Goal: Task Accomplishment & Management: Manage account settings

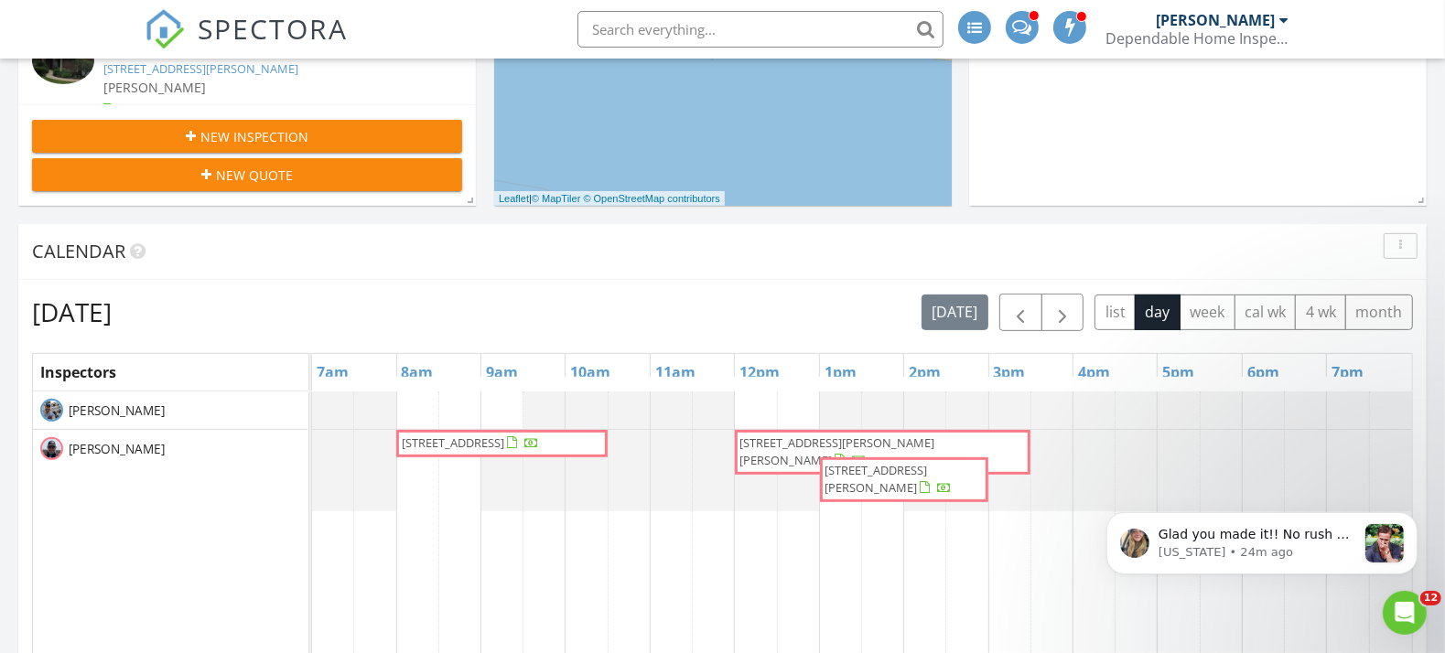
scroll to position [508, 0]
click at [1015, 312] on span "button" at bounding box center [1020, 314] width 22 height 22
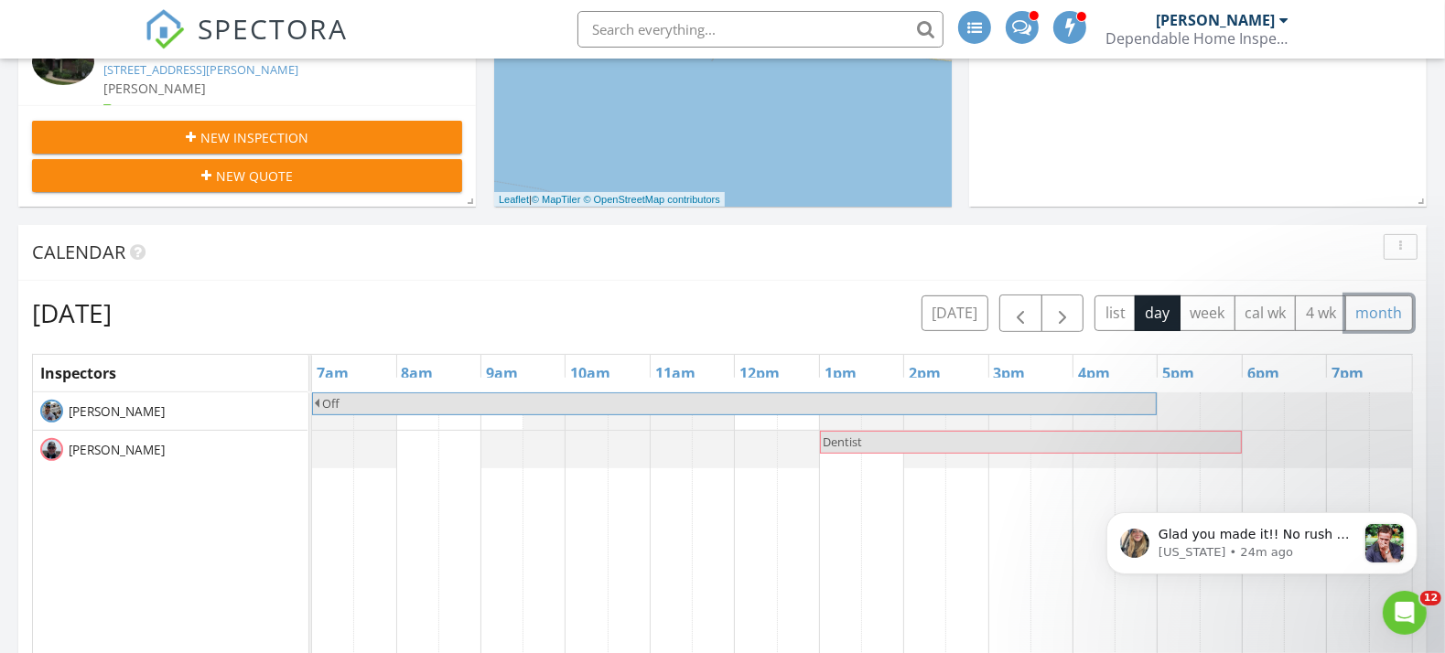
click at [1360, 312] on button "month" at bounding box center [1379, 313] width 68 height 36
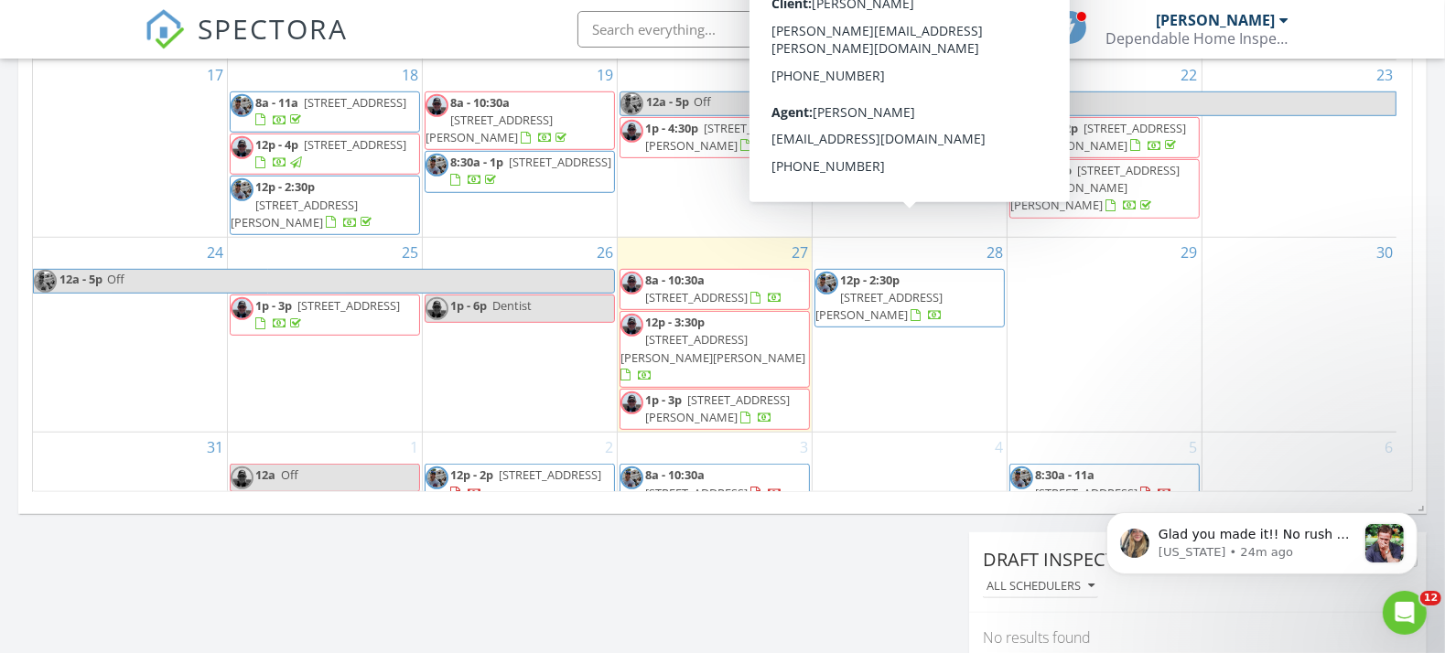
scroll to position [1118, 0]
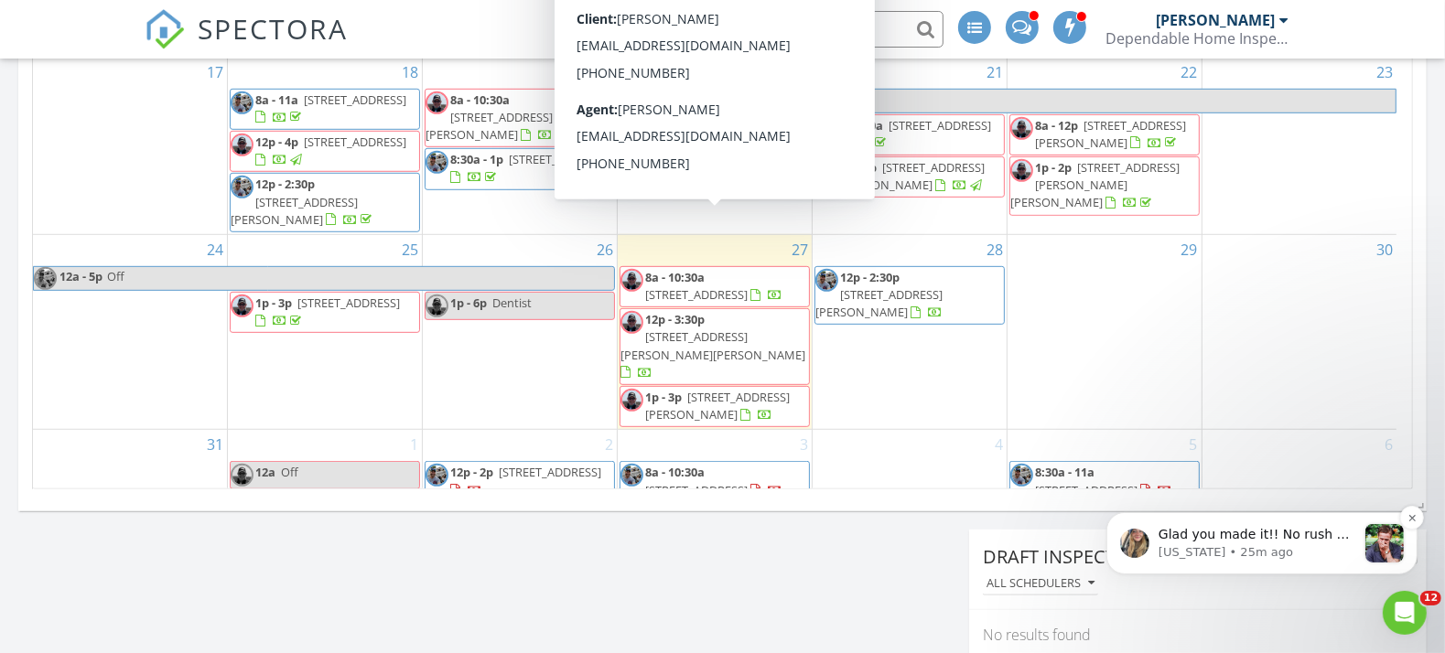
click at [1185, 538] on p "Glad you made it!! No rush at all still - get home safe and we'll work this whe…" at bounding box center [1256, 534] width 198 height 18
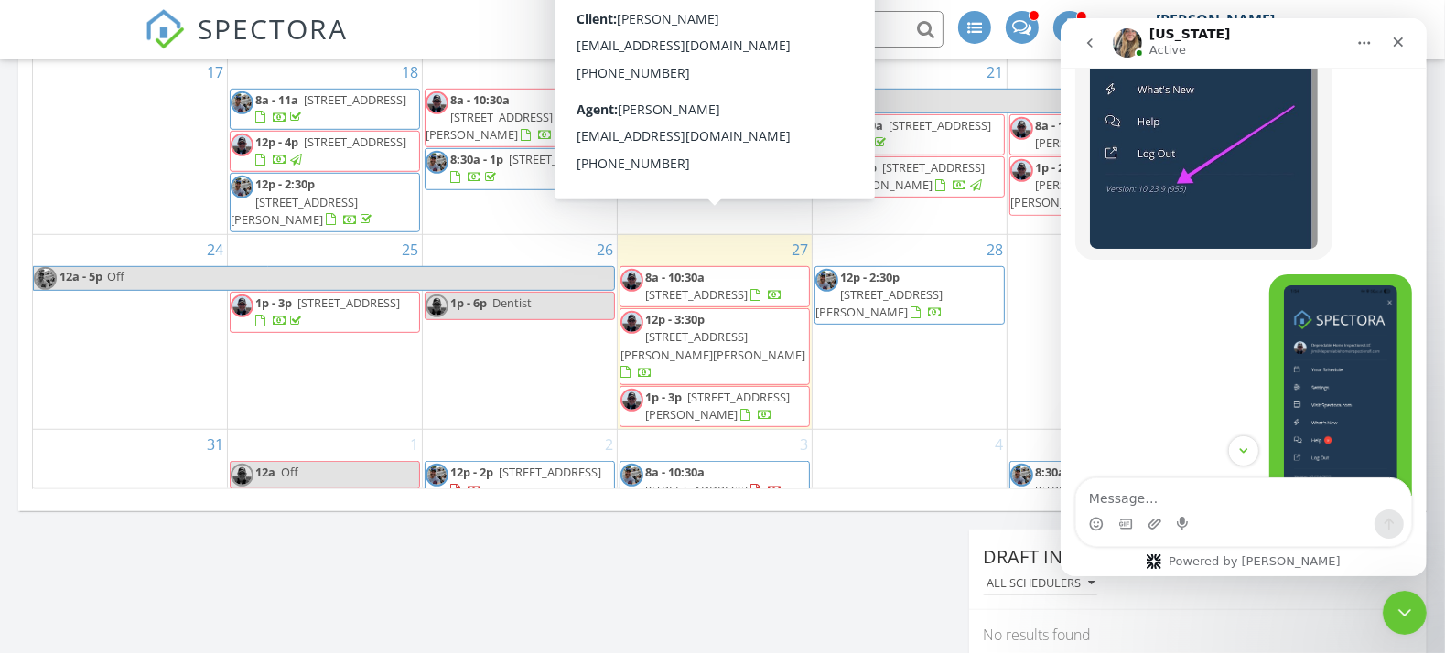
scroll to position [14189, 0]
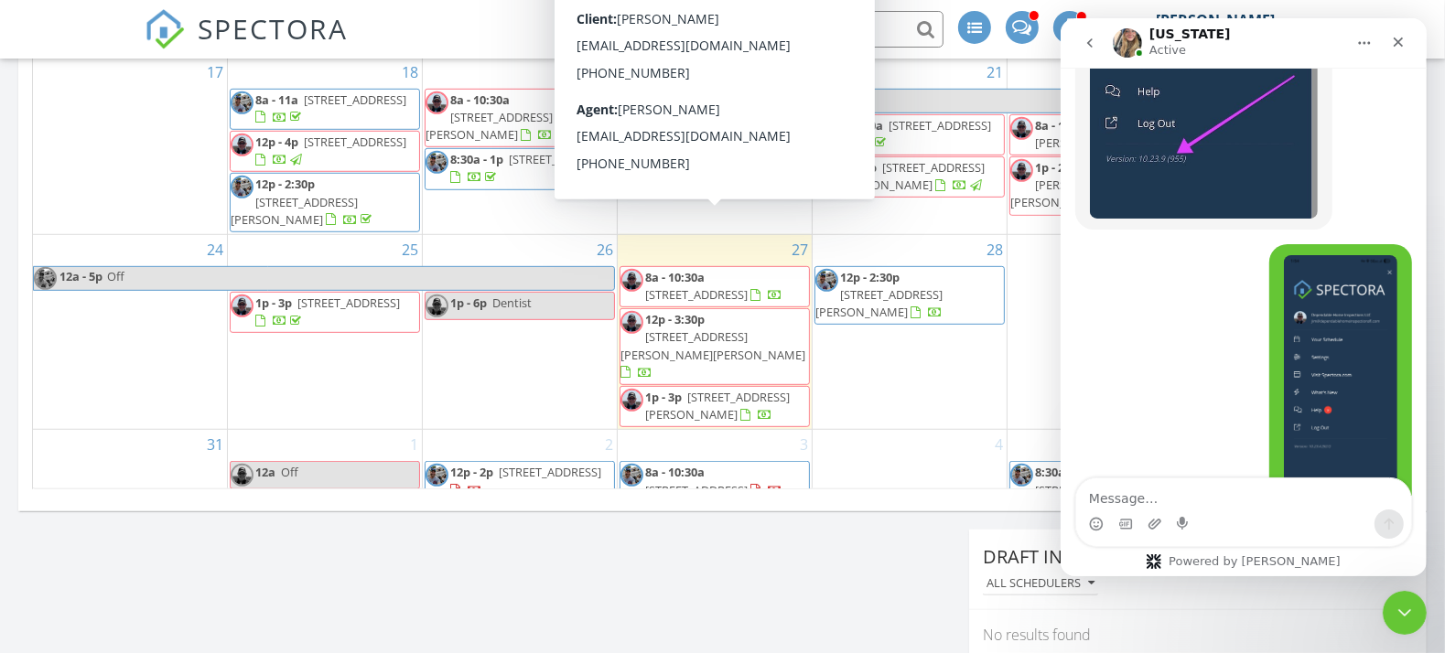
click at [1123, 492] on textarea "Message…" at bounding box center [1242, 493] width 335 height 31
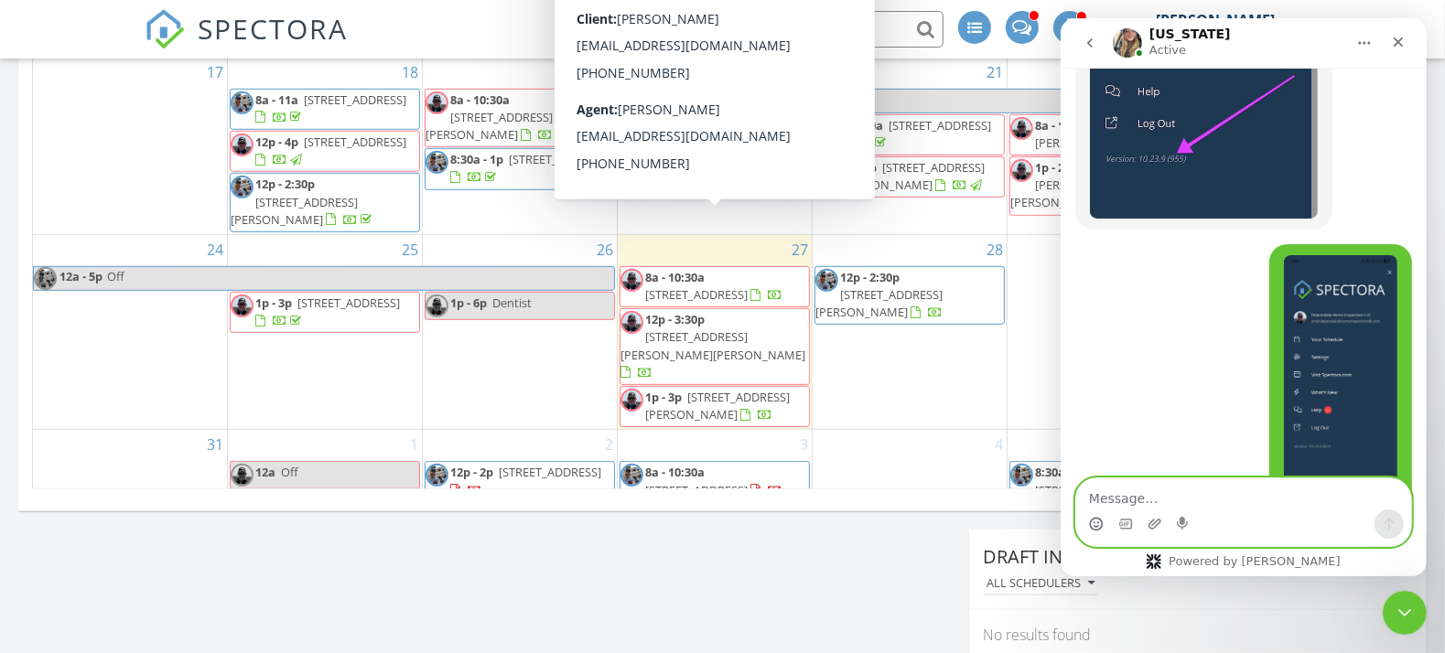
click at [1093, 526] on icon "Emoji picker" at bounding box center [1095, 526] width 4 height 1
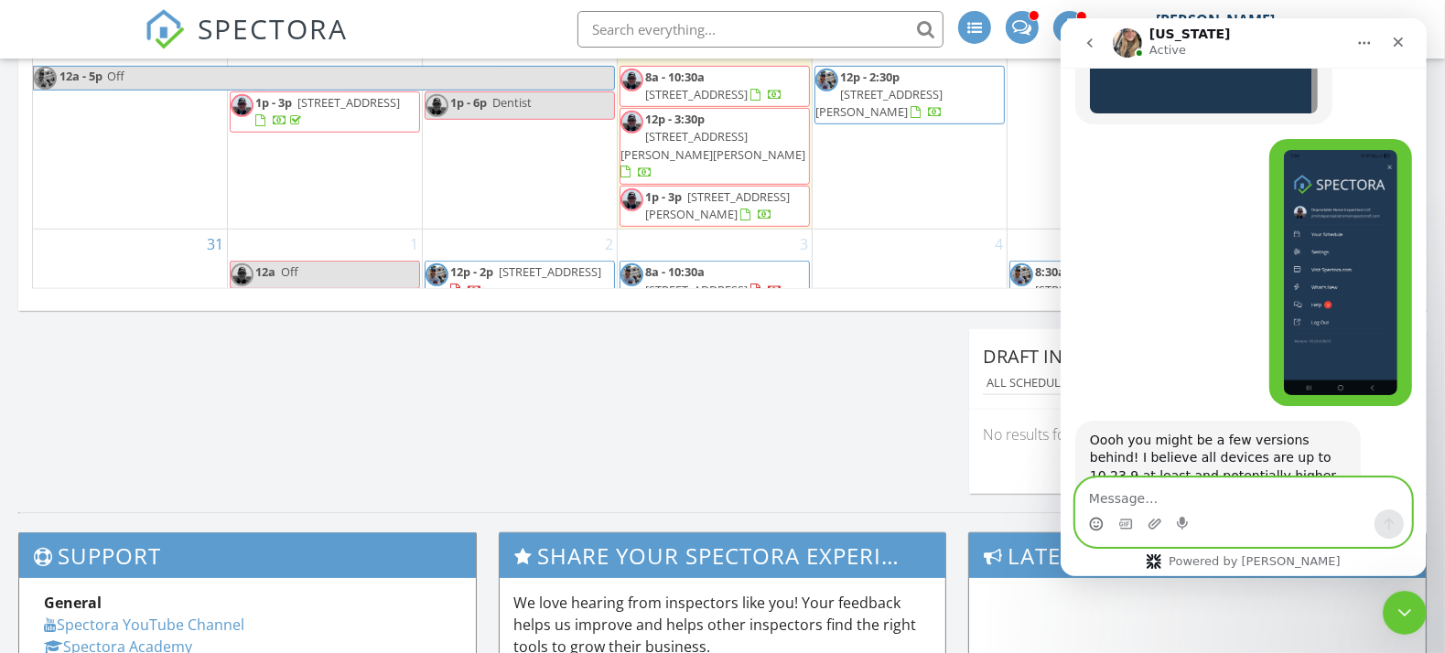
scroll to position [1321, 0]
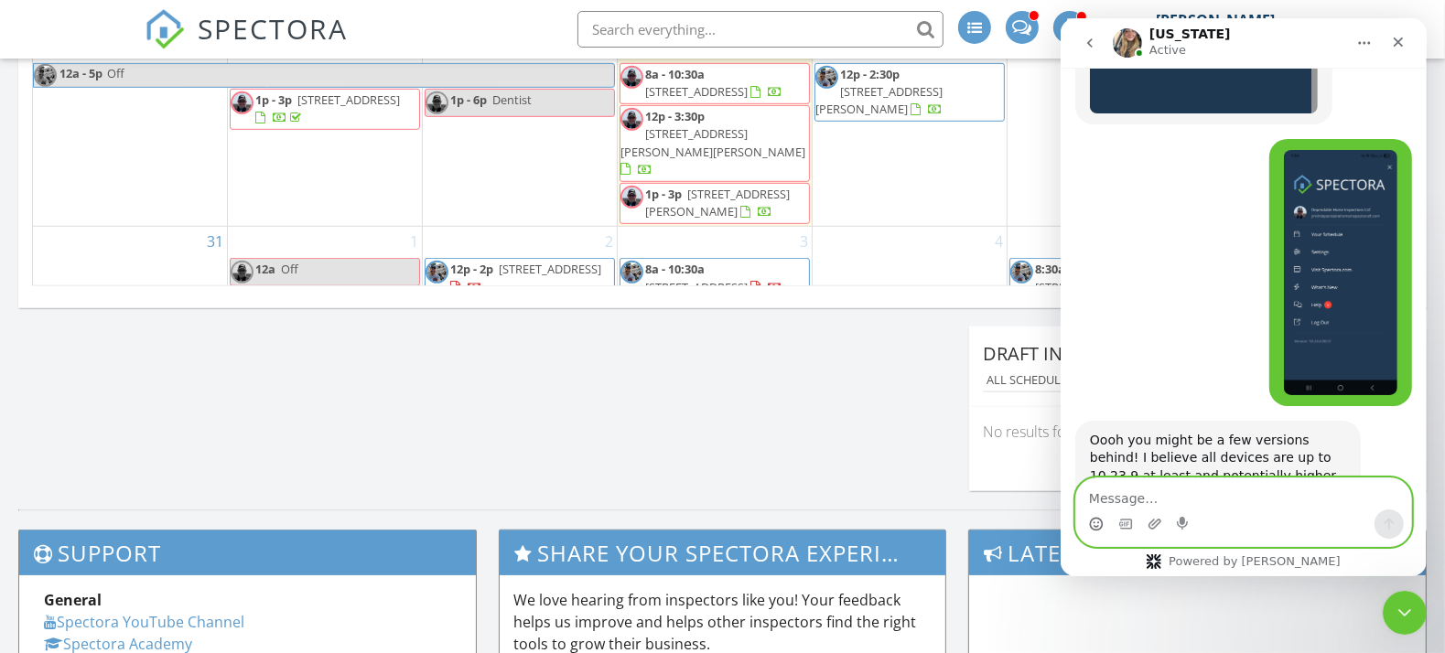
click at [900, 227] on div "4" at bounding box center [909, 285] width 194 height 117
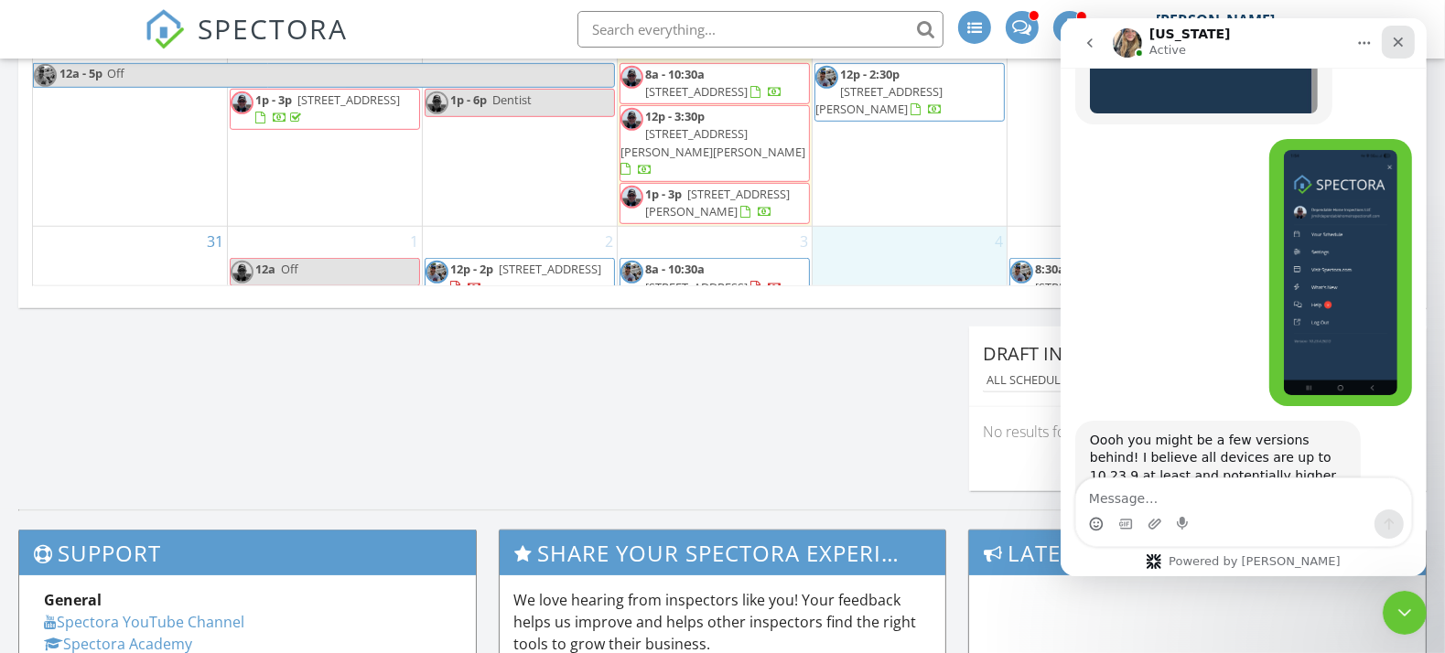
click at [1388, 40] on div "Close" at bounding box center [1396, 42] width 33 height 33
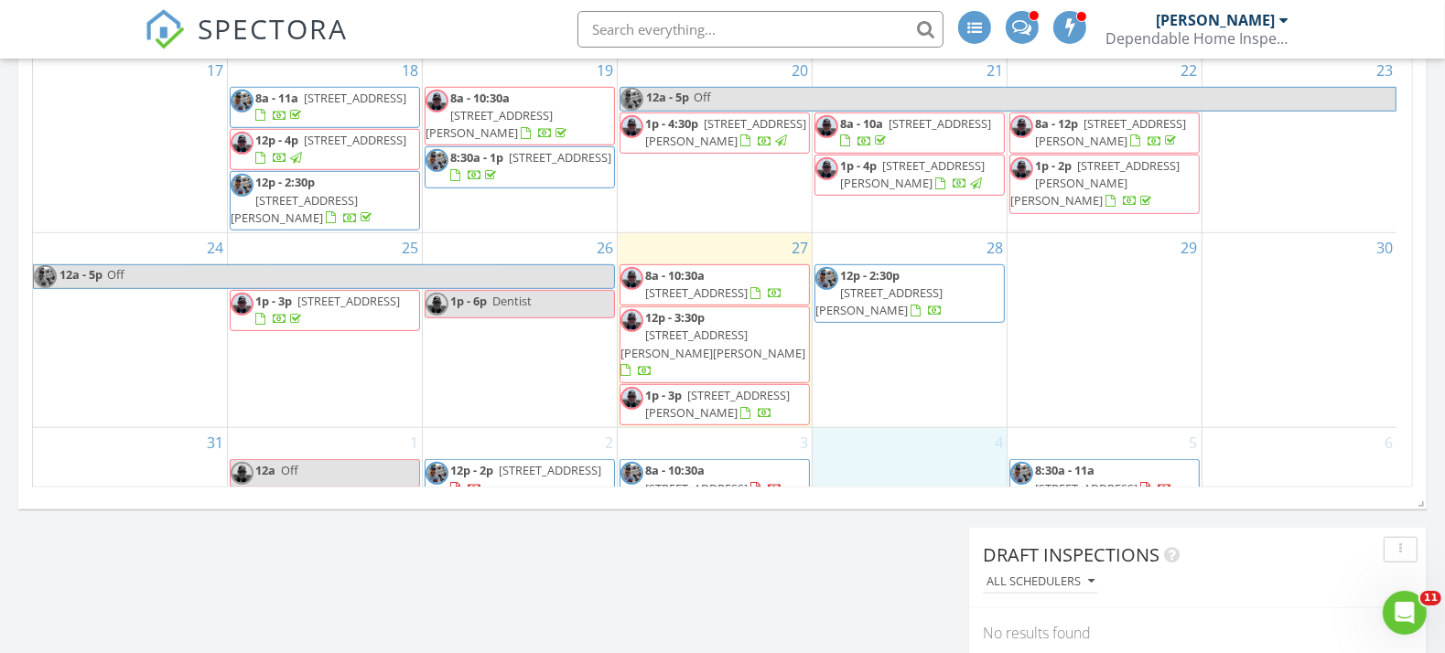
scroll to position [1118, 0]
click at [707, 389] on span "255 Cll Escada, Santa Rosa Beach 32459" at bounding box center [717, 406] width 145 height 34
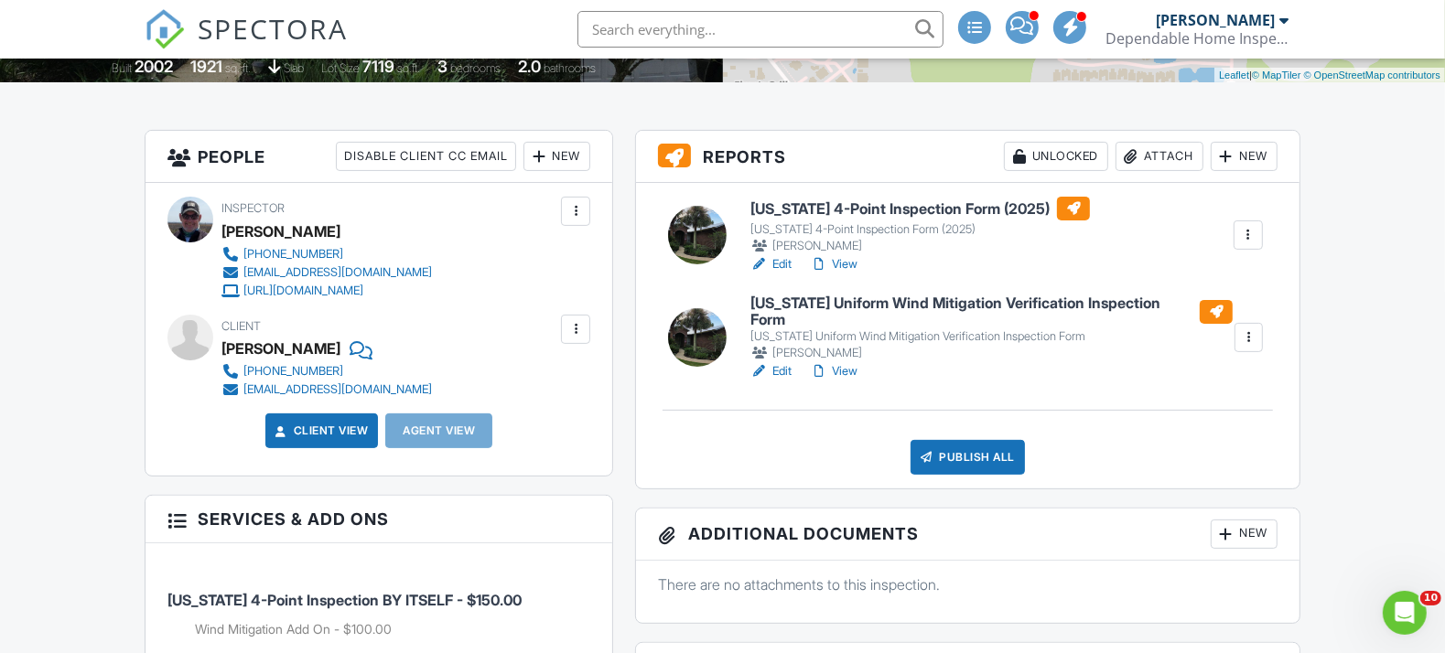
click at [779, 362] on link "Edit" at bounding box center [770, 371] width 41 height 18
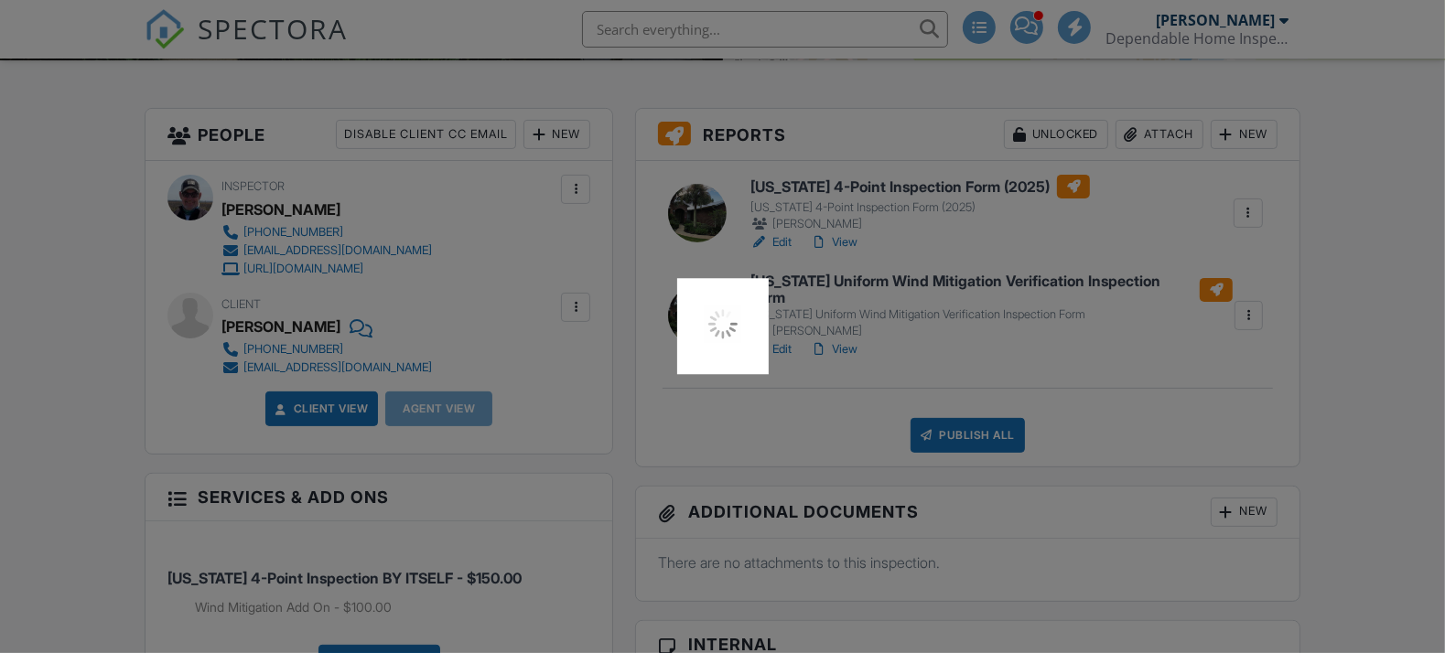
scroll to position [406, 0]
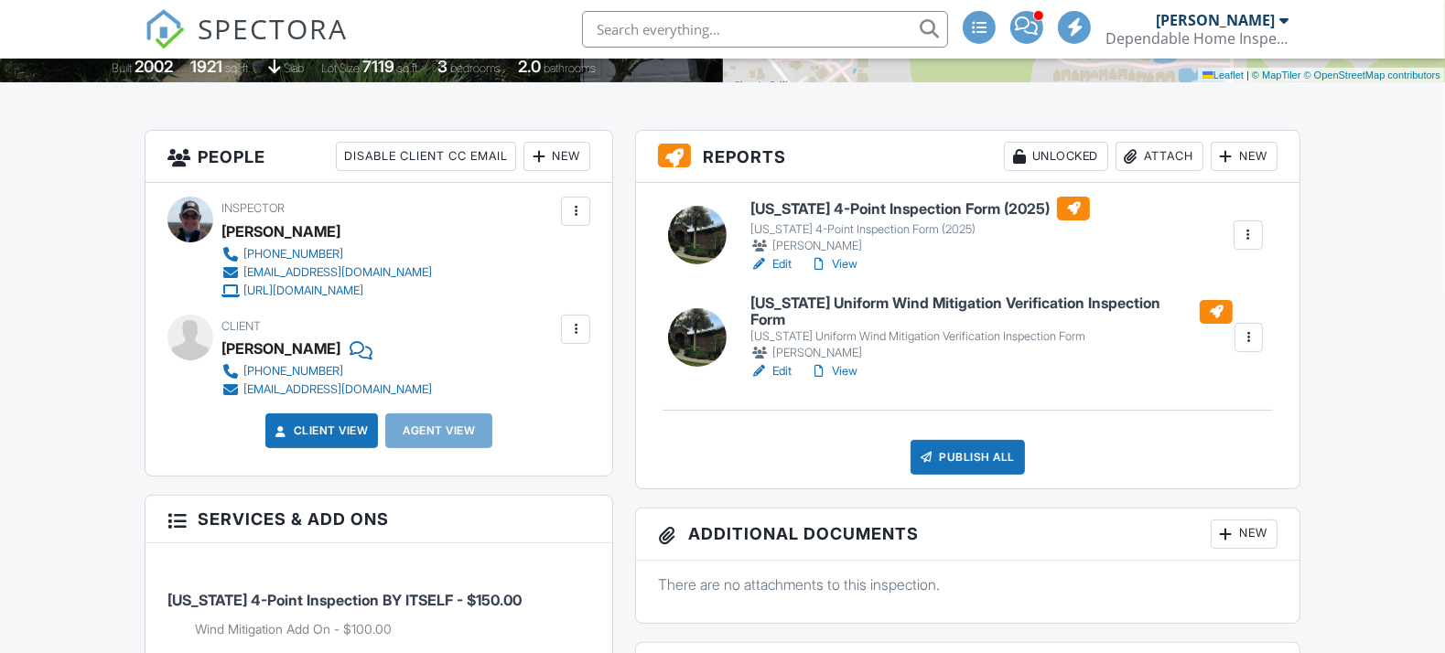
click at [773, 262] on link "Edit" at bounding box center [770, 264] width 41 height 18
click at [790, 362] on link "Edit" at bounding box center [770, 371] width 41 height 18
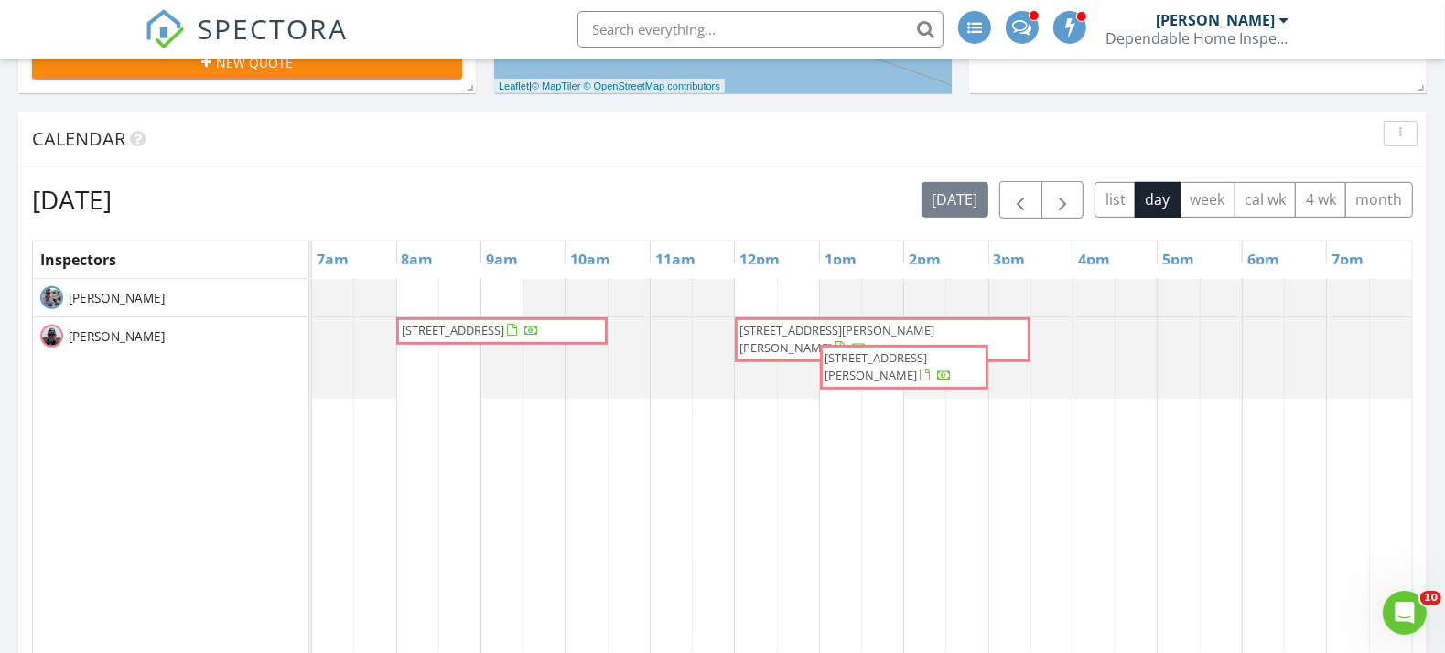
scroll to position [574, 0]
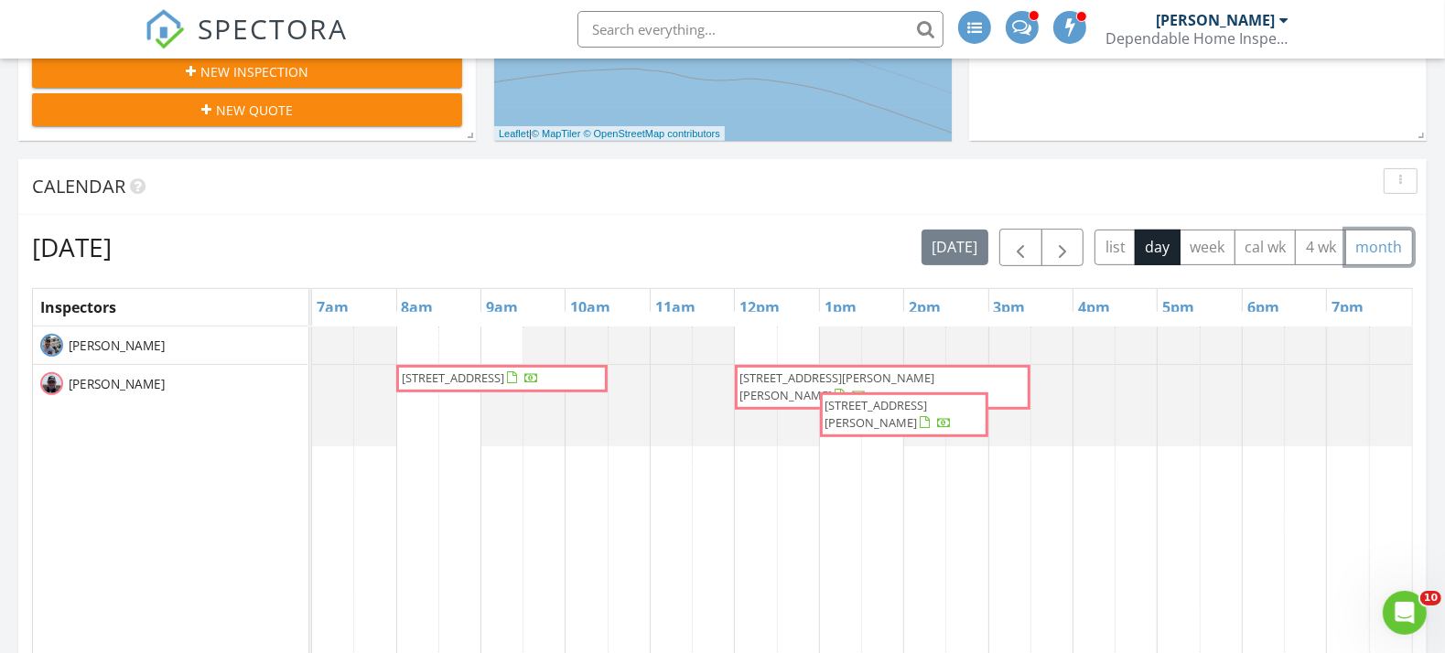
click at [1375, 242] on button "month" at bounding box center [1379, 248] width 68 height 36
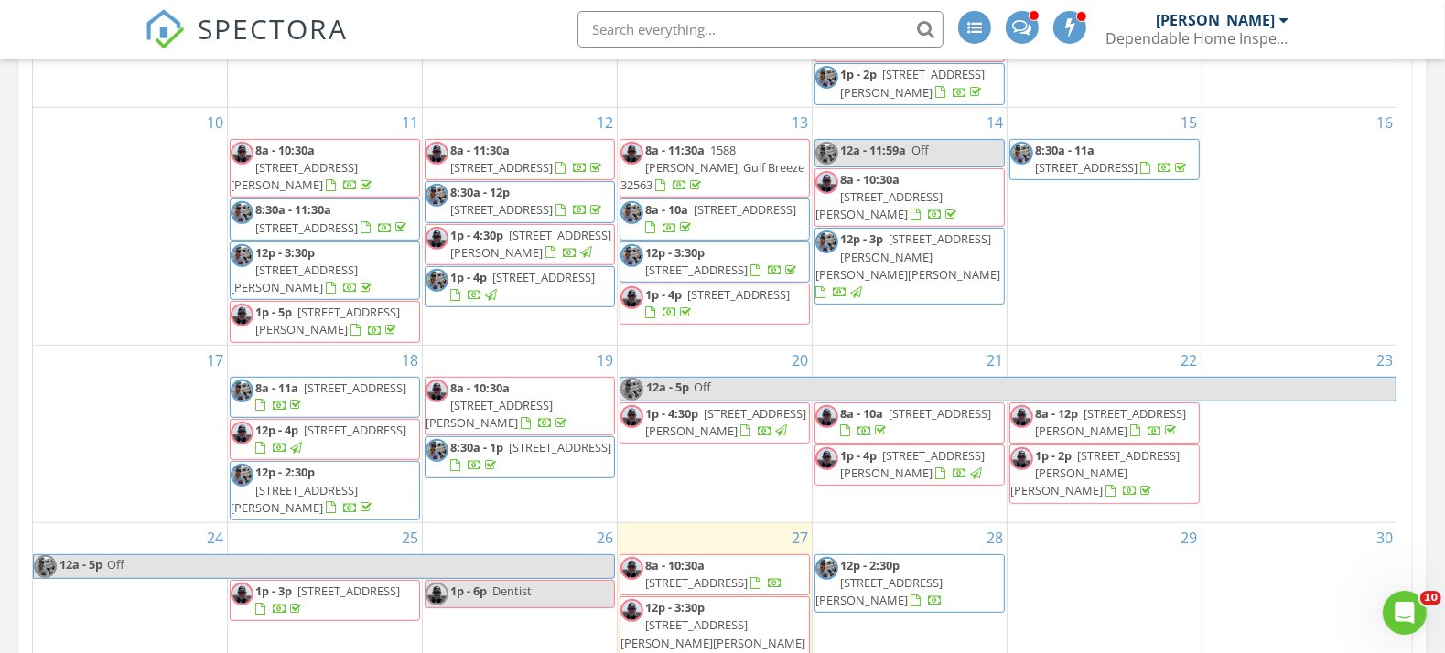
scroll to position [980, 0]
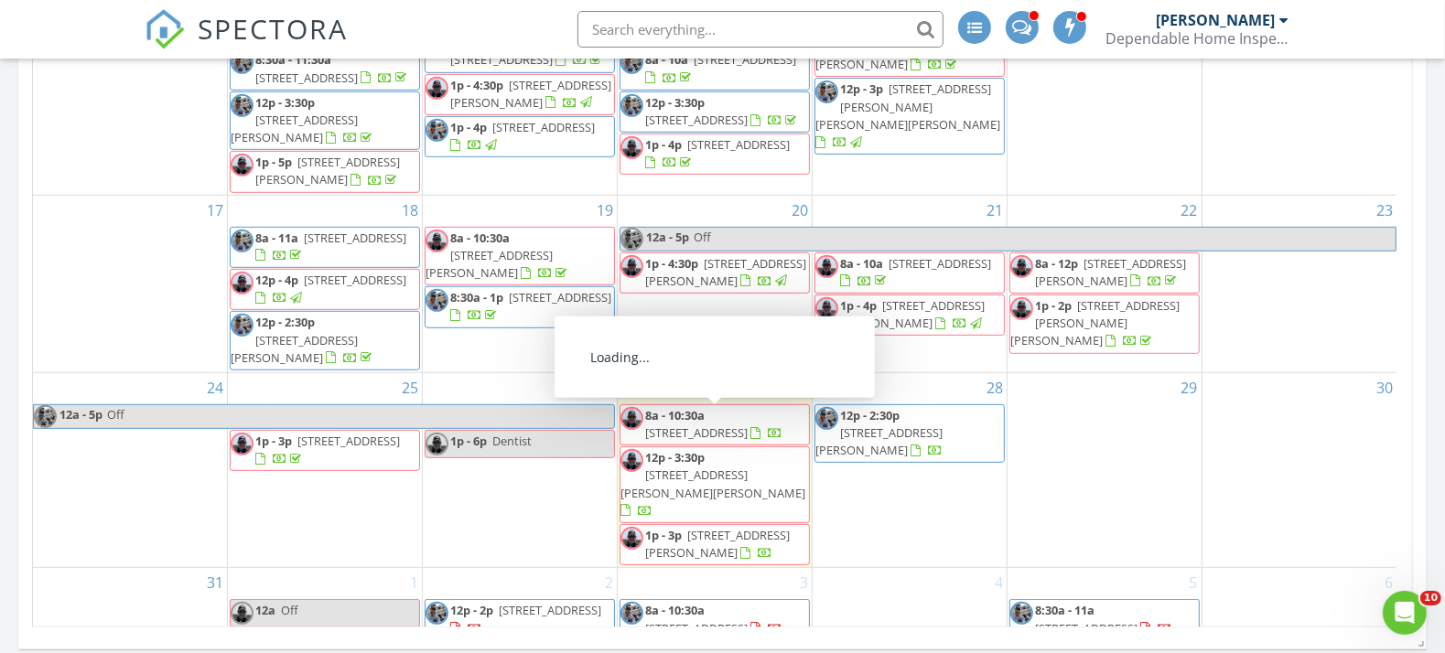
click at [685, 527] on span "255 Cll Escada, Santa Rosa Beach 32459" at bounding box center [717, 544] width 145 height 34
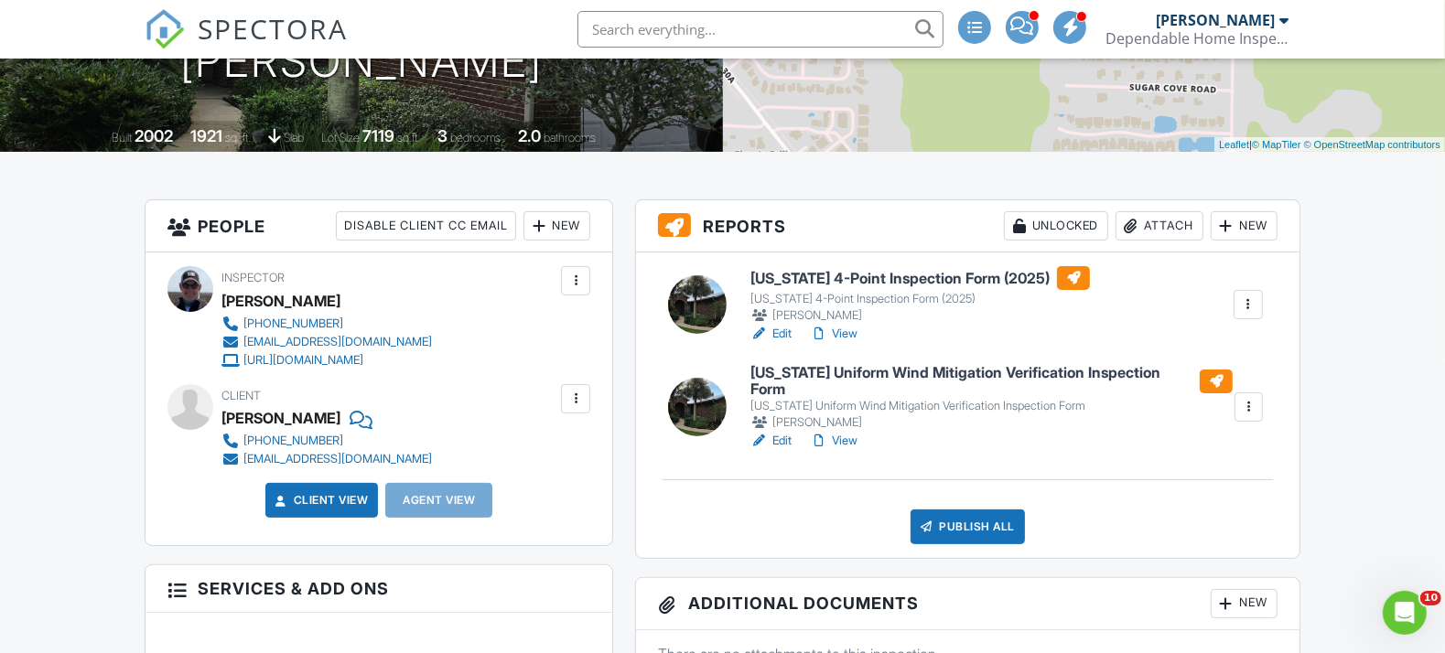
scroll to position [406, 0]
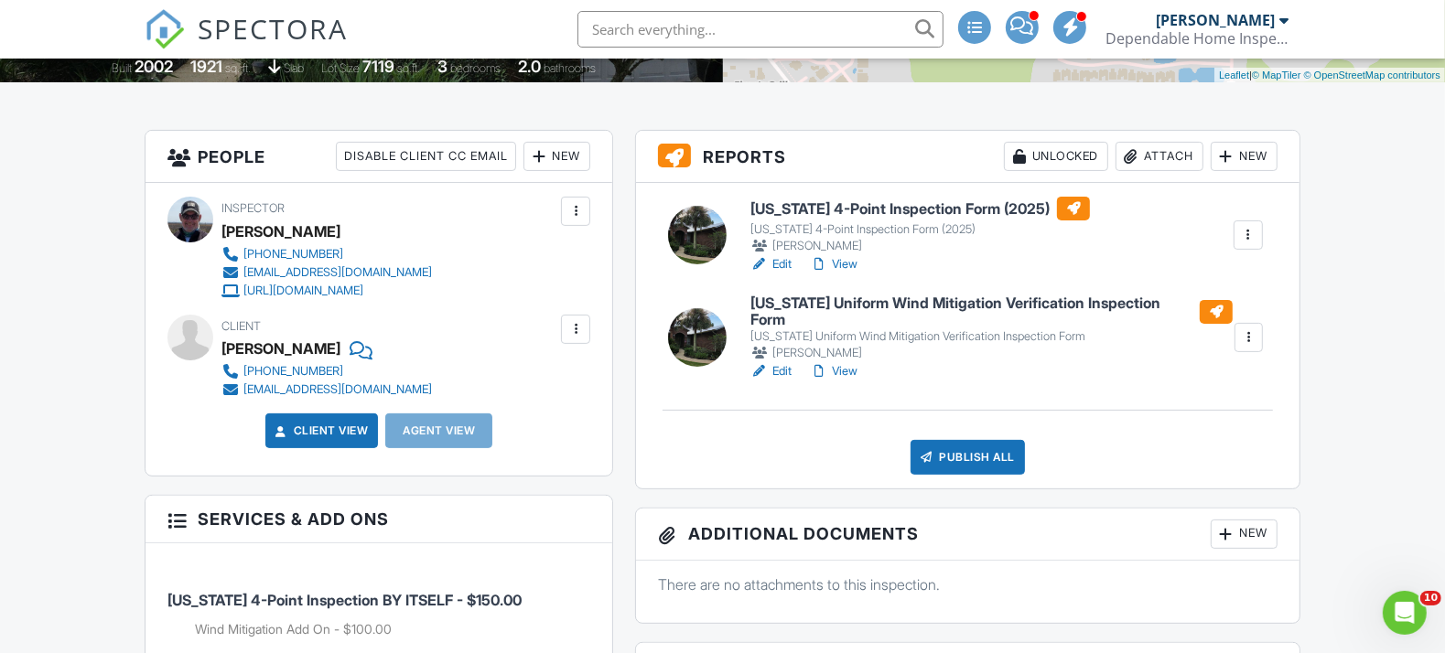
click at [843, 362] on link "View" at bounding box center [834, 371] width 48 height 18
click at [783, 266] on link "Edit" at bounding box center [770, 264] width 41 height 18
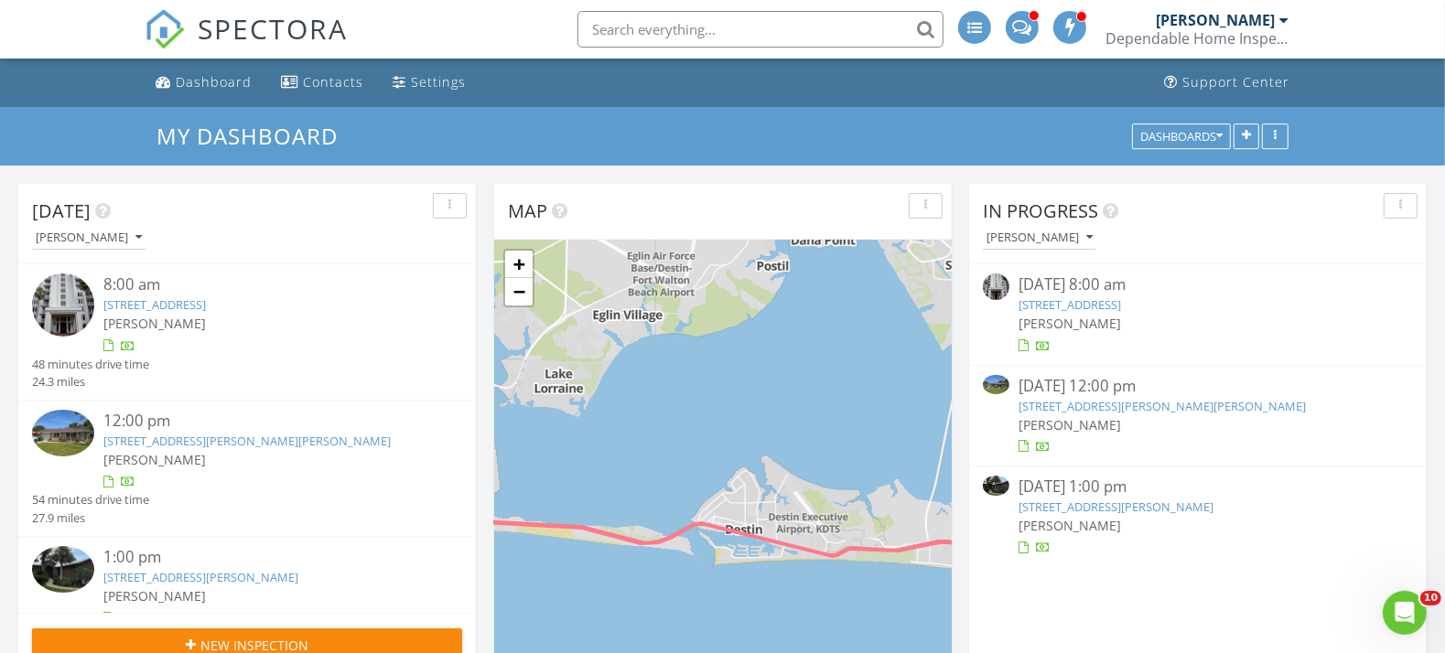
click at [204, 569] on div "1:00 pm" at bounding box center [264, 557] width 323 height 23
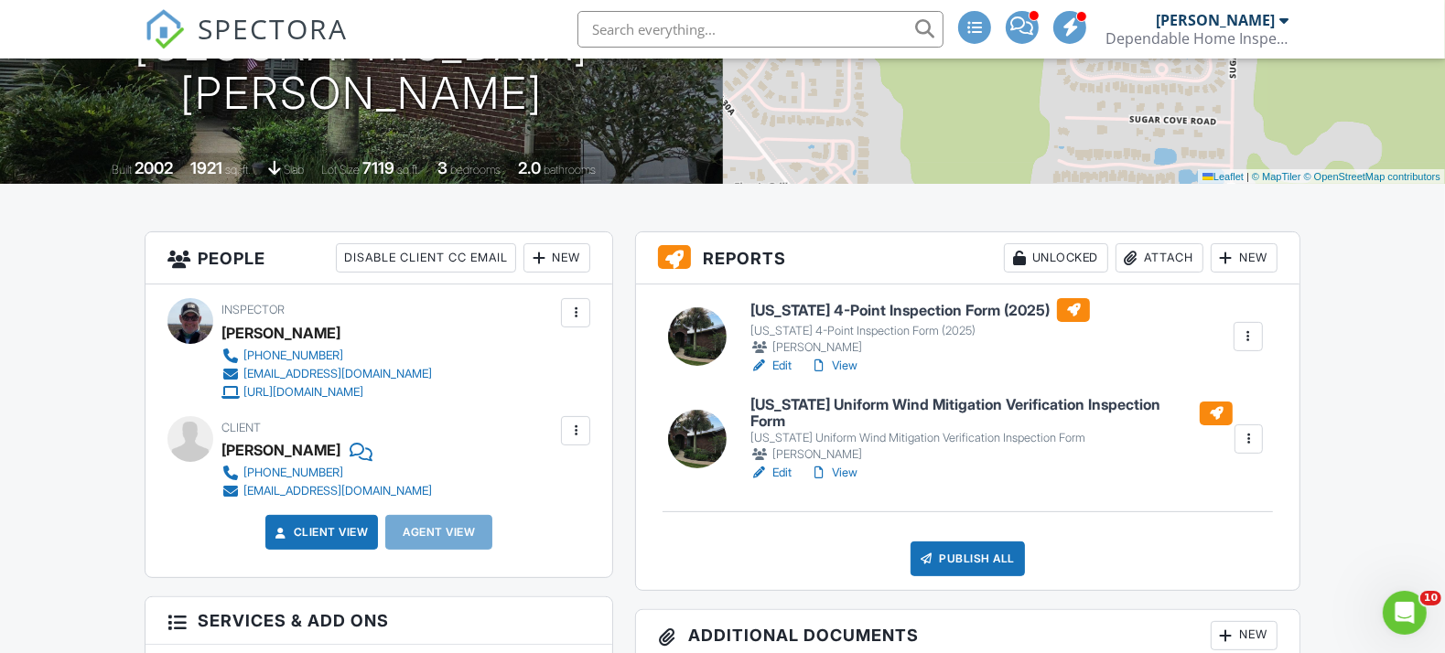
click at [789, 464] on link "Edit" at bounding box center [770, 473] width 41 height 18
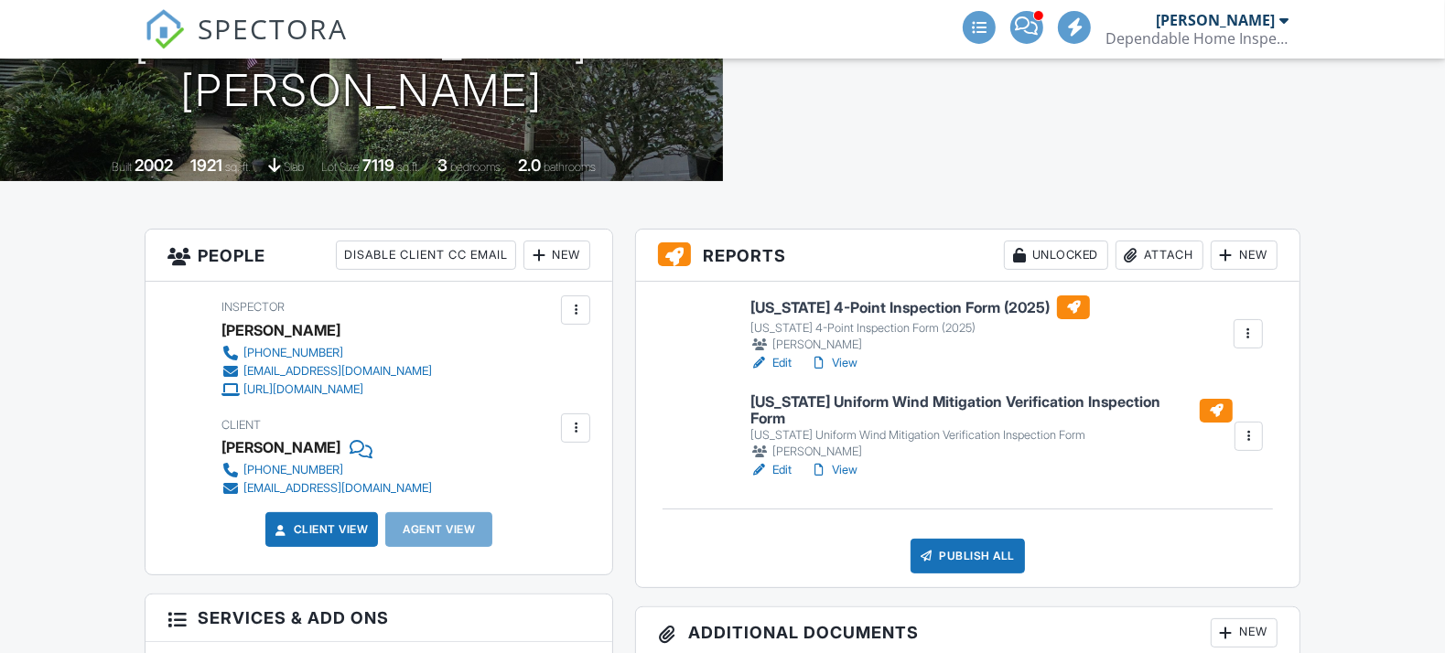
click at [843, 461] on link "View" at bounding box center [834, 470] width 48 height 18
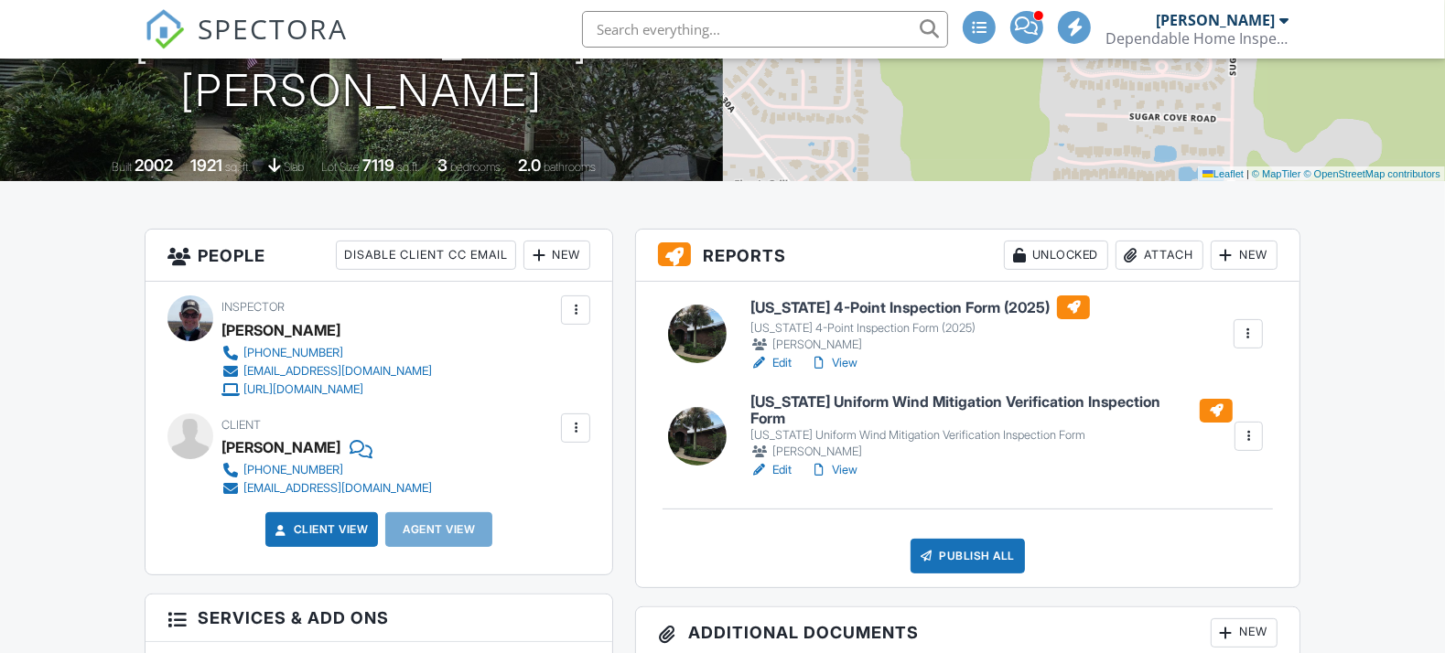
click at [972, 543] on div "Publish All" at bounding box center [967, 556] width 114 height 35
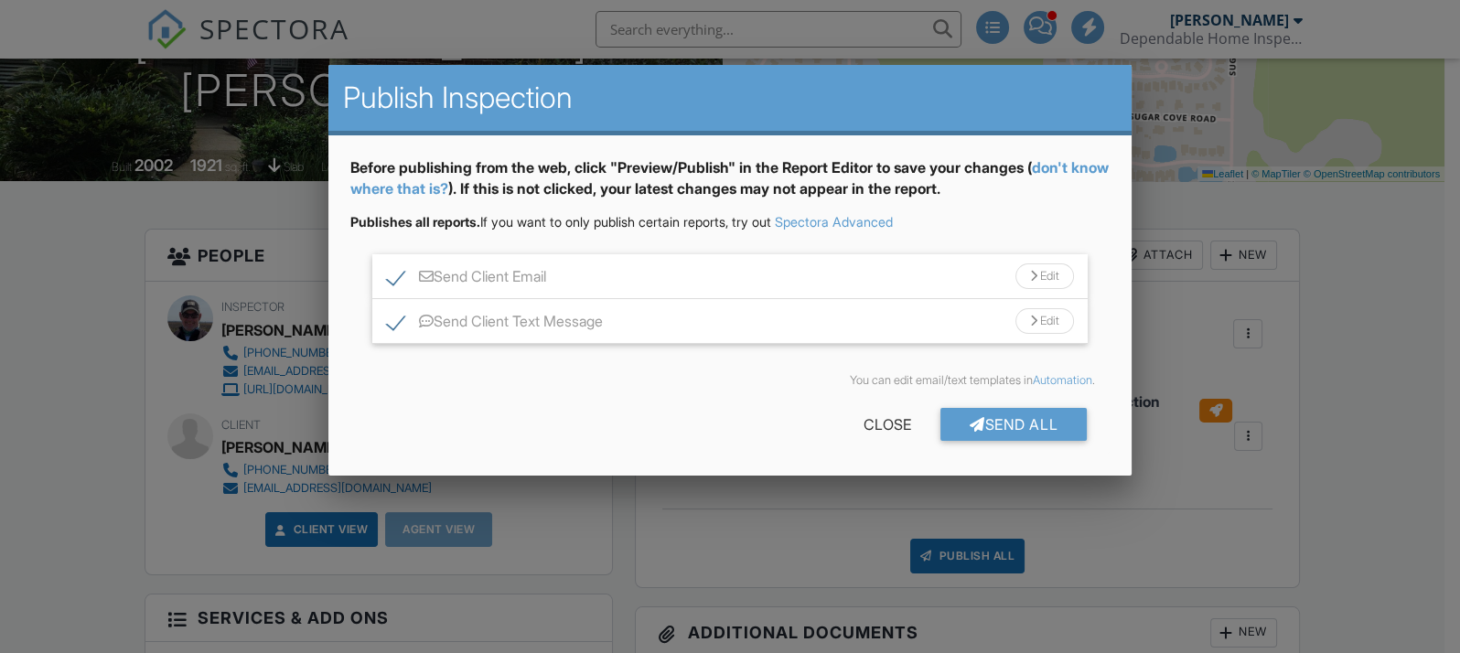
click at [1359, 440] on div at bounding box center [730, 317] width 1460 height 817
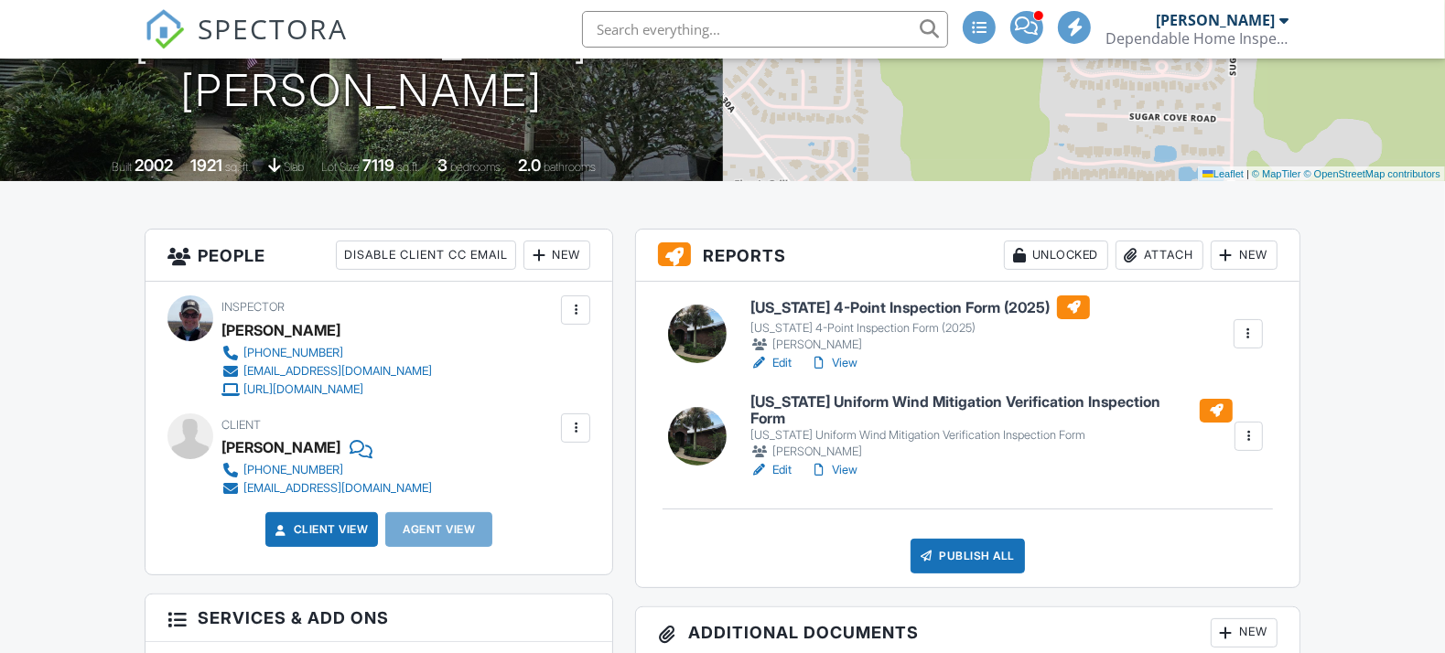
click at [848, 363] on link "View" at bounding box center [834, 363] width 48 height 18
click at [954, 539] on div "Publish All" at bounding box center [967, 556] width 114 height 35
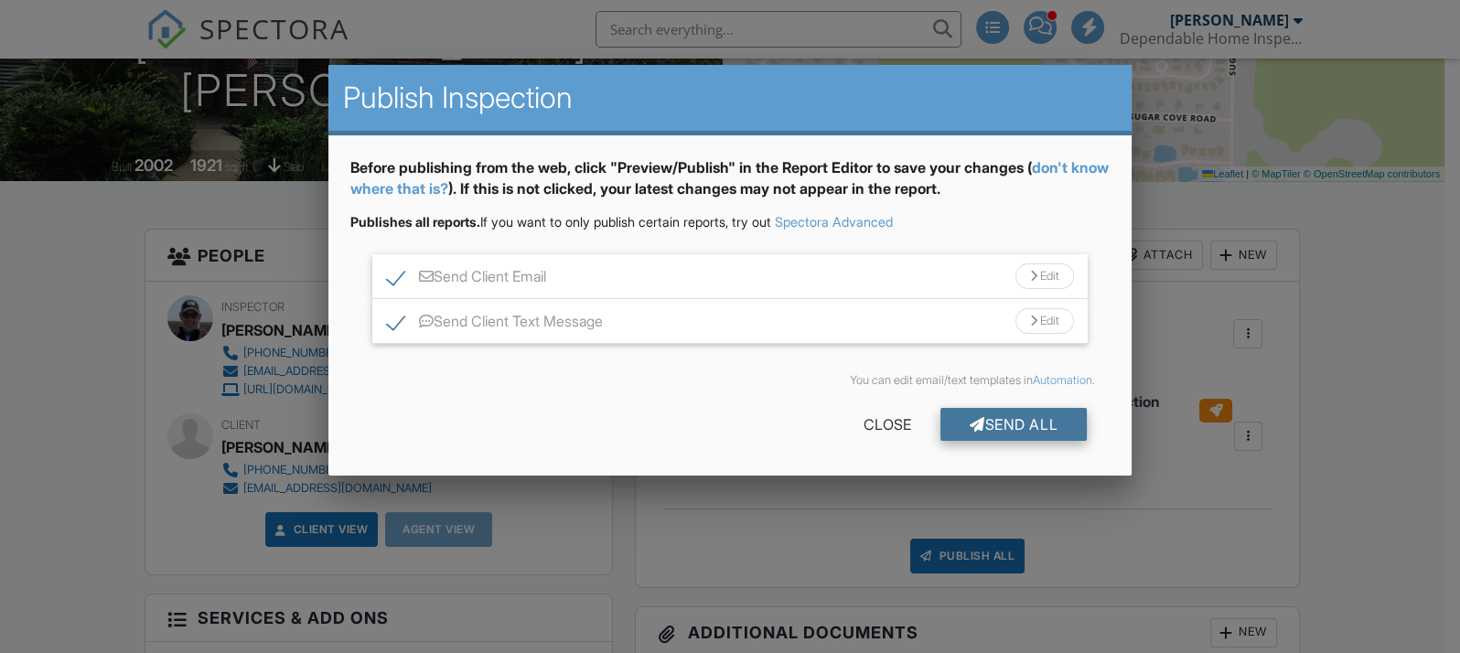
click at [978, 423] on div at bounding box center [978, 424] width 16 height 15
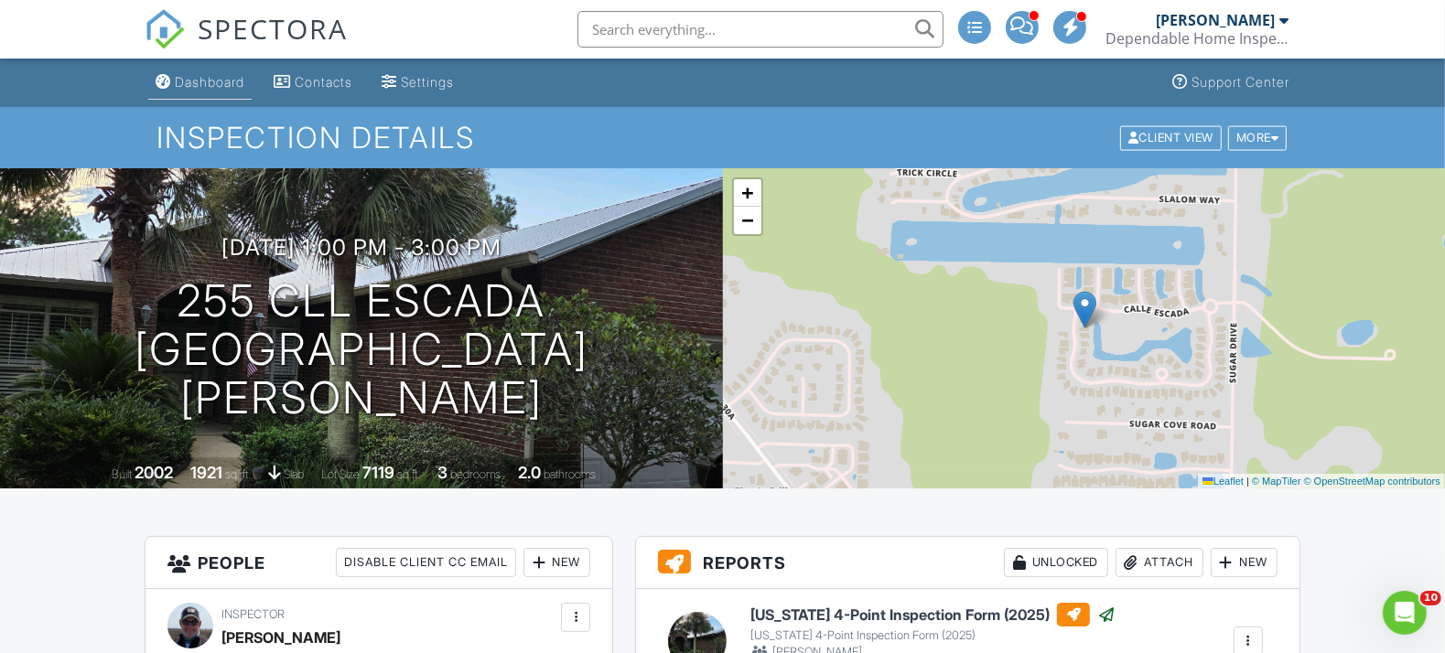
click at [206, 81] on div "Dashboard" at bounding box center [210, 82] width 70 height 16
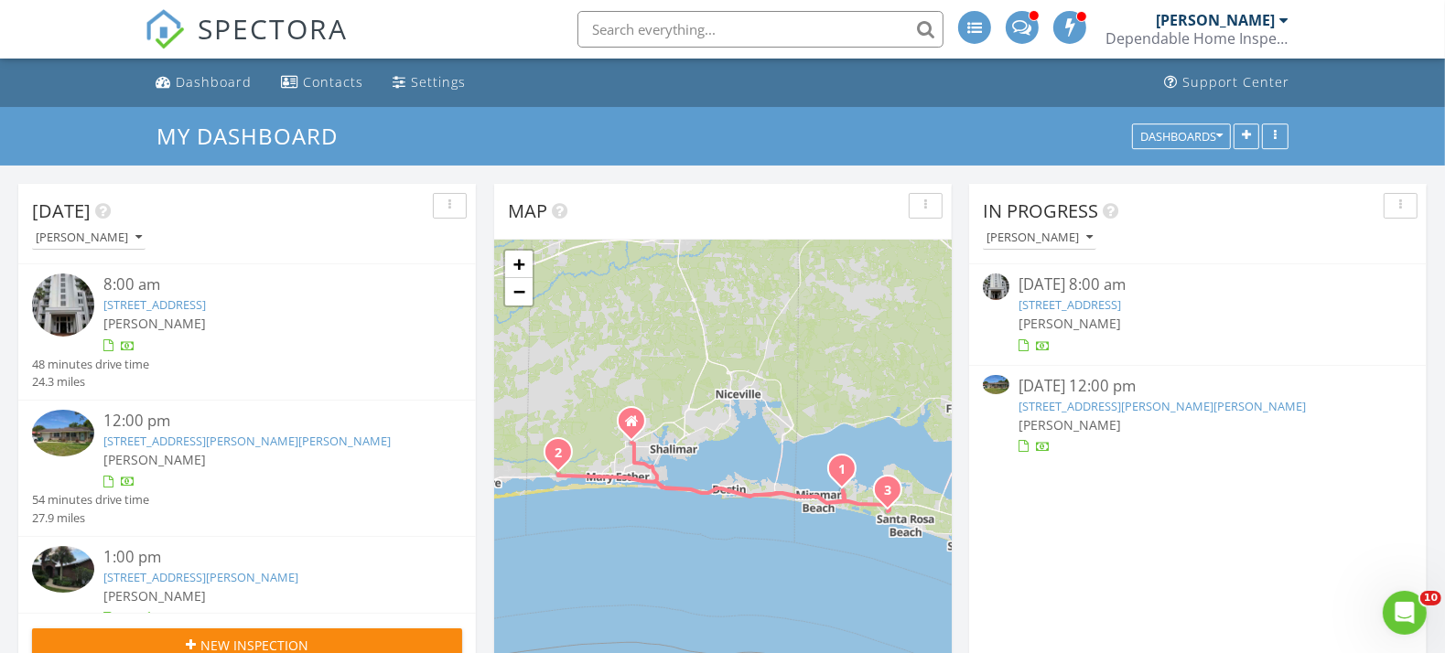
click at [199, 314] on div "[STREET_ADDRESS]" at bounding box center [264, 304] width 323 height 17
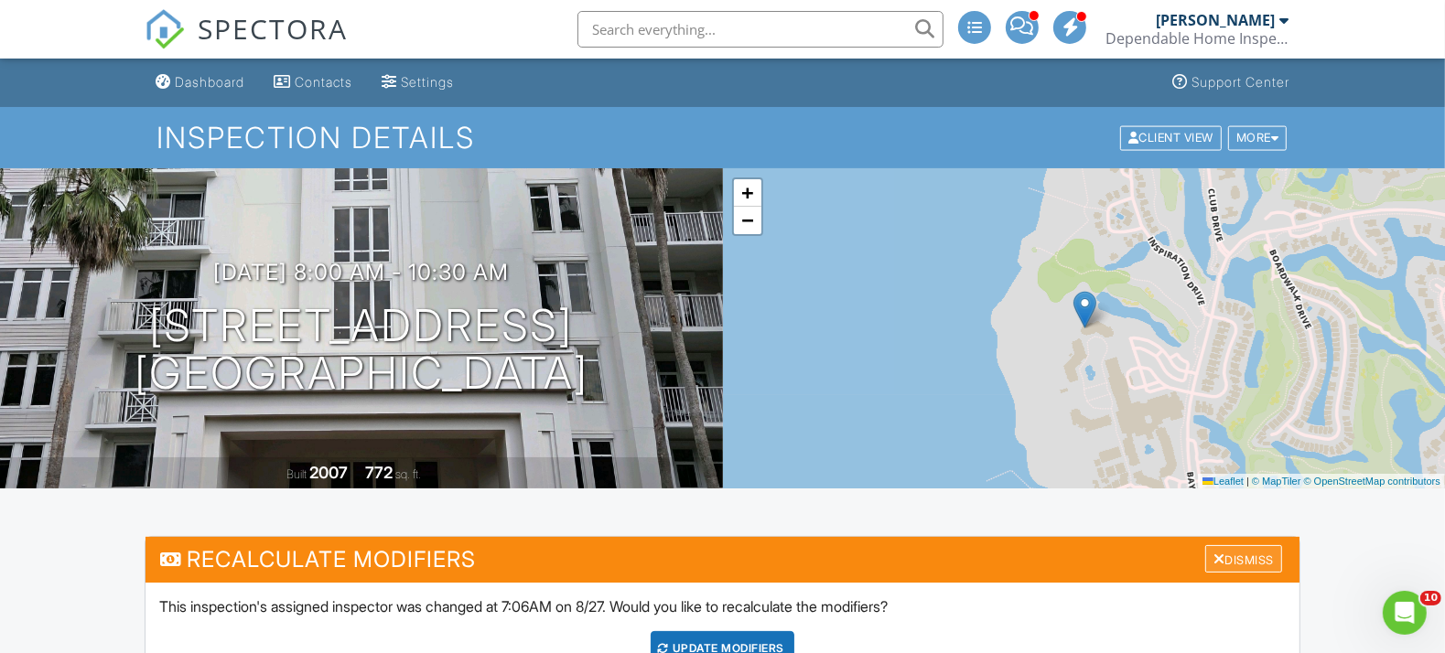
click at [1248, 555] on div "Dismiss" at bounding box center [1243, 559] width 77 height 28
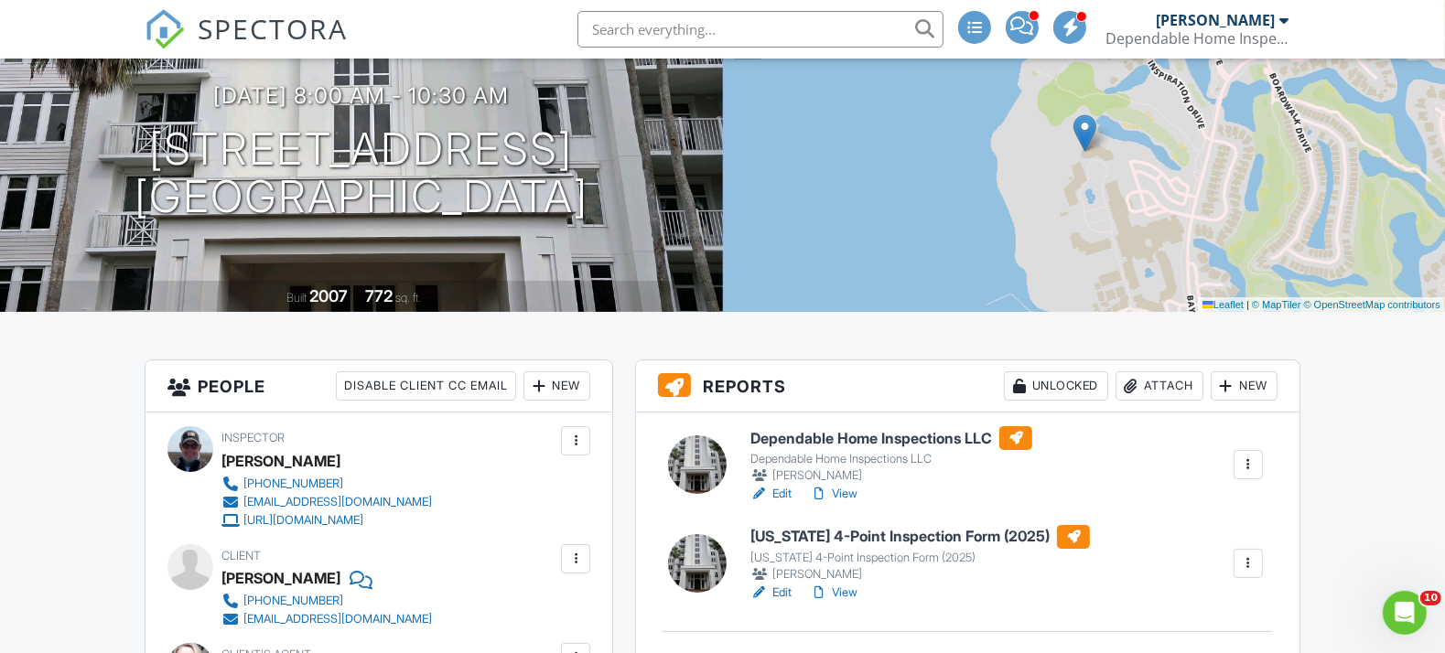
scroll to position [203, 0]
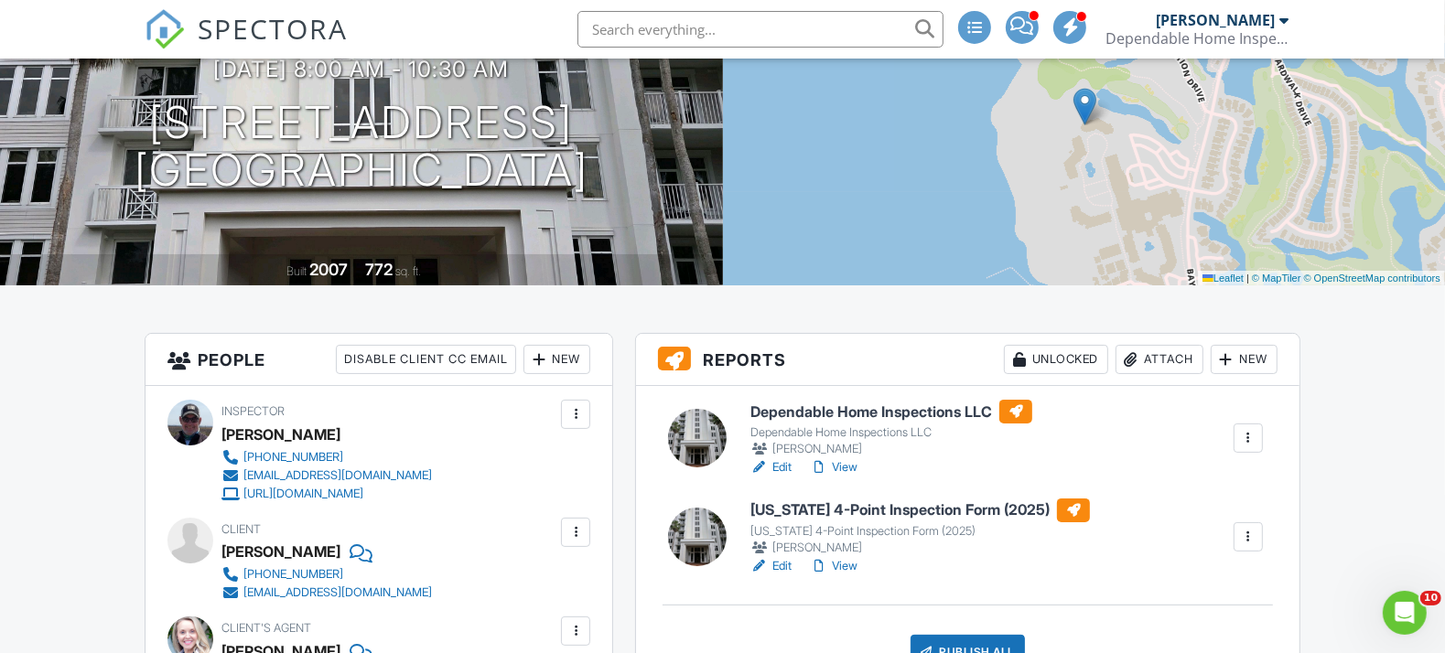
click at [796, 23] on input "text" at bounding box center [760, 29] width 366 height 37
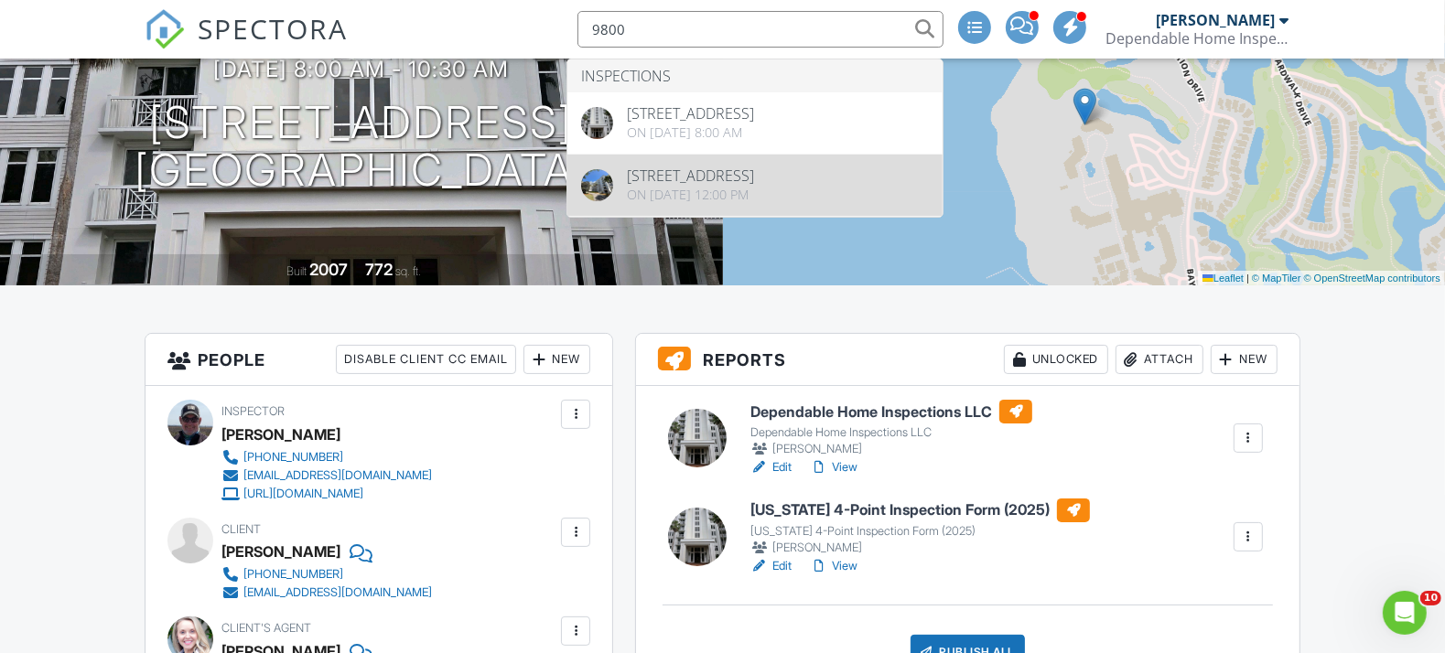
type input "9800"
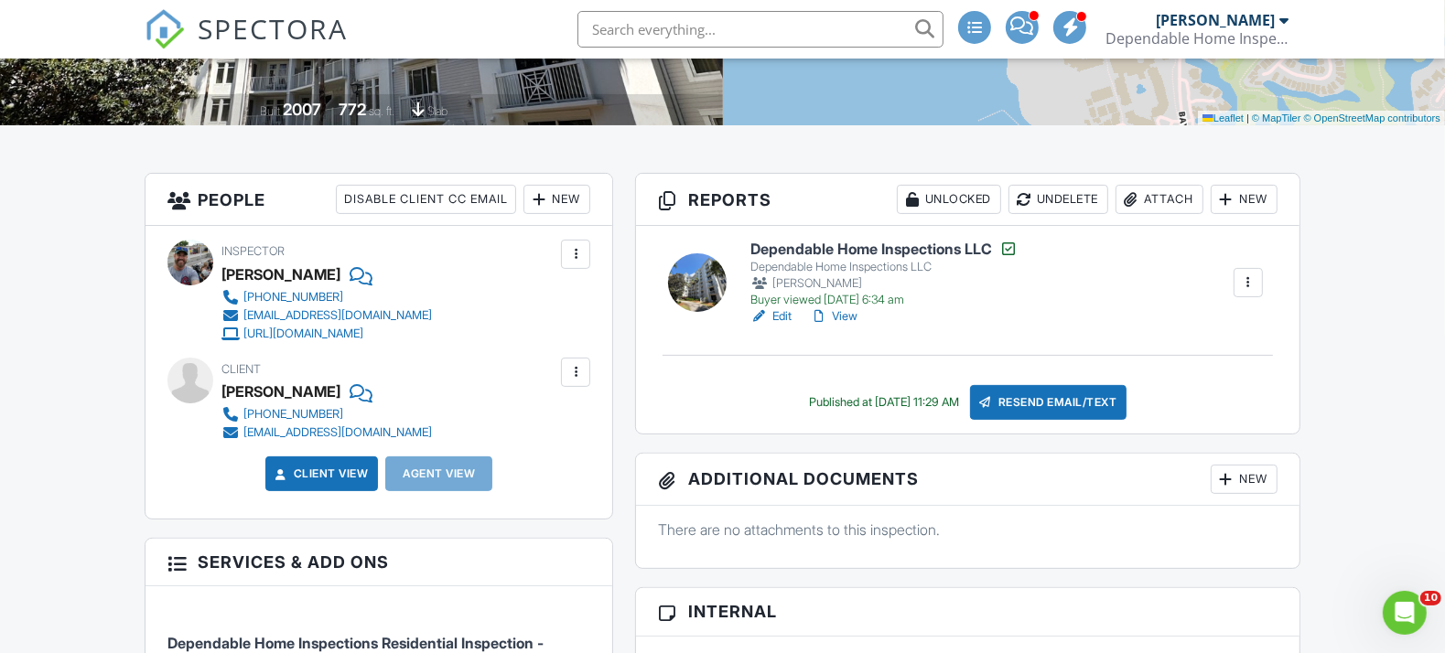
scroll to position [305, 0]
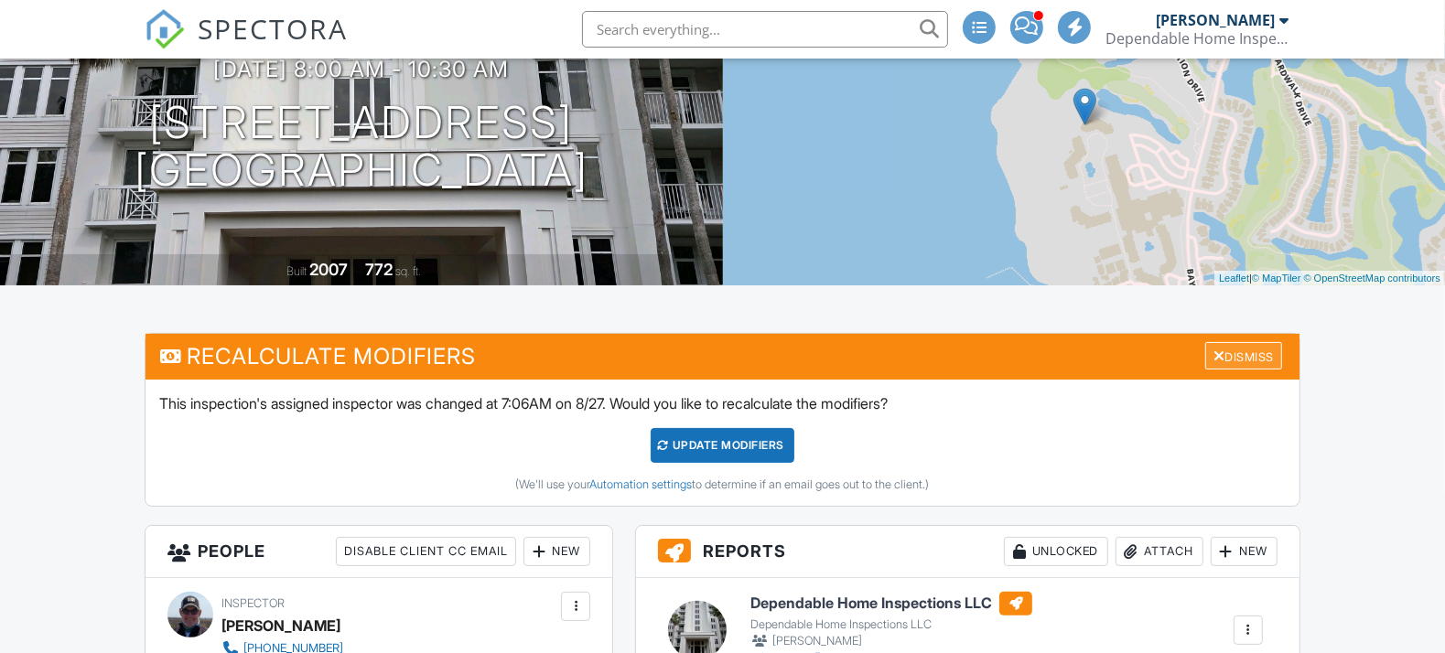
drag, startPoint x: 0, startPoint y: 0, endPoint x: 1208, endPoint y: 360, distance: 1260.0
click at [1244, 350] on div "Dismiss" at bounding box center [1243, 356] width 77 height 28
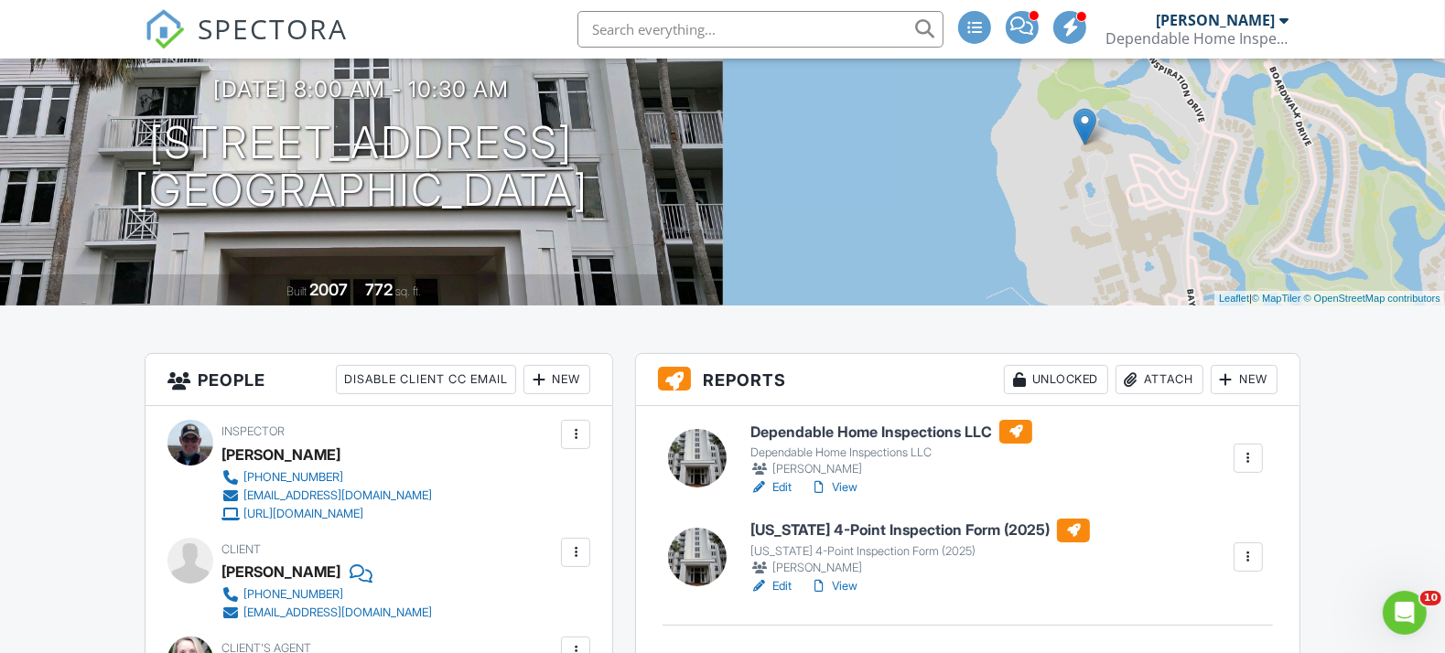
scroll to position [203, 0]
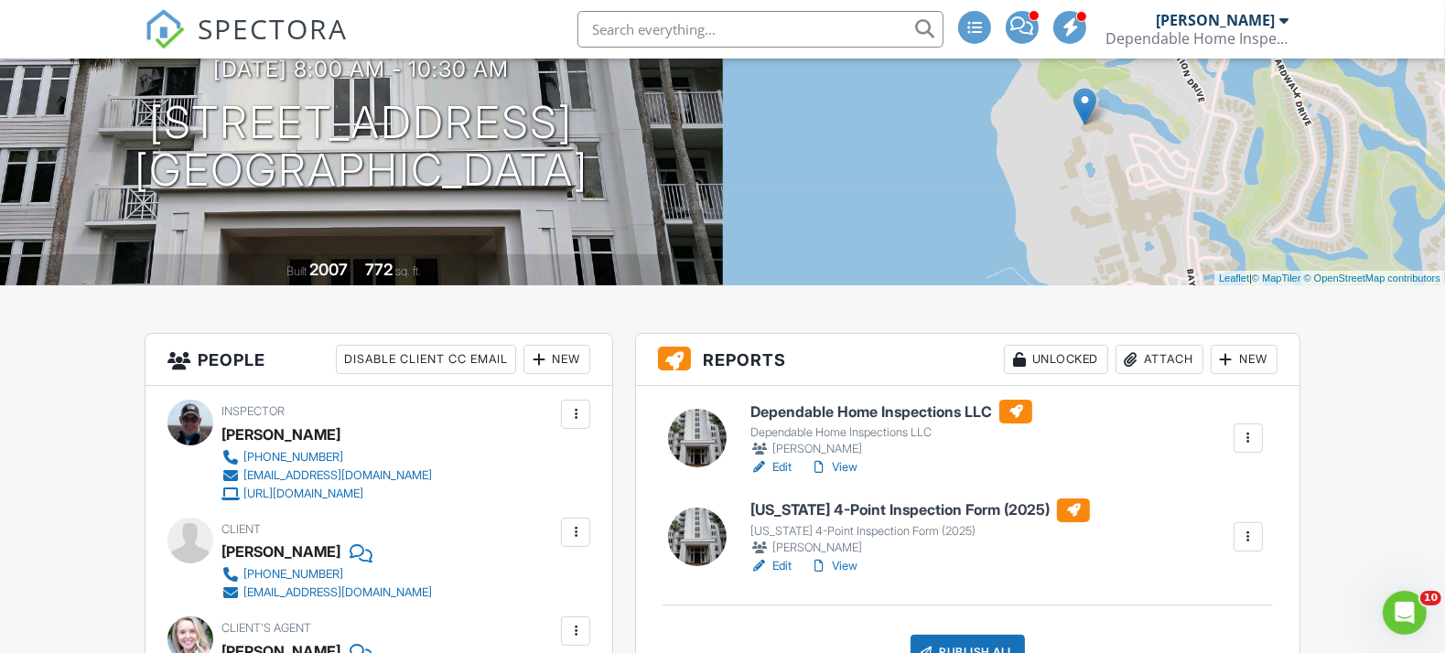
click at [665, 35] on input "text" at bounding box center [760, 29] width 366 height 37
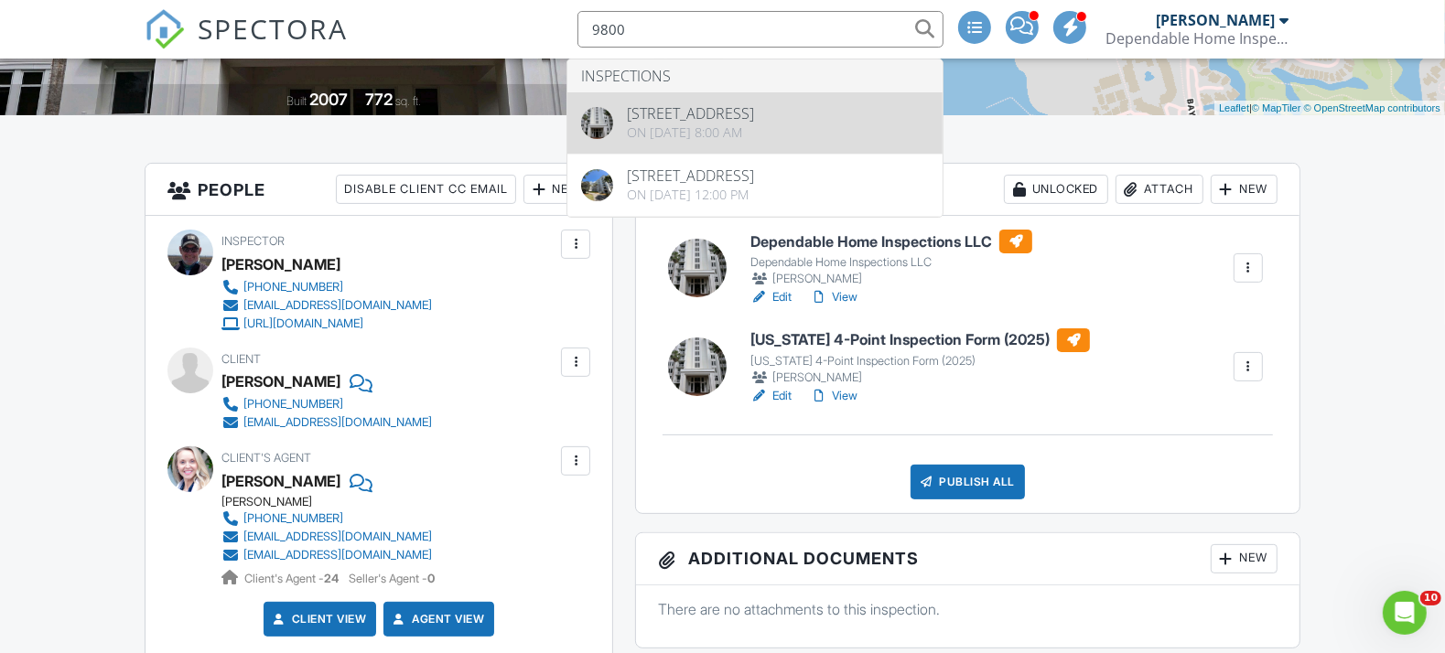
scroll to position [305, 0]
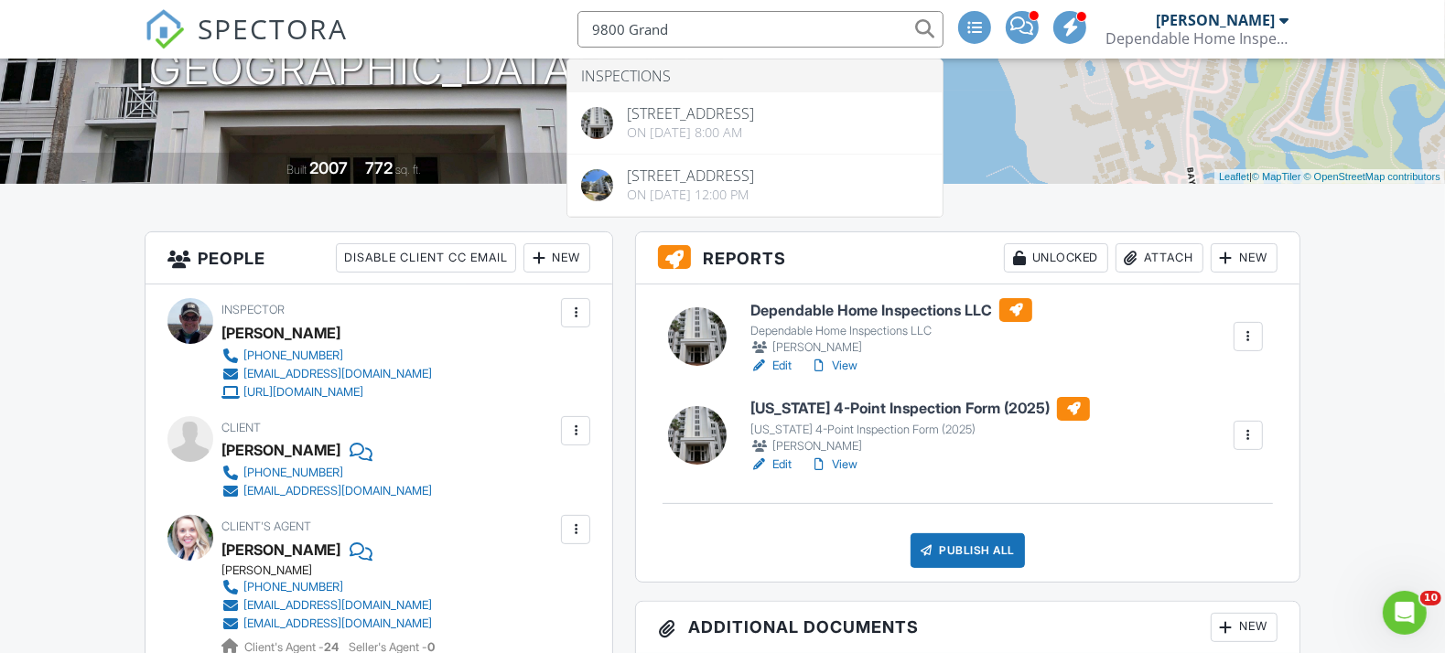
type input "9800 Grand"
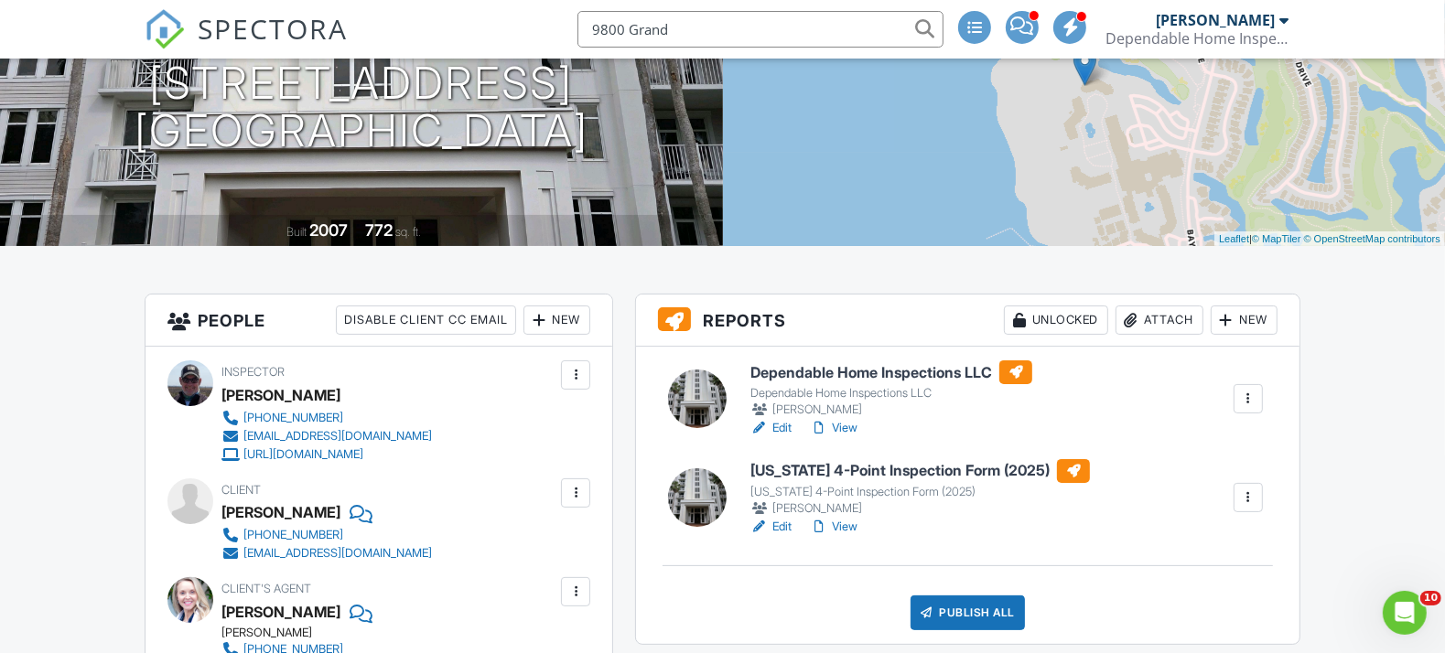
scroll to position [406, 0]
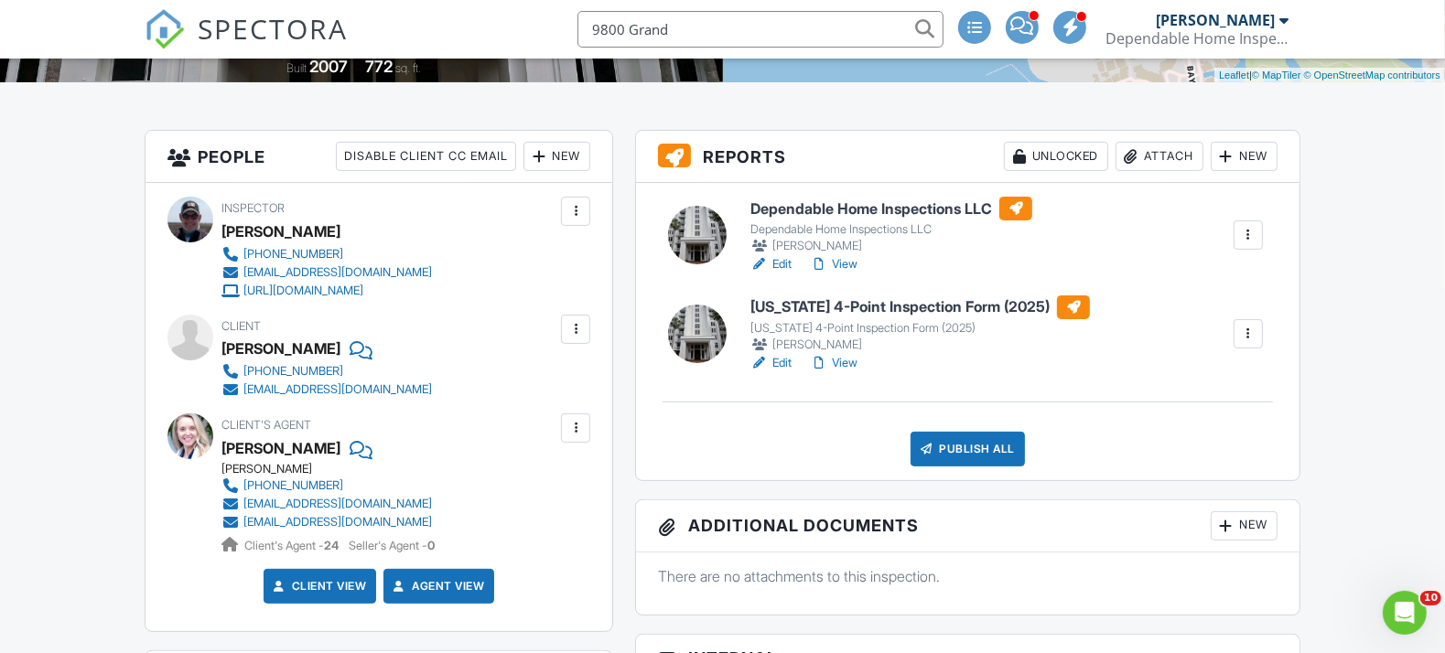
click at [787, 359] on link "Edit" at bounding box center [770, 363] width 41 height 18
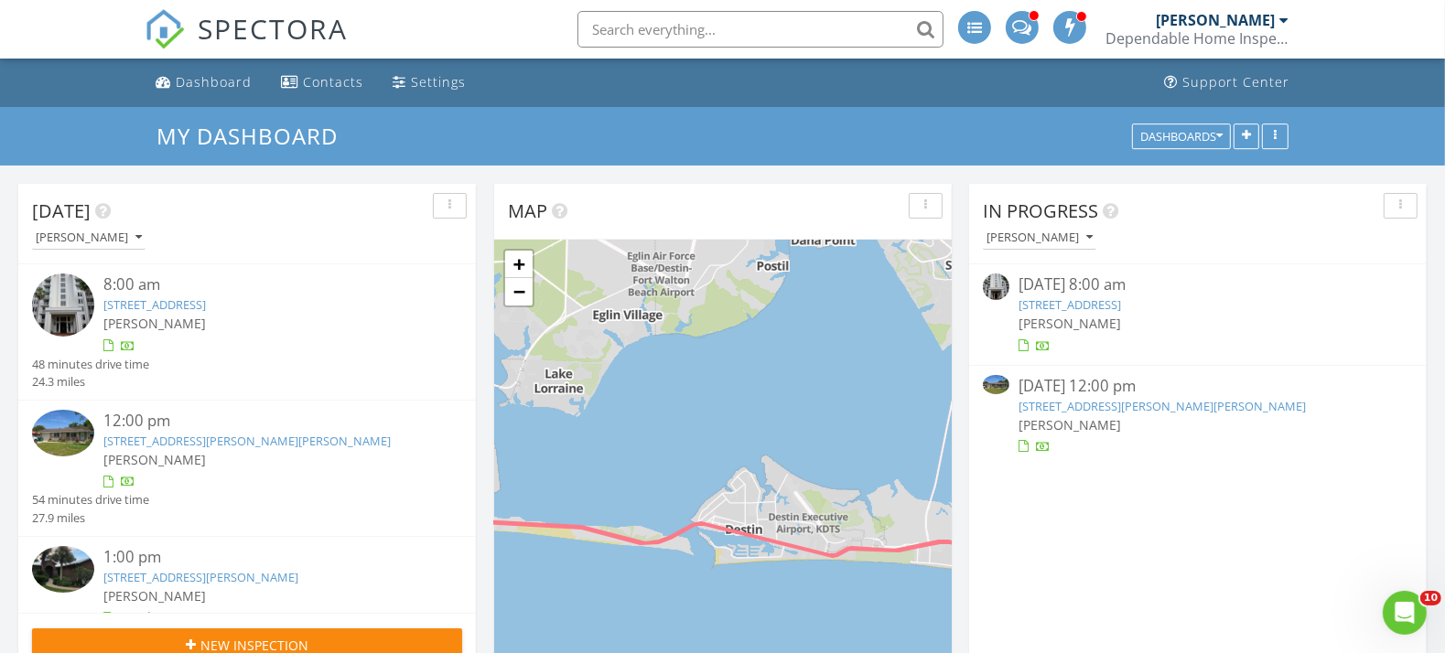
click at [167, 333] on div "[PERSON_NAME]" at bounding box center [264, 323] width 323 height 19
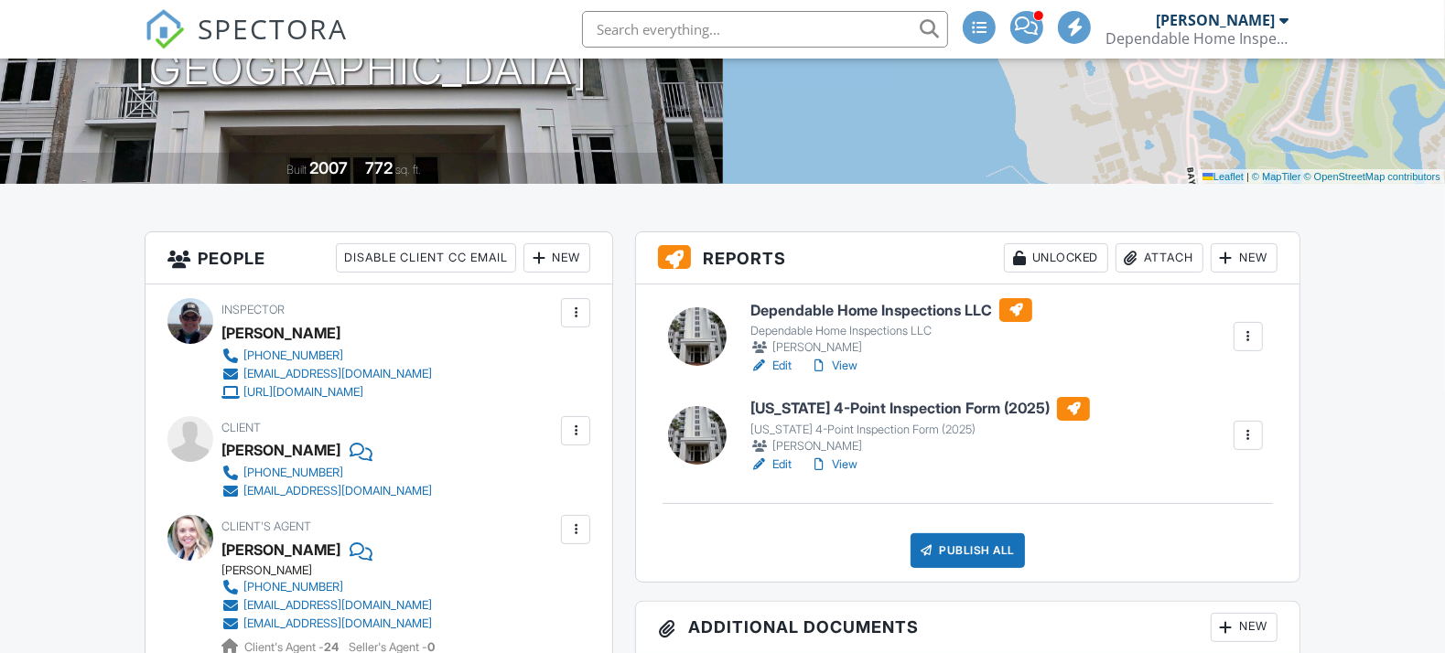
scroll to position [305, 0]
click at [840, 362] on link "View" at bounding box center [834, 366] width 48 height 18
click at [853, 367] on link "View" at bounding box center [834, 366] width 48 height 18
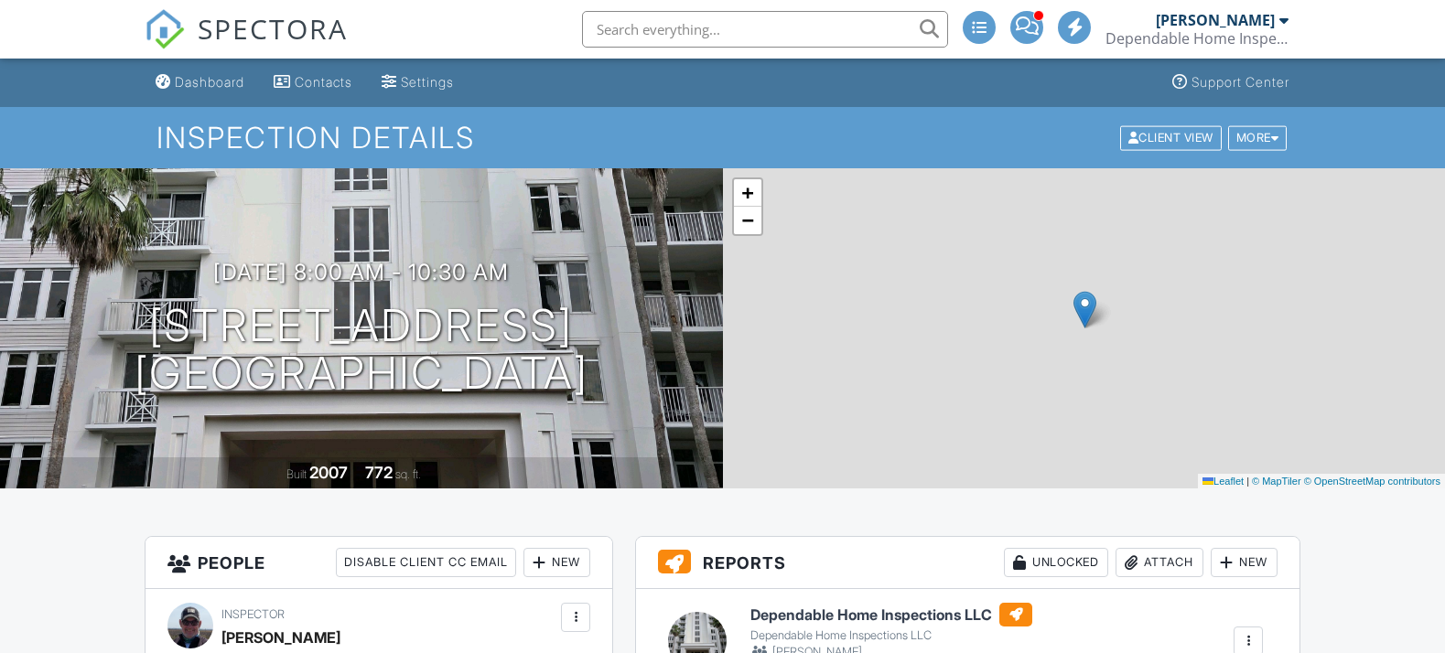
scroll to position [305, 0]
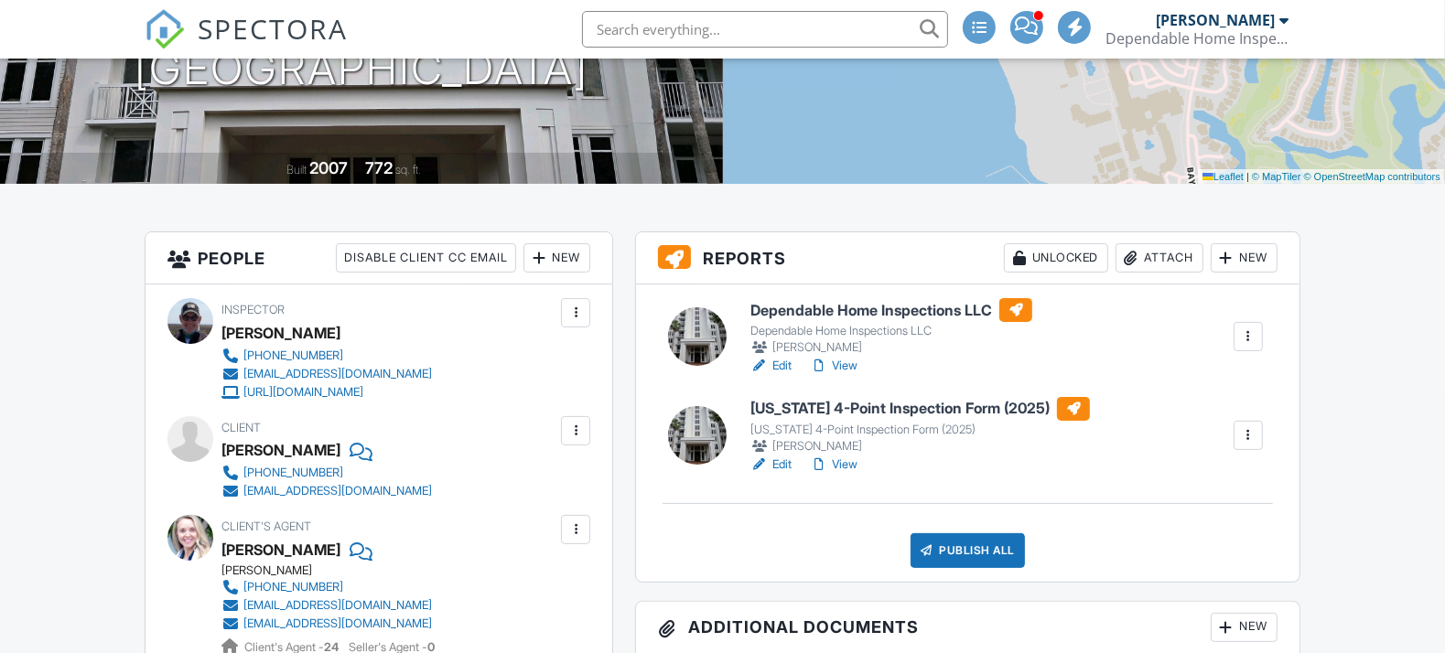
click at [849, 458] on link "View" at bounding box center [834, 465] width 48 height 18
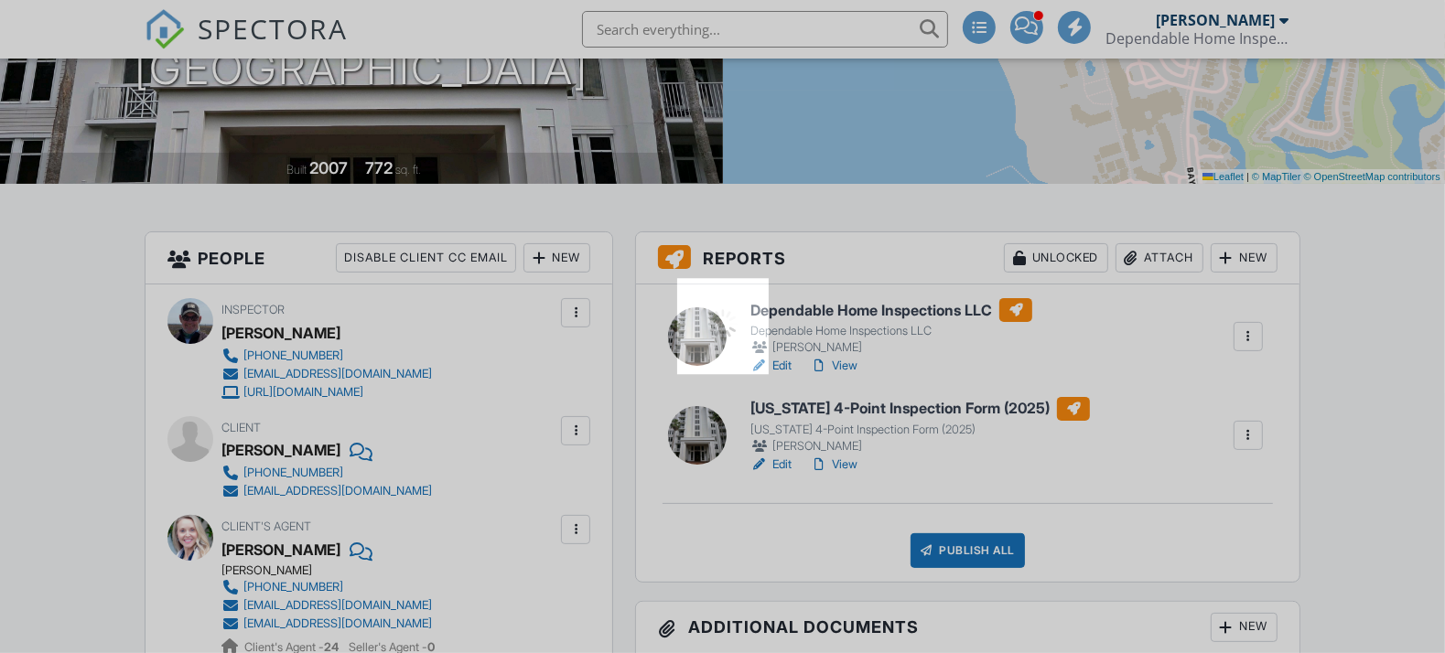
scroll to position [0, 0]
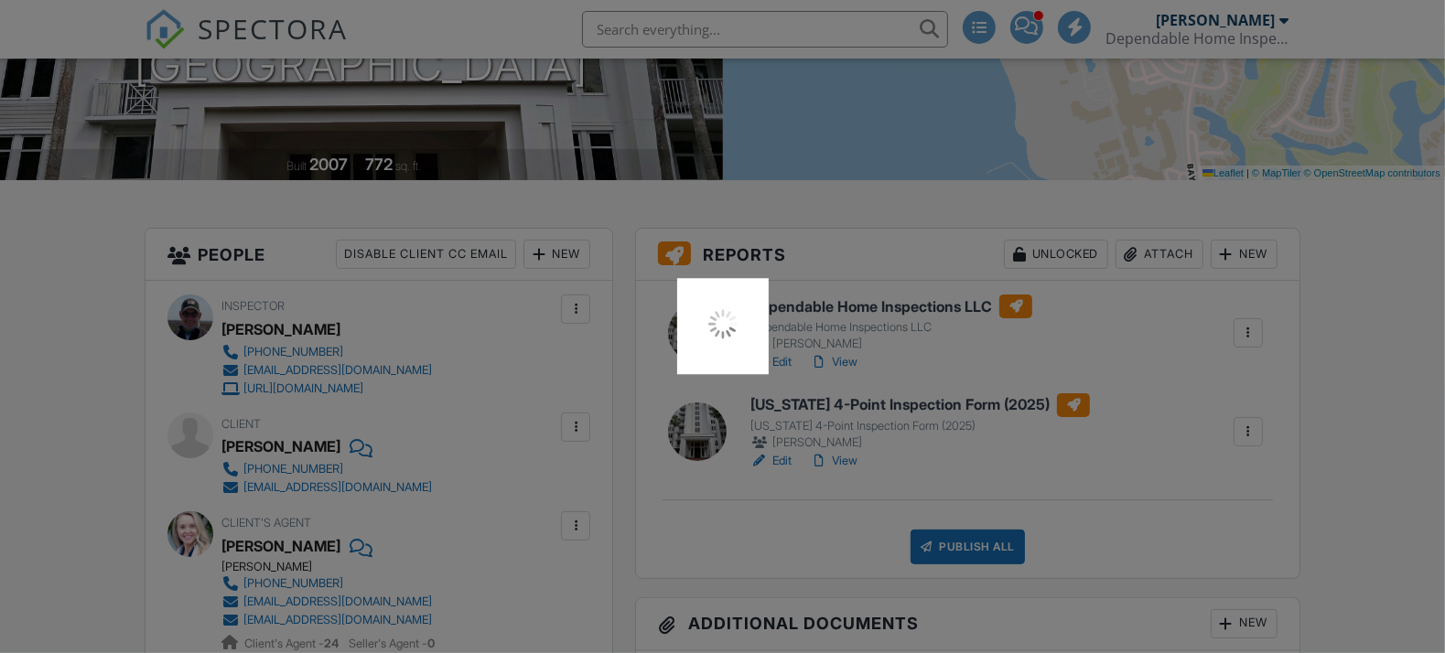
scroll to position [305, 0]
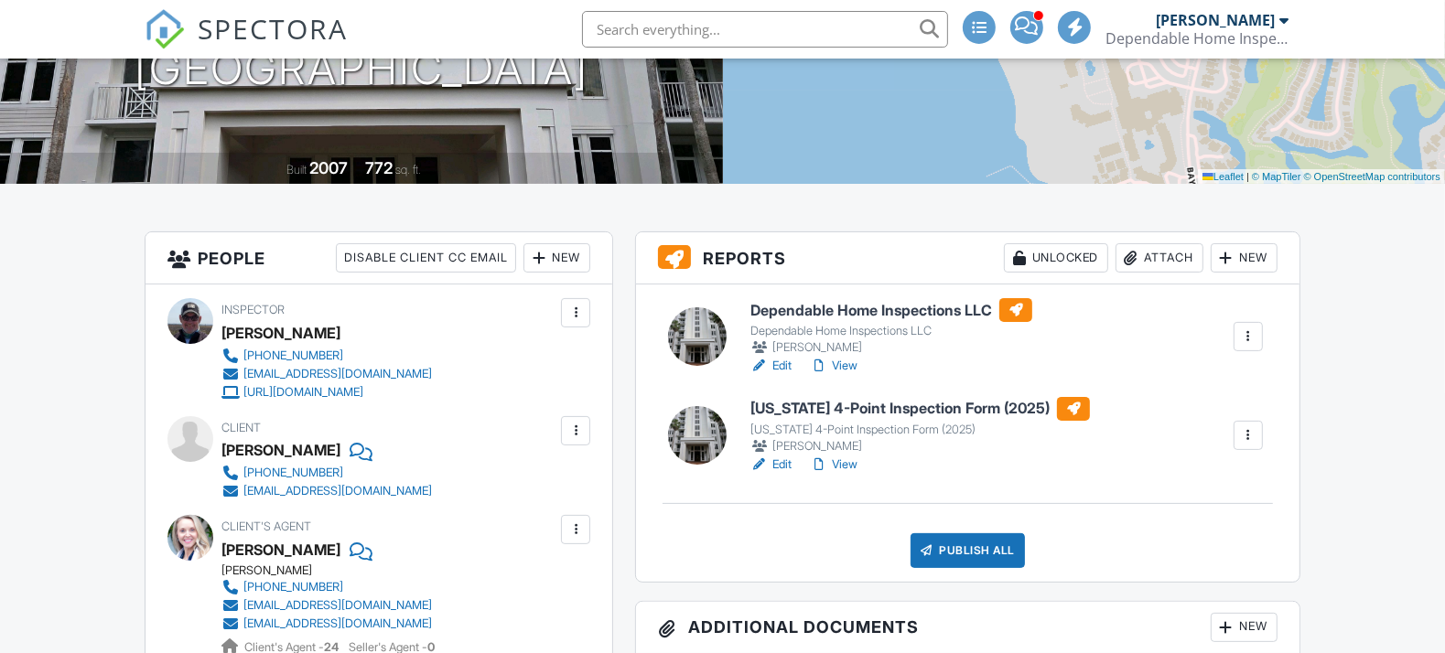
click at [781, 457] on link "Edit" at bounding box center [770, 465] width 41 height 18
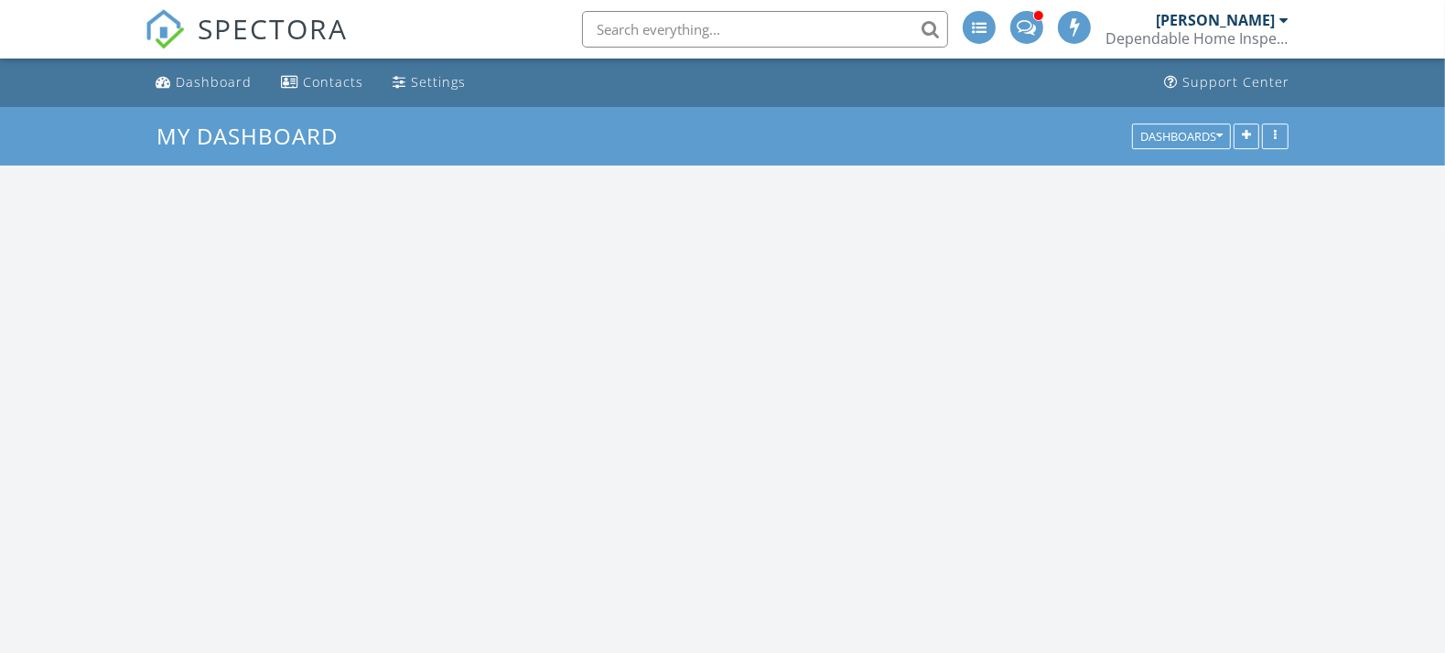
scroll to position [1697, 1477]
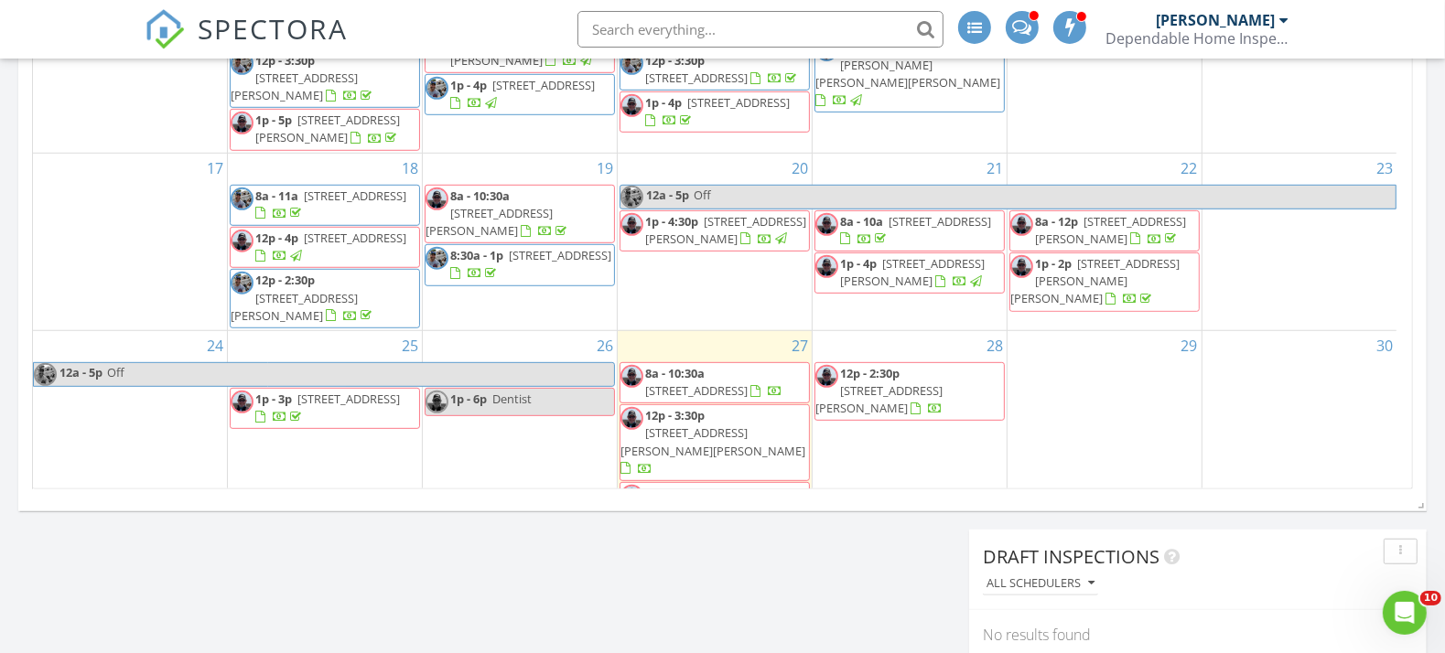
scroll to position [486, 0]
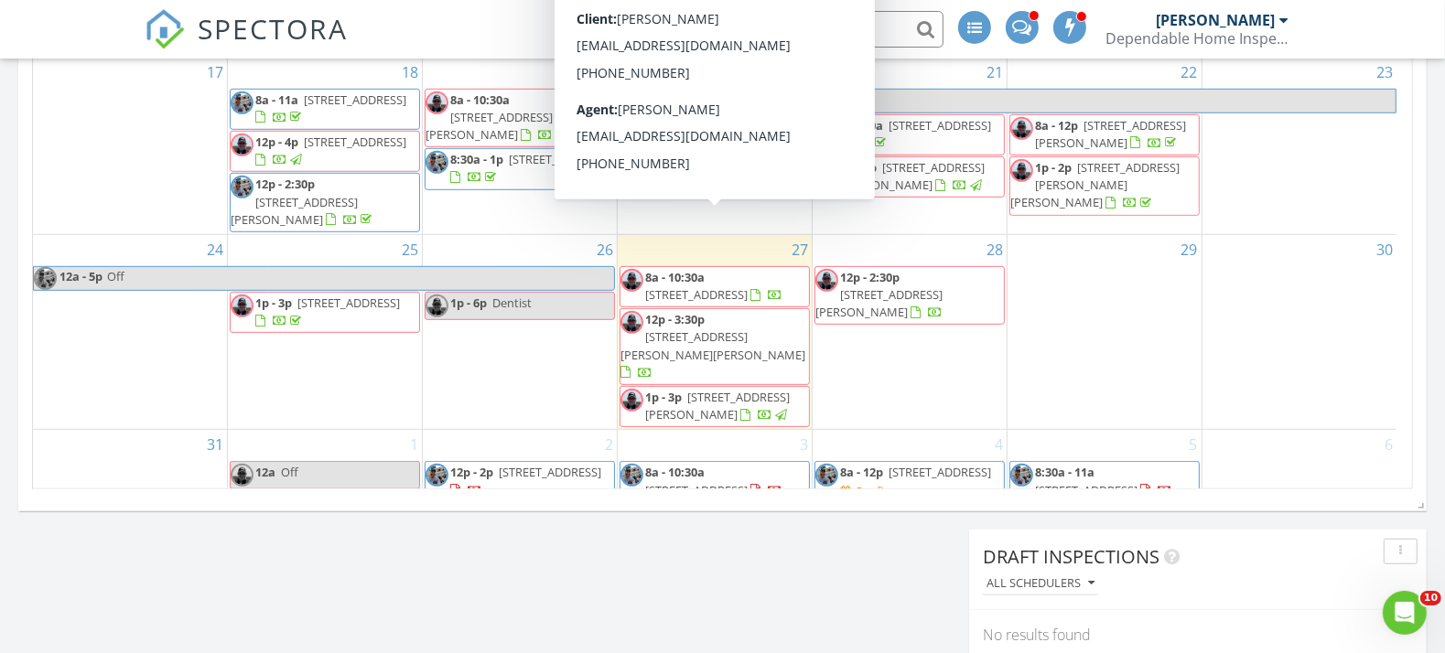
drag, startPoint x: 720, startPoint y: 267, endPoint x: 730, endPoint y: 238, distance: 31.0
click at [730, 286] on span "9800 Grand Sandestin Blvd 5114, Miramar Beach 32550" at bounding box center [696, 294] width 102 height 16
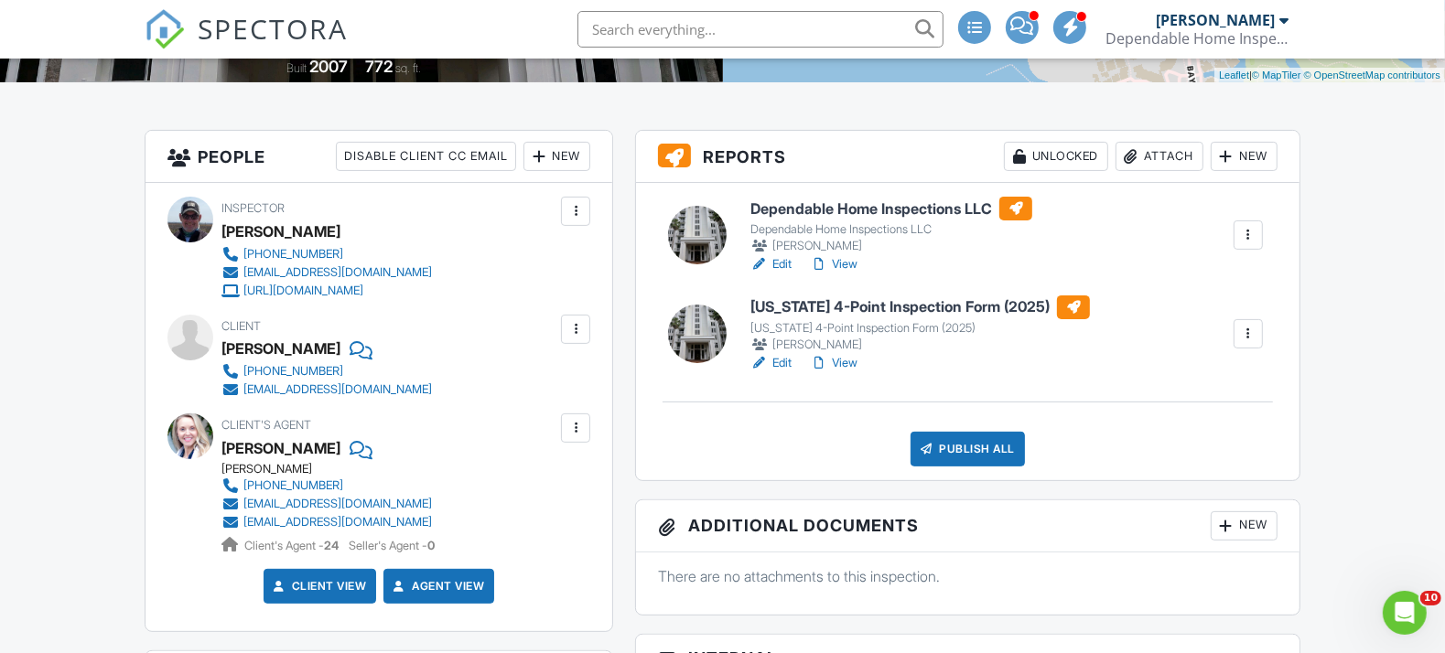
click at [843, 356] on link "View" at bounding box center [834, 363] width 48 height 18
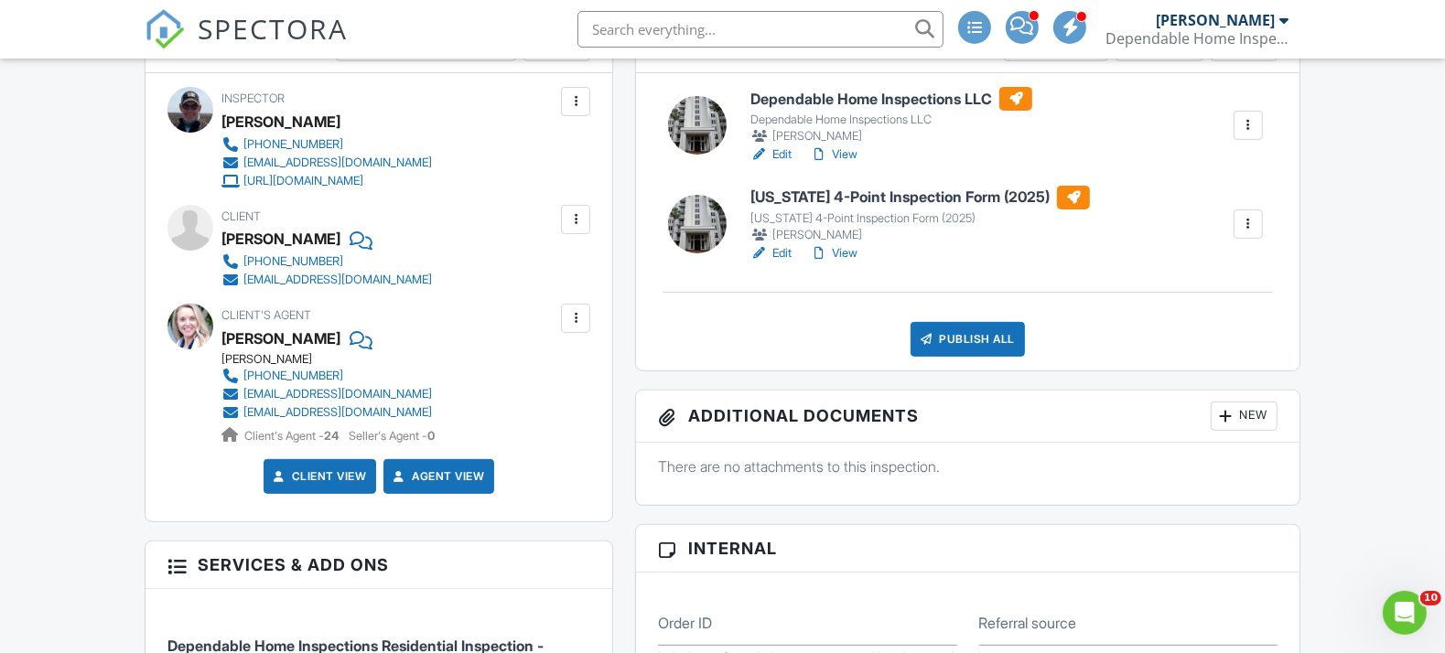
click at [846, 246] on link "View" at bounding box center [834, 253] width 48 height 18
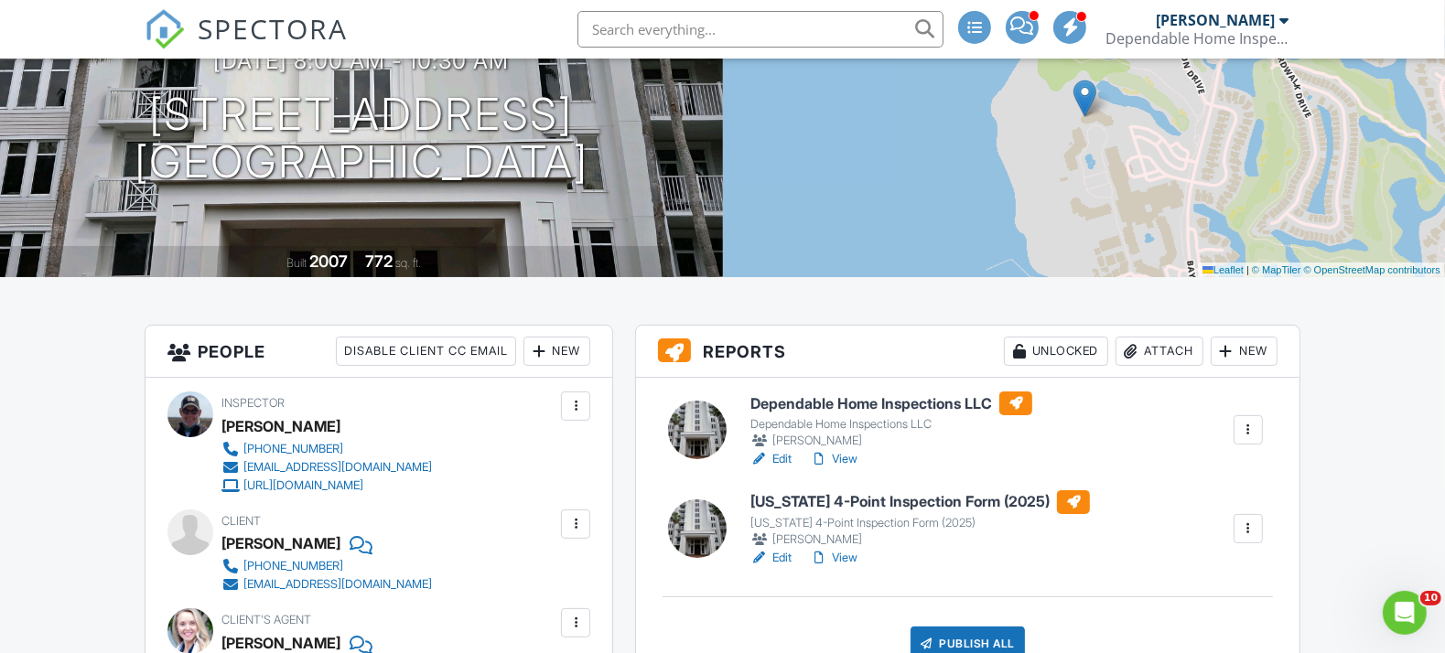
click at [783, 549] on link "Edit" at bounding box center [770, 558] width 41 height 18
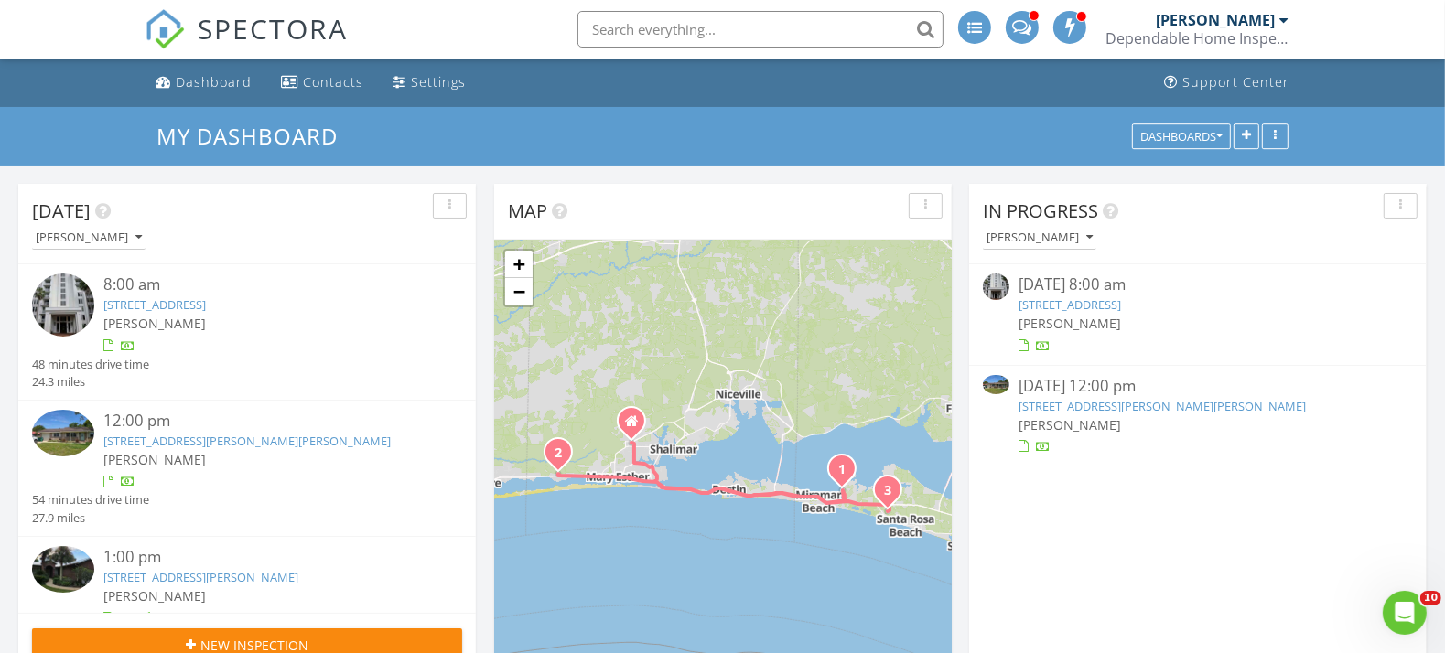
click at [206, 302] on link "[STREET_ADDRESS]" at bounding box center [154, 304] width 102 height 16
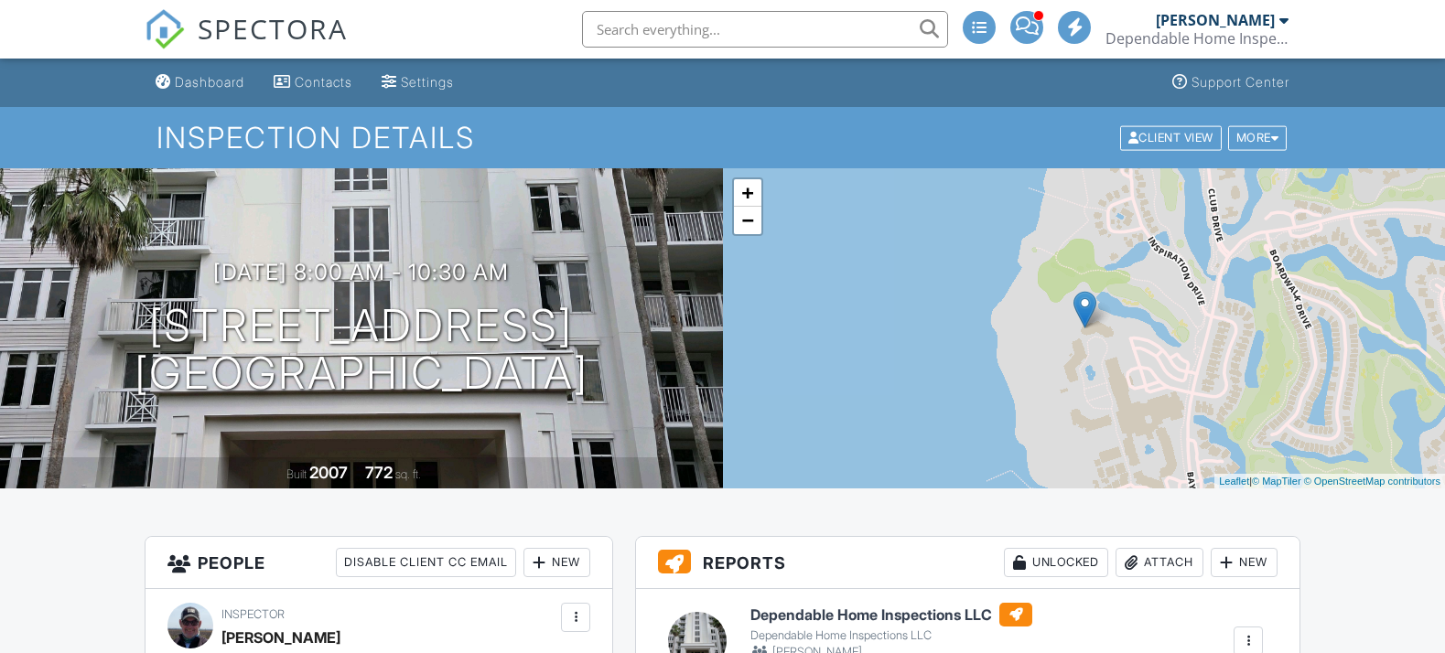
scroll to position [406, 0]
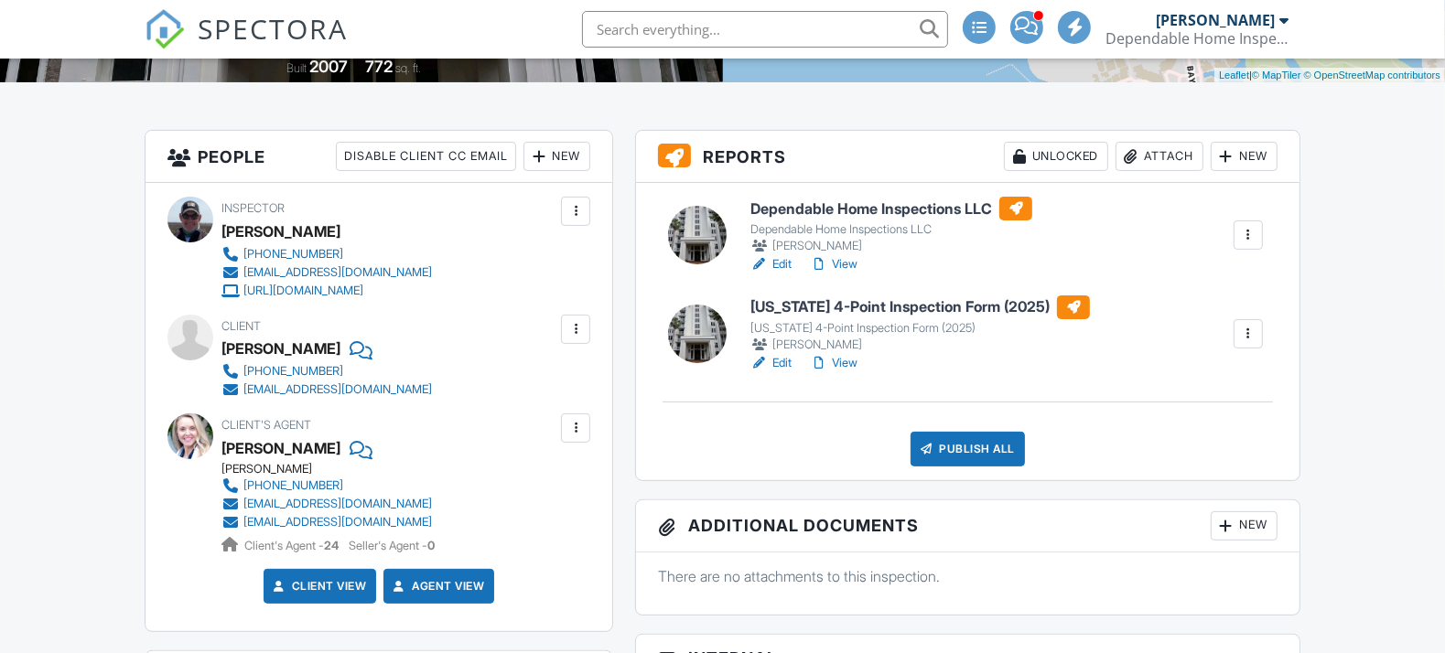
click at [848, 360] on link "View" at bounding box center [834, 363] width 48 height 18
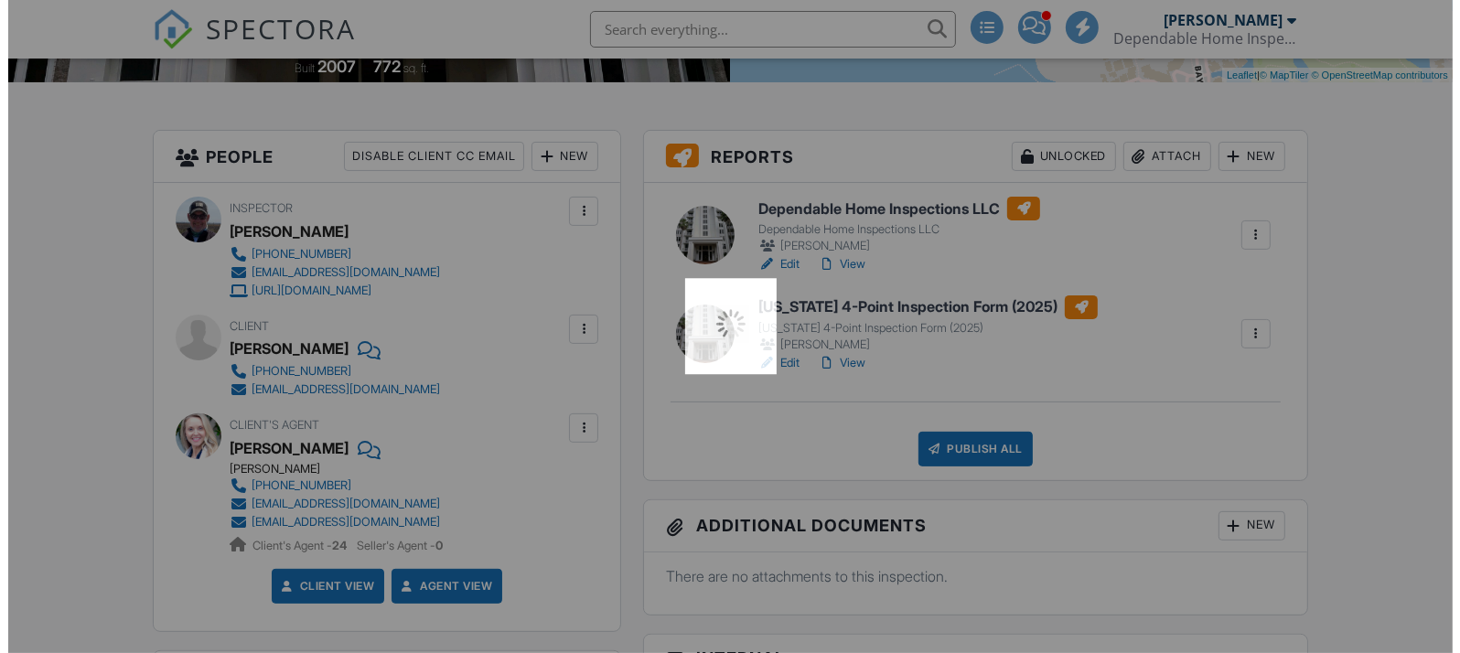
scroll to position [0, 0]
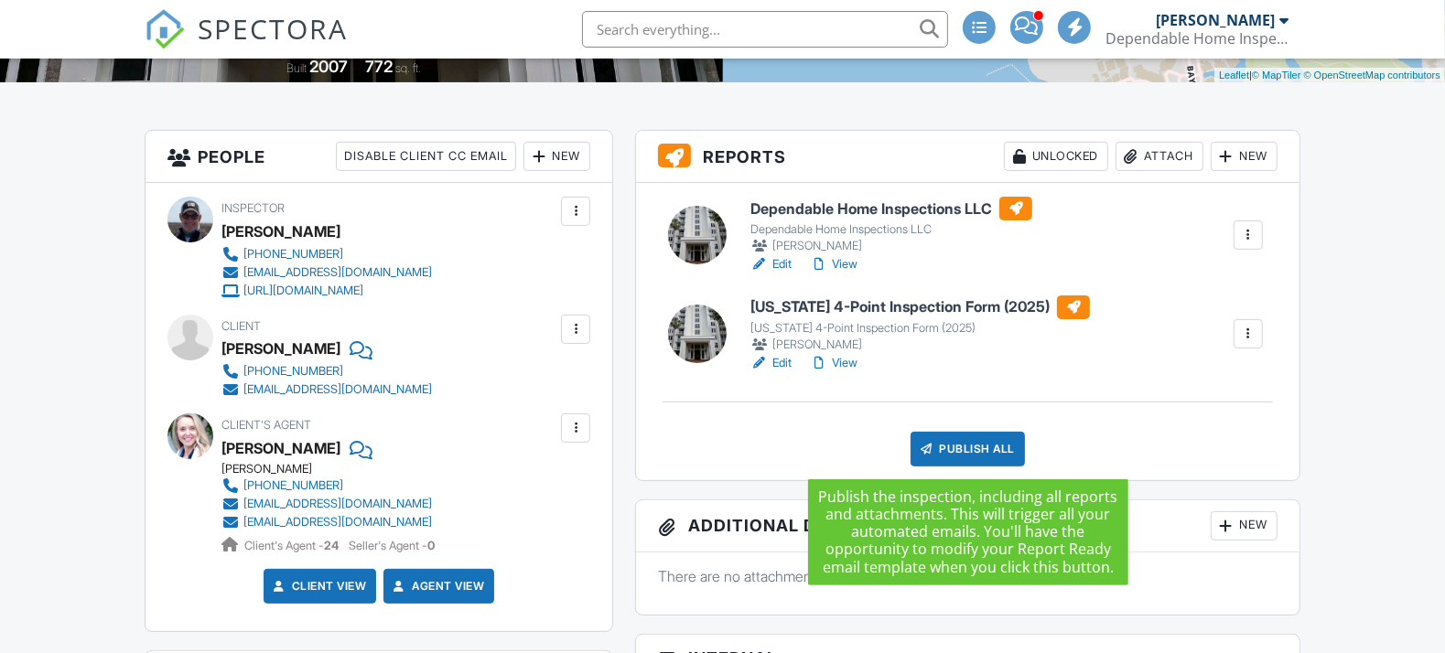
click at [994, 438] on div "Publish All" at bounding box center [967, 449] width 114 height 35
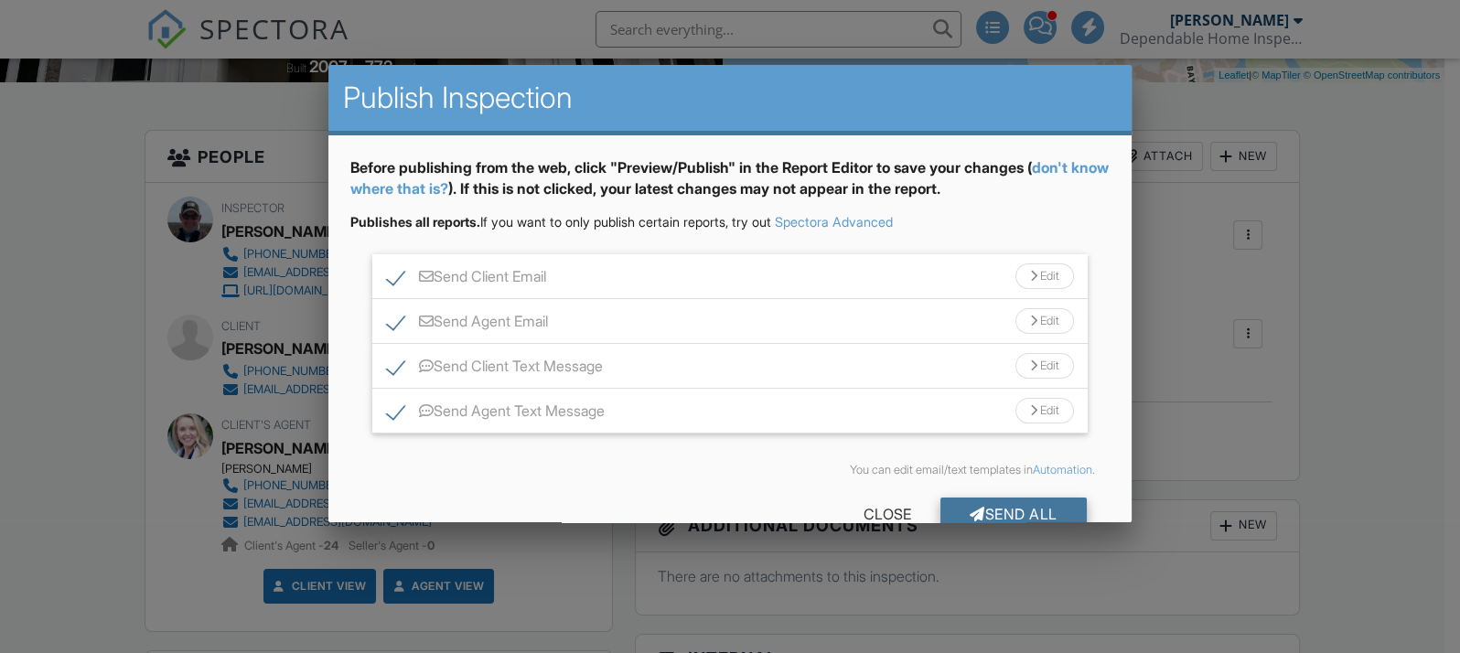
click at [985, 506] on div "Send All" at bounding box center [1013, 514] width 146 height 33
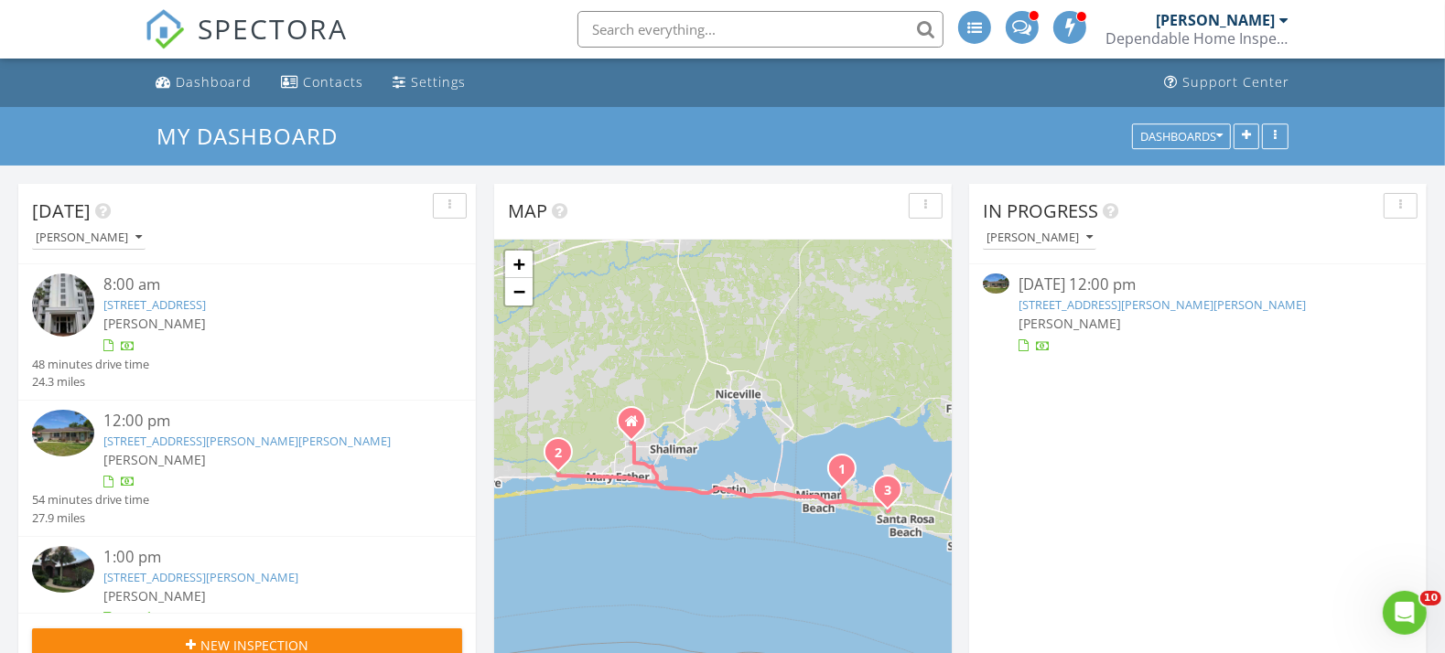
click at [236, 449] on link "[STREET_ADDRESS][PERSON_NAME][PERSON_NAME]" at bounding box center [246, 441] width 287 height 16
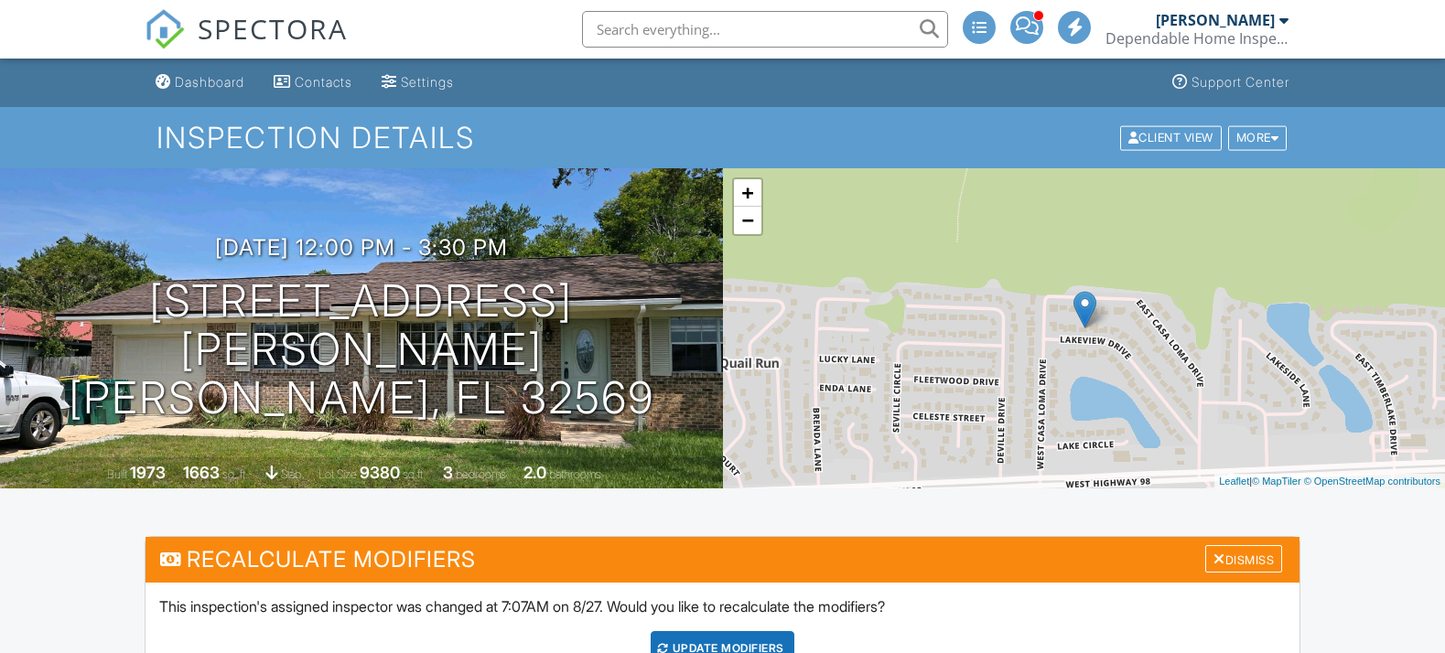
click at [1237, 545] on div "Dismiss" at bounding box center [1243, 559] width 77 height 28
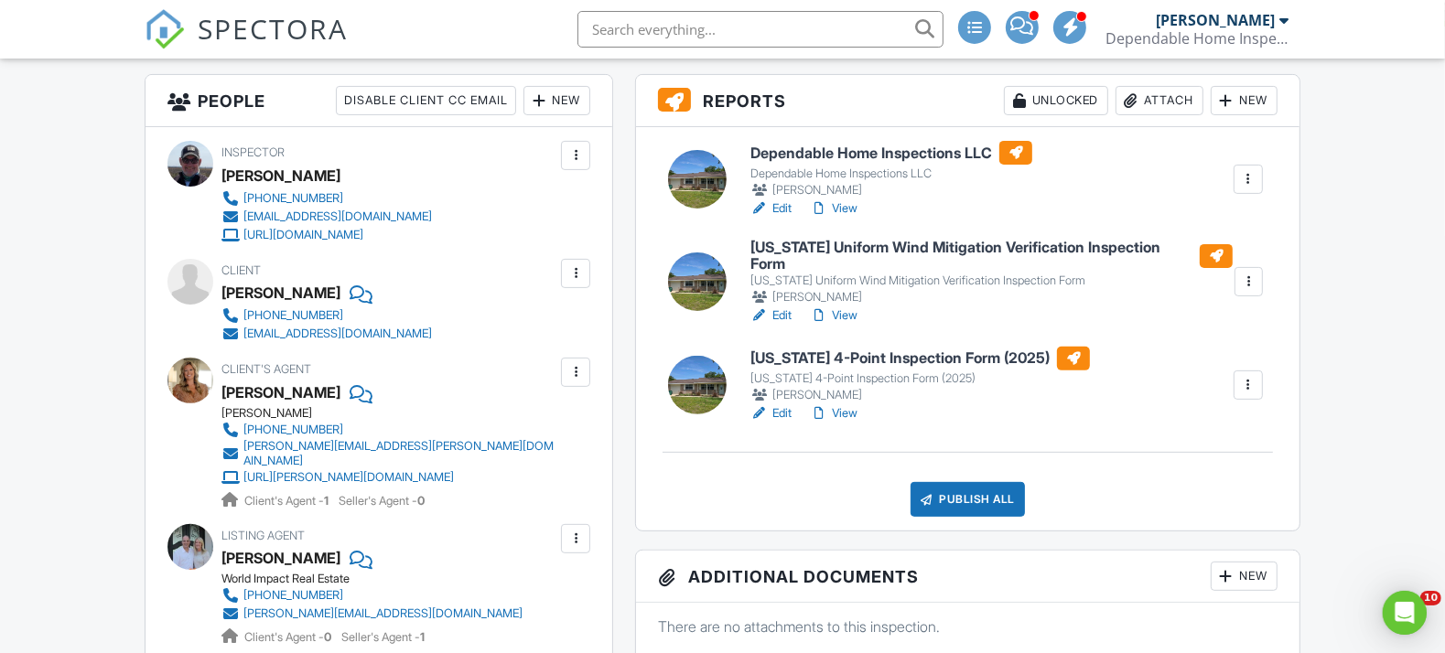
scroll to position [508, 0]
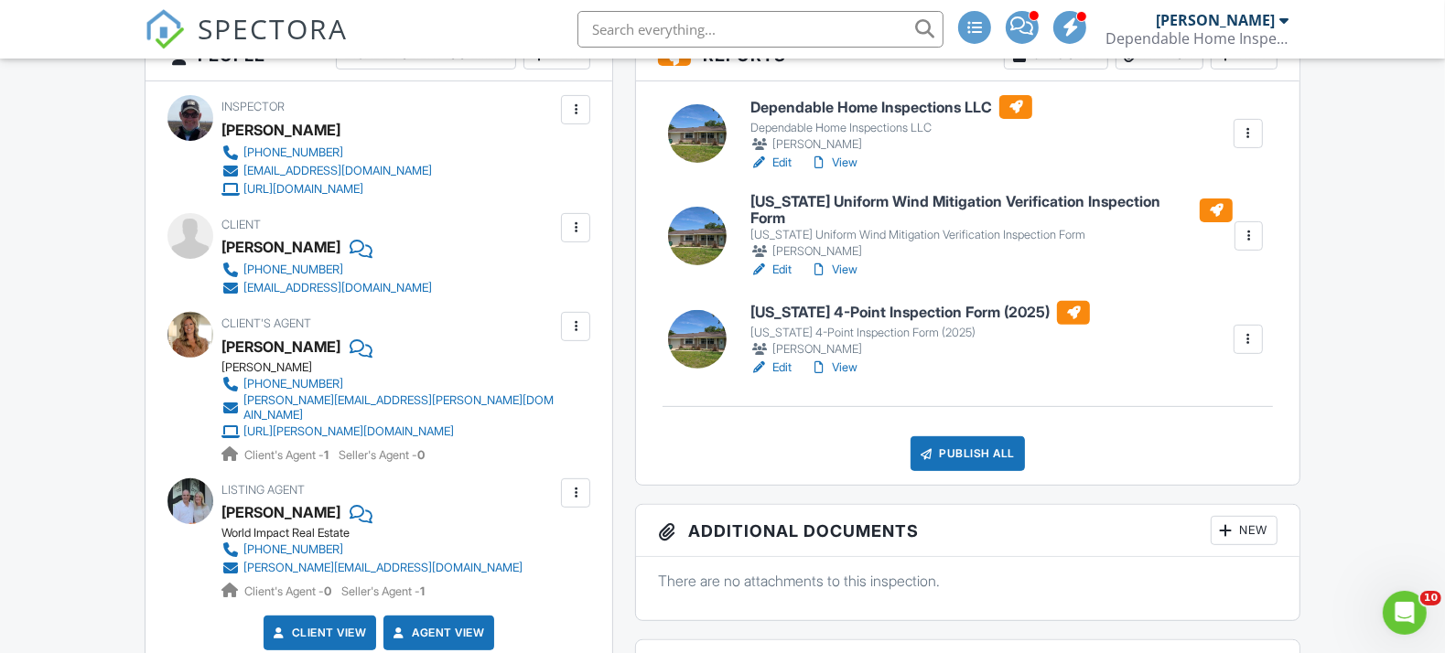
click at [179, 332] on div at bounding box center [190, 335] width 46 height 46
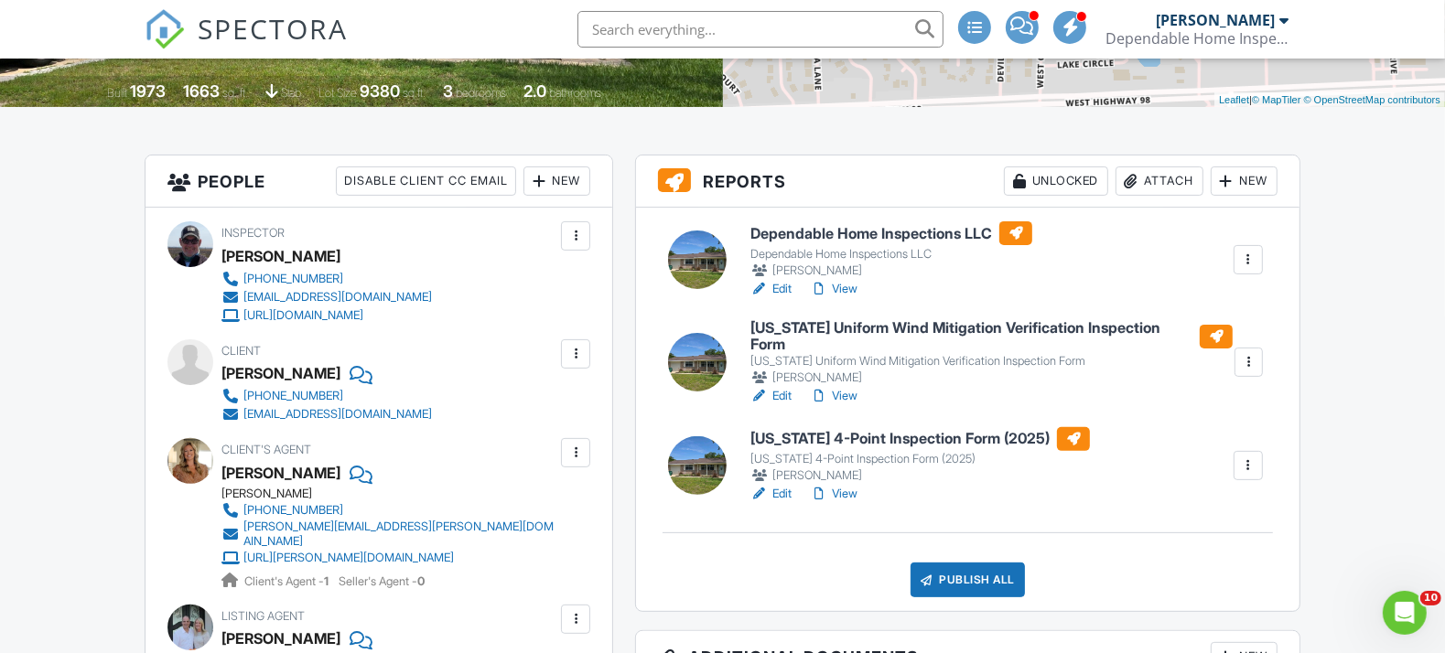
scroll to position [305, 0]
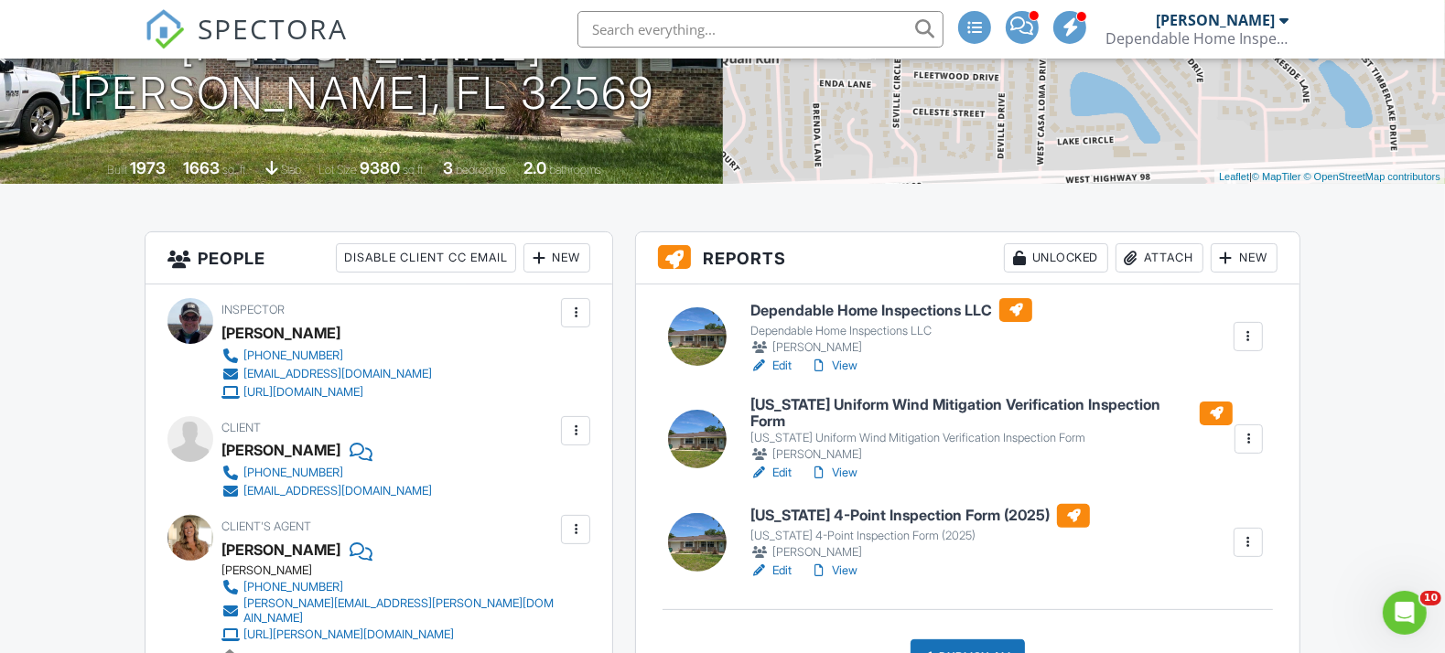
click at [777, 464] on link "Edit" at bounding box center [770, 473] width 41 height 18
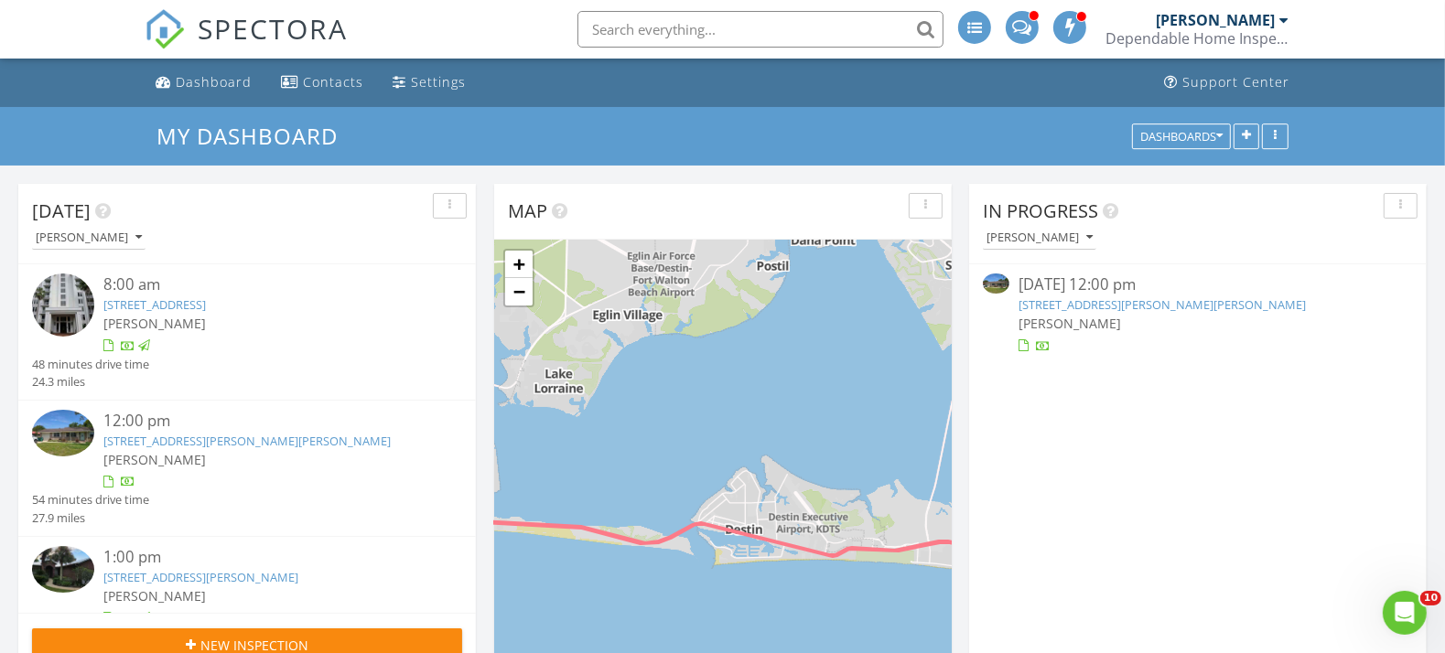
click at [206, 449] on link "[STREET_ADDRESS][PERSON_NAME][PERSON_NAME]" at bounding box center [246, 441] width 287 height 16
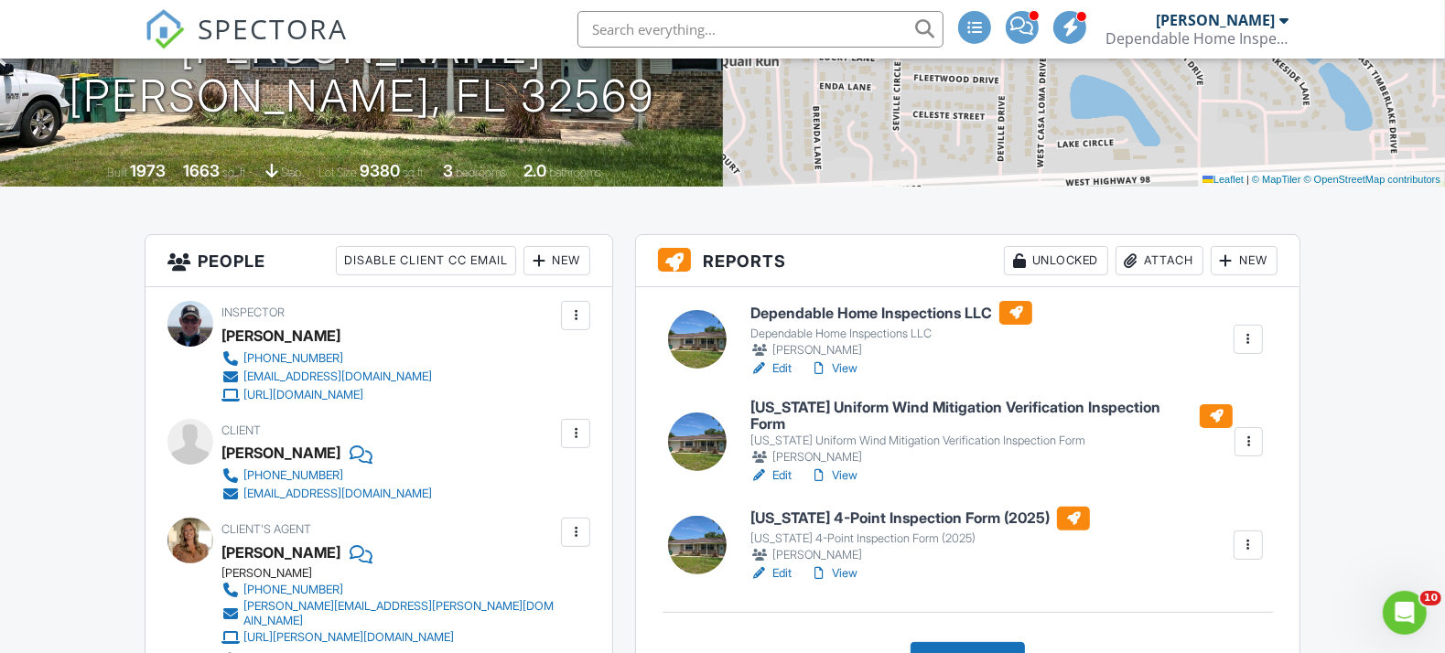
scroll to position [305, 0]
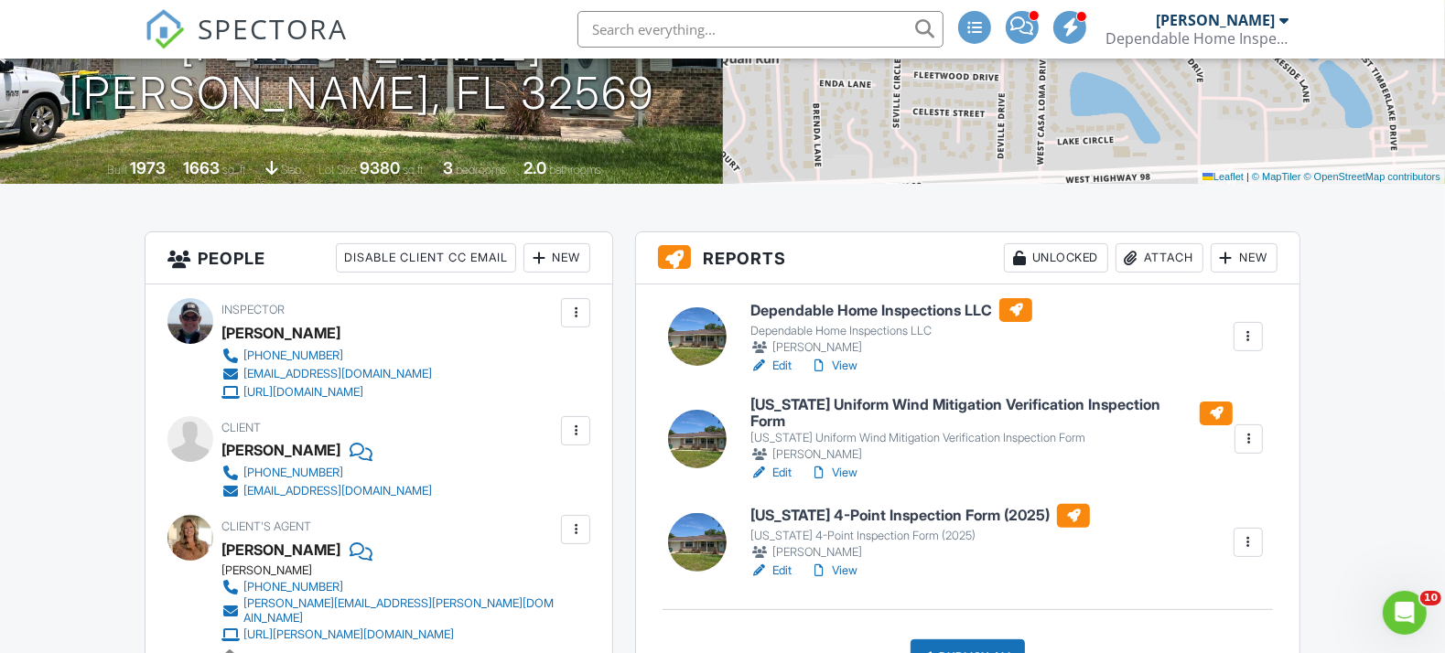
click at [789, 562] on link "Edit" at bounding box center [770, 571] width 41 height 18
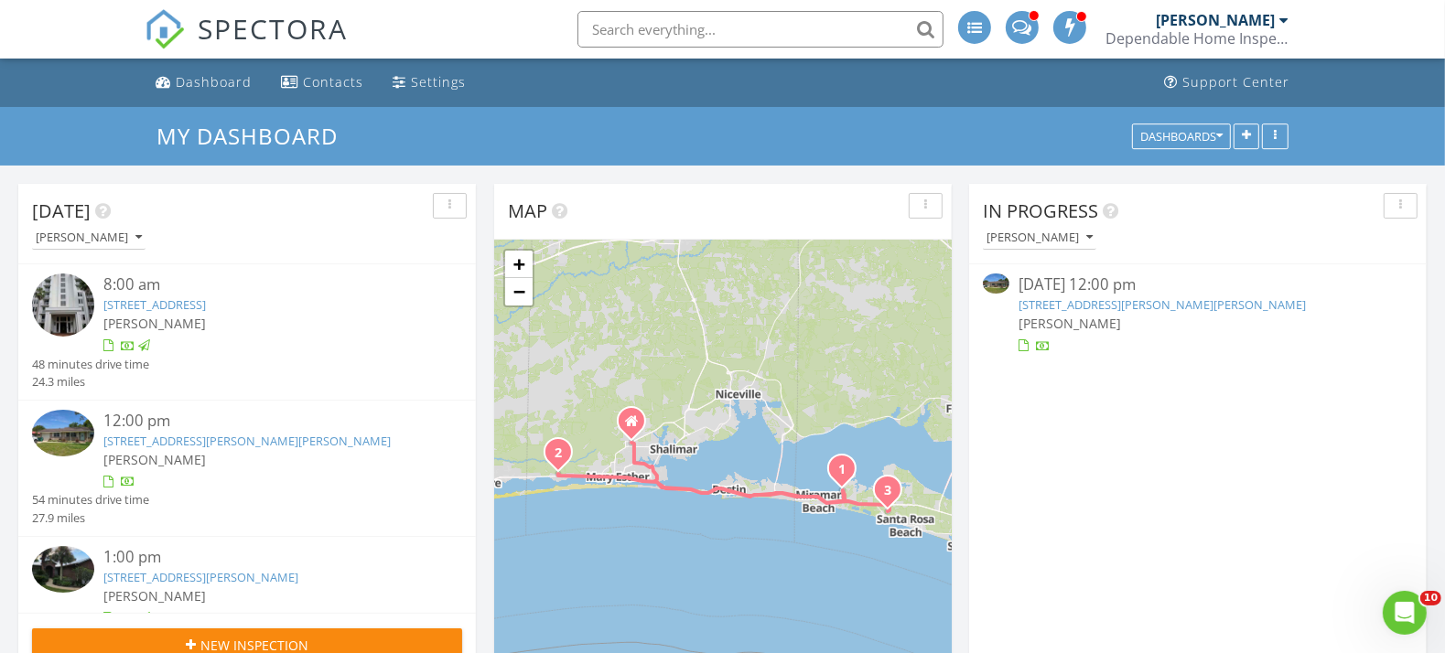
click at [232, 469] on div "[PERSON_NAME]" at bounding box center [264, 459] width 323 height 19
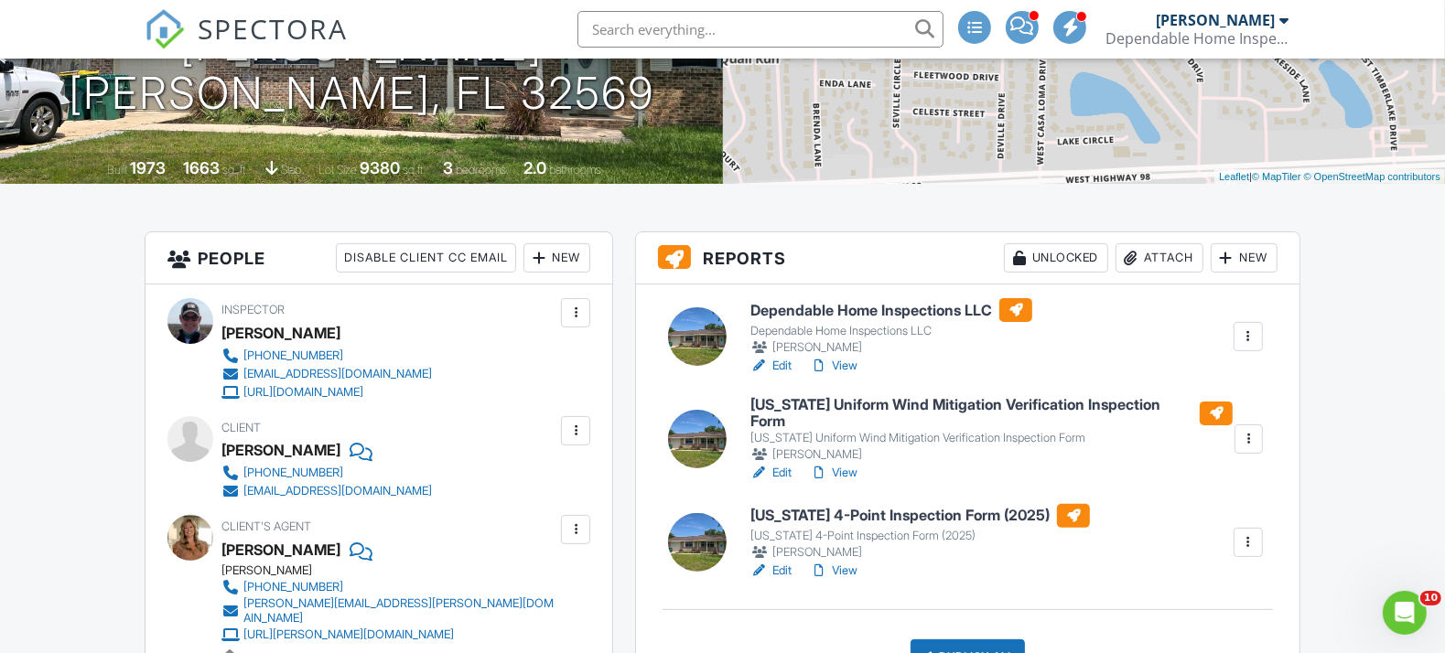
click at [843, 464] on link "View" at bounding box center [834, 473] width 48 height 18
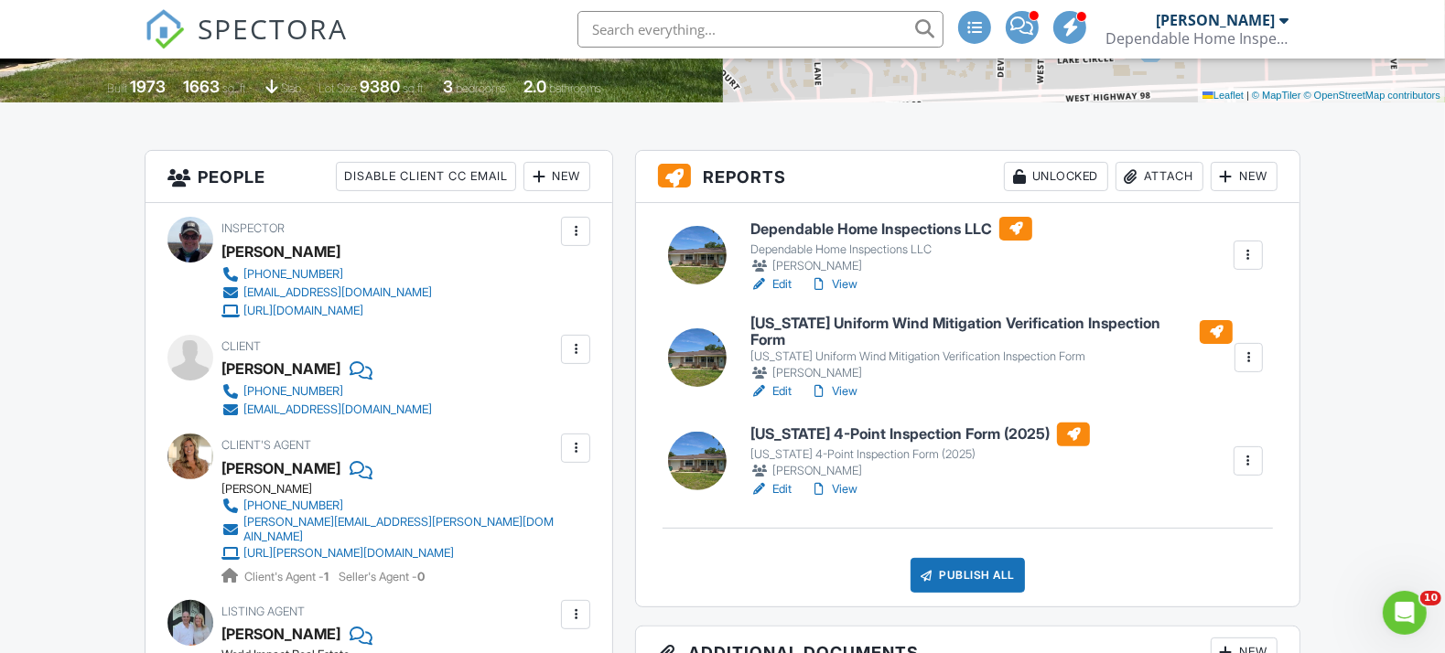
scroll to position [406, 0]
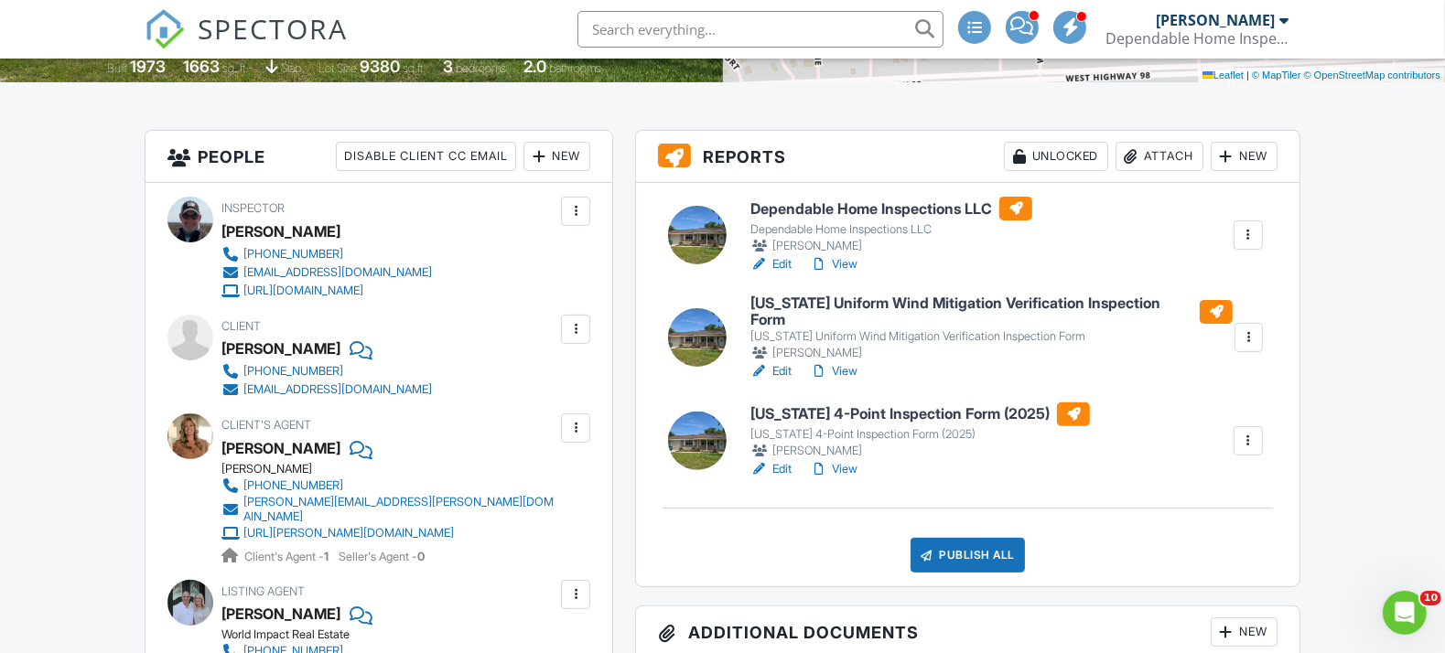
click at [851, 258] on link "View" at bounding box center [834, 264] width 48 height 18
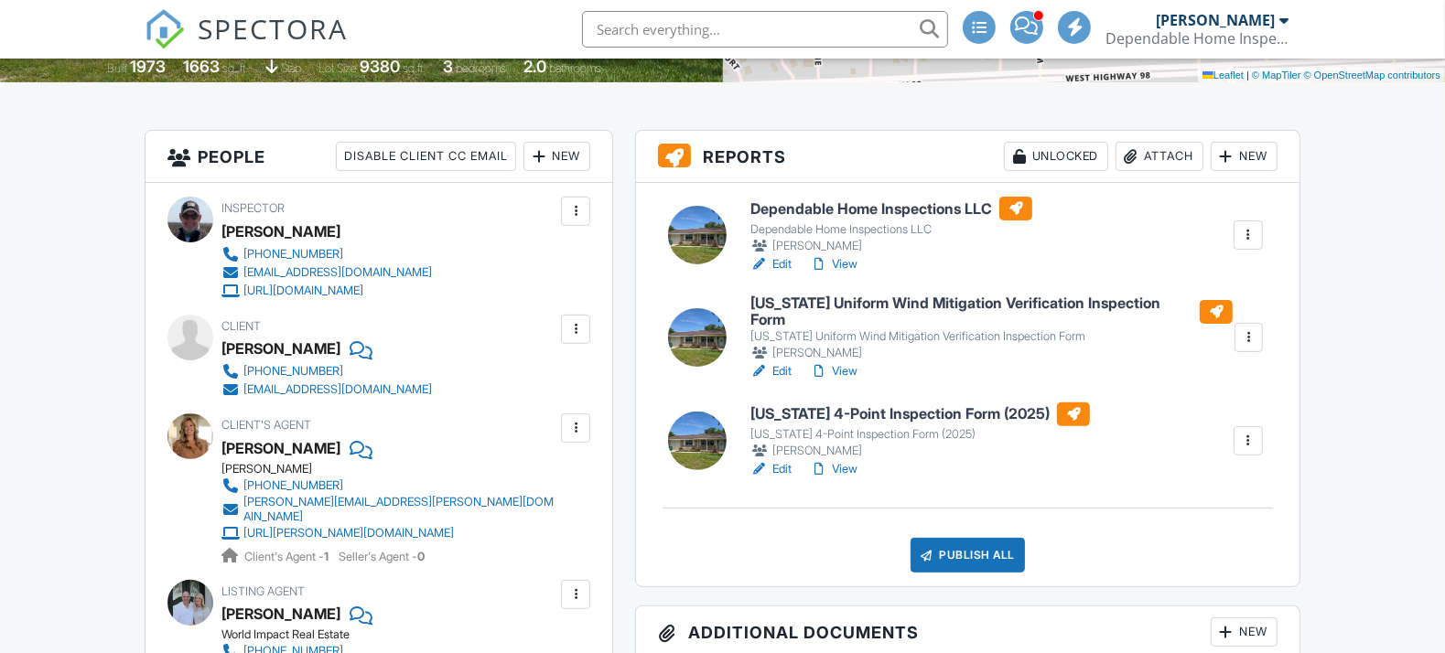
click at [780, 362] on link "Edit" at bounding box center [770, 371] width 41 height 18
drag, startPoint x: 0, startPoint y: 0, endPoint x: 853, endPoint y: 357, distance: 924.3
click at [843, 362] on link "View" at bounding box center [834, 371] width 48 height 18
click at [848, 462] on link "View" at bounding box center [834, 469] width 48 height 18
click at [781, 460] on link "Edit" at bounding box center [770, 469] width 41 height 18
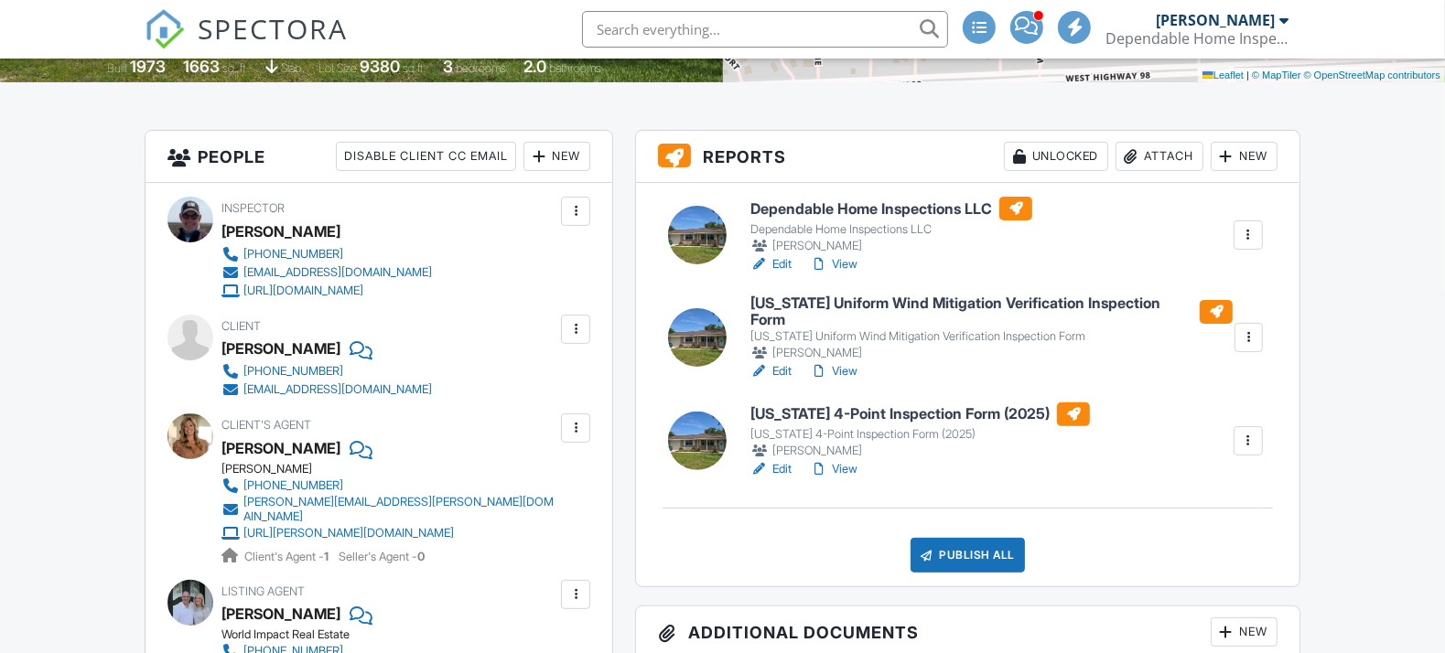
drag, startPoint x: 847, startPoint y: 458, endPoint x: 884, endPoint y: 447, distance: 38.2
click at [847, 460] on link "View" at bounding box center [834, 469] width 48 height 18
click at [778, 461] on link "Edit" at bounding box center [770, 469] width 41 height 18
click at [848, 460] on link "View" at bounding box center [834, 469] width 48 height 18
click at [790, 460] on link "Edit" at bounding box center [770, 469] width 41 height 18
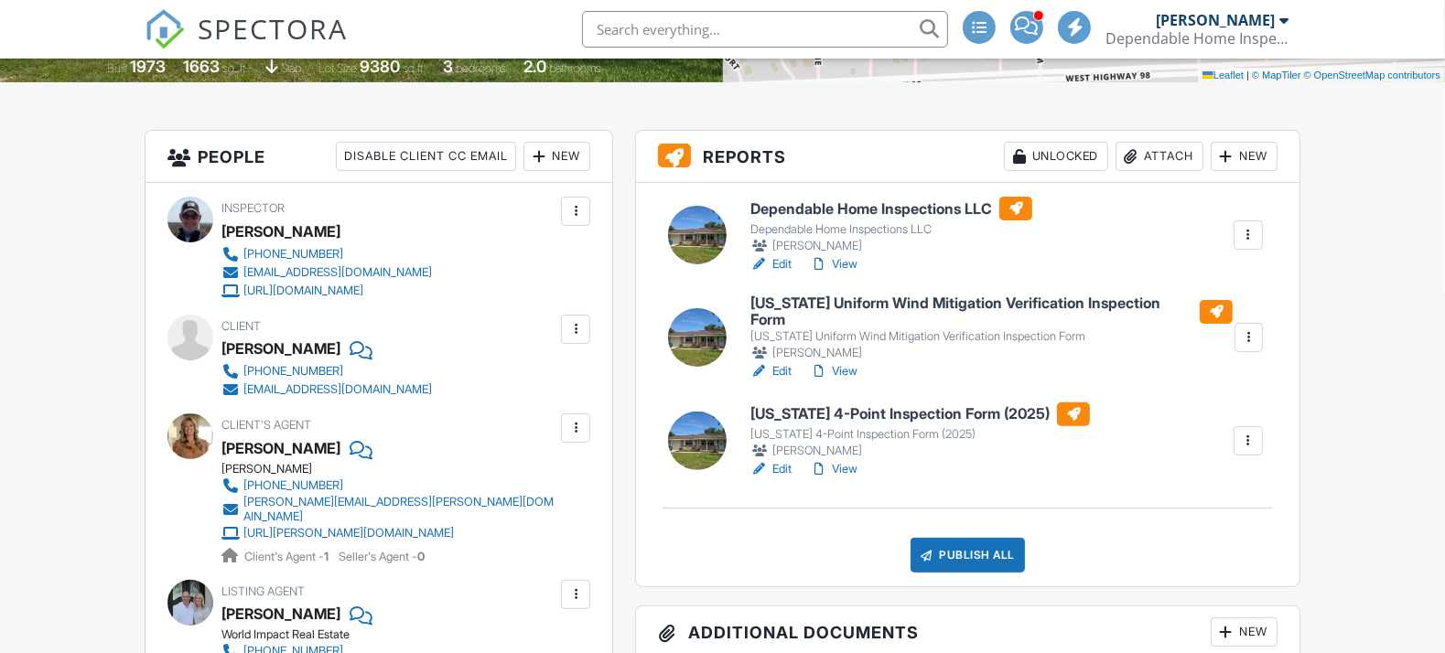
click at [784, 460] on link "Edit" at bounding box center [770, 469] width 41 height 18
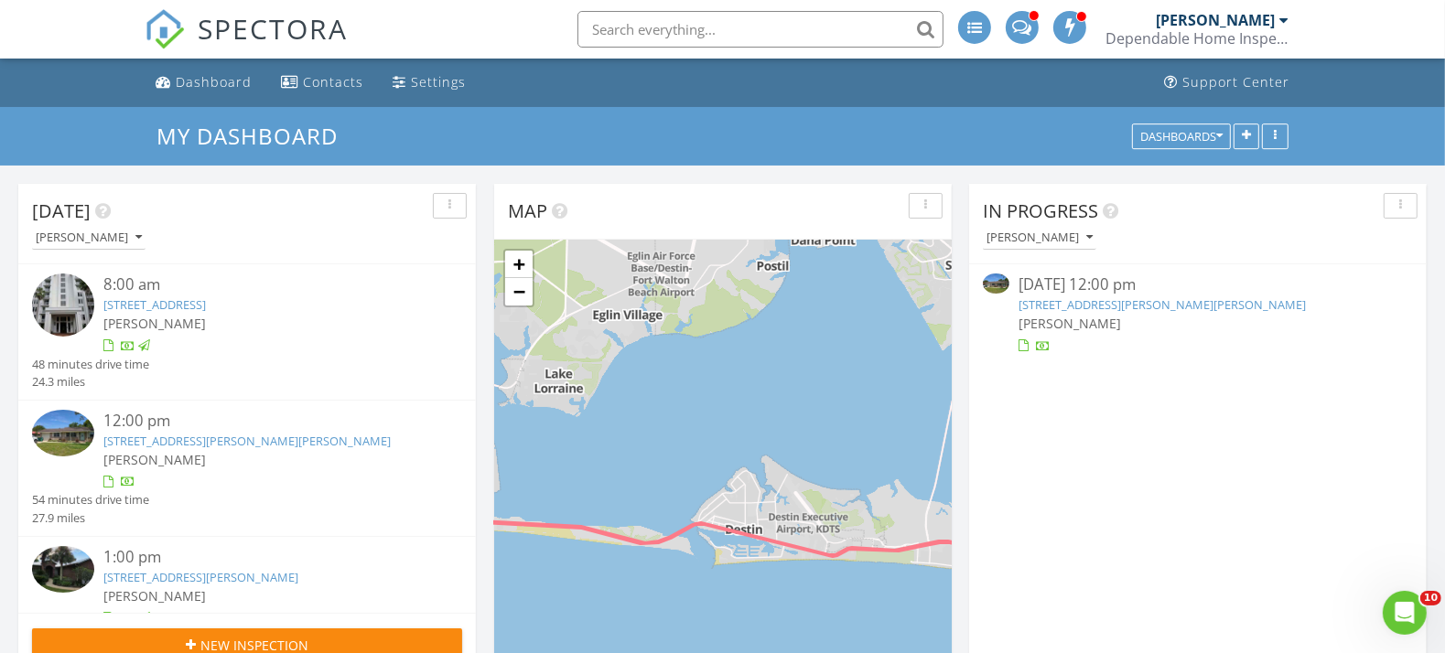
click at [163, 433] on div "12:00 pm" at bounding box center [264, 421] width 323 height 23
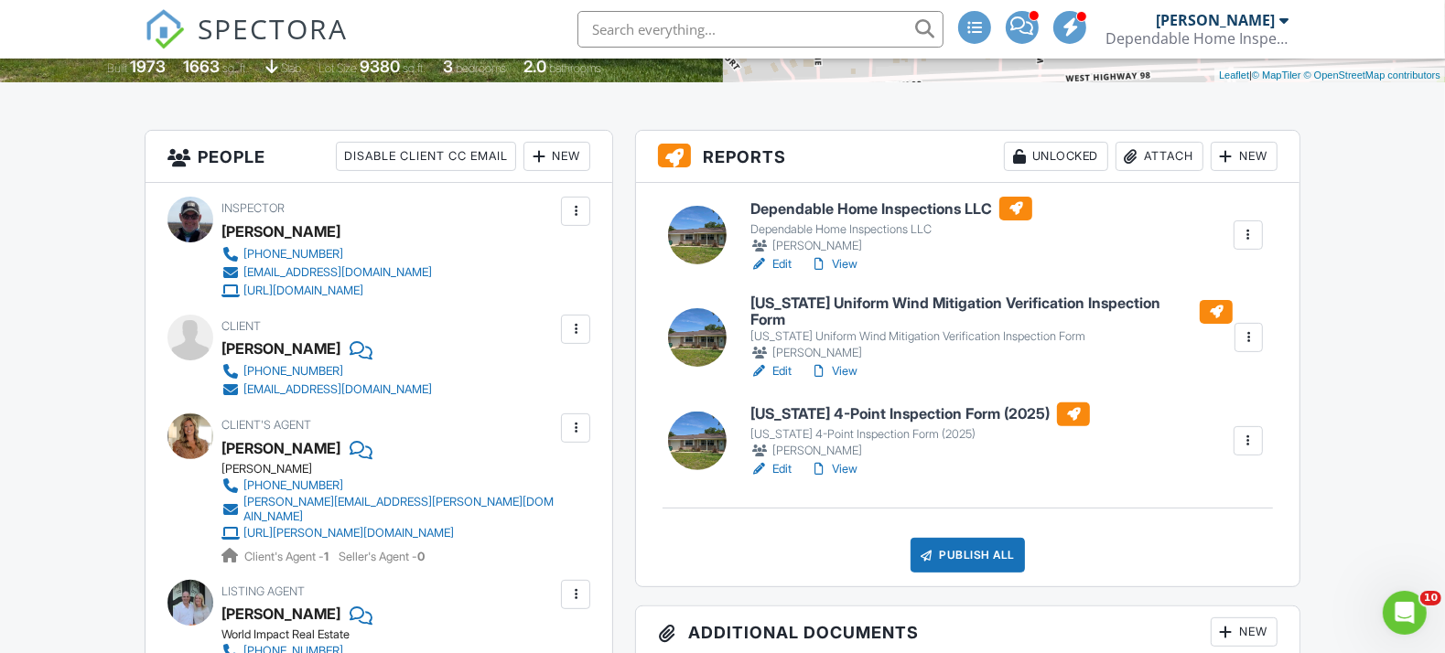
click at [846, 460] on link "View" at bounding box center [834, 469] width 48 height 18
click at [850, 255] on link "View" at bounding box center [834, 264] width 48 height 18
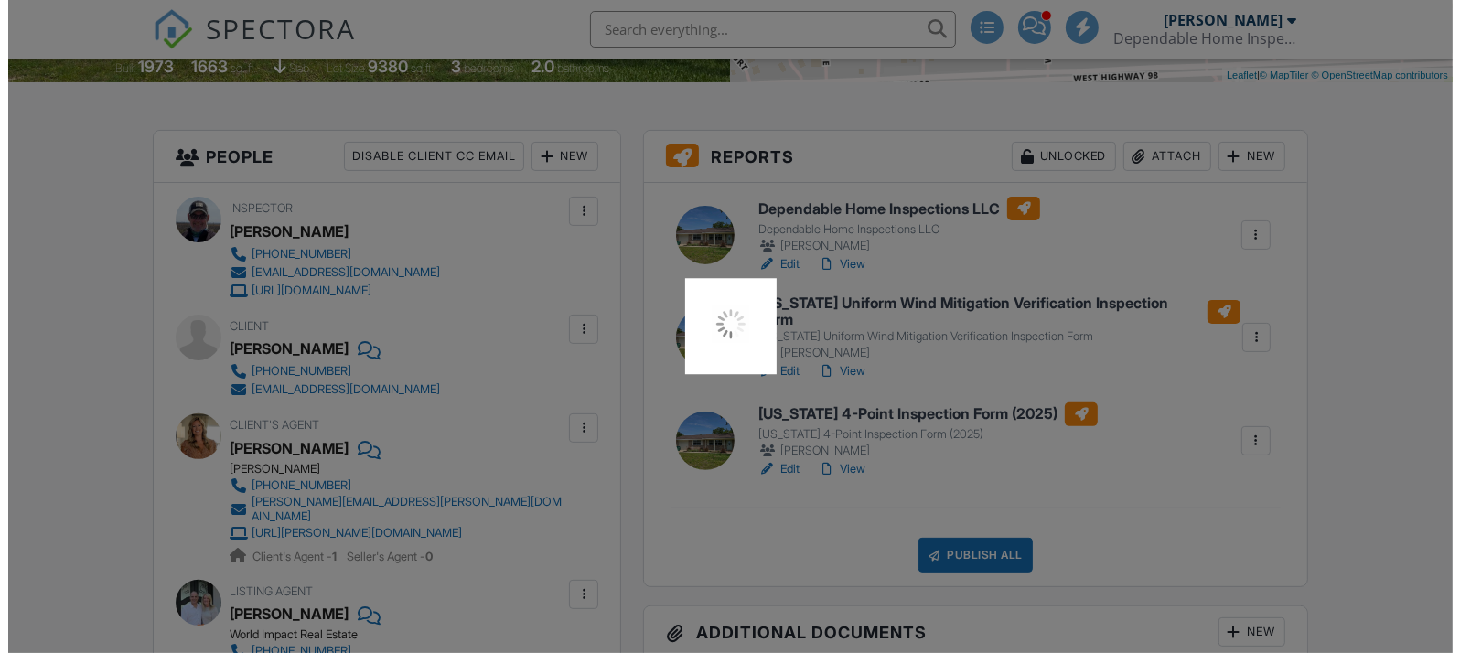
scroll to position [0, 0]
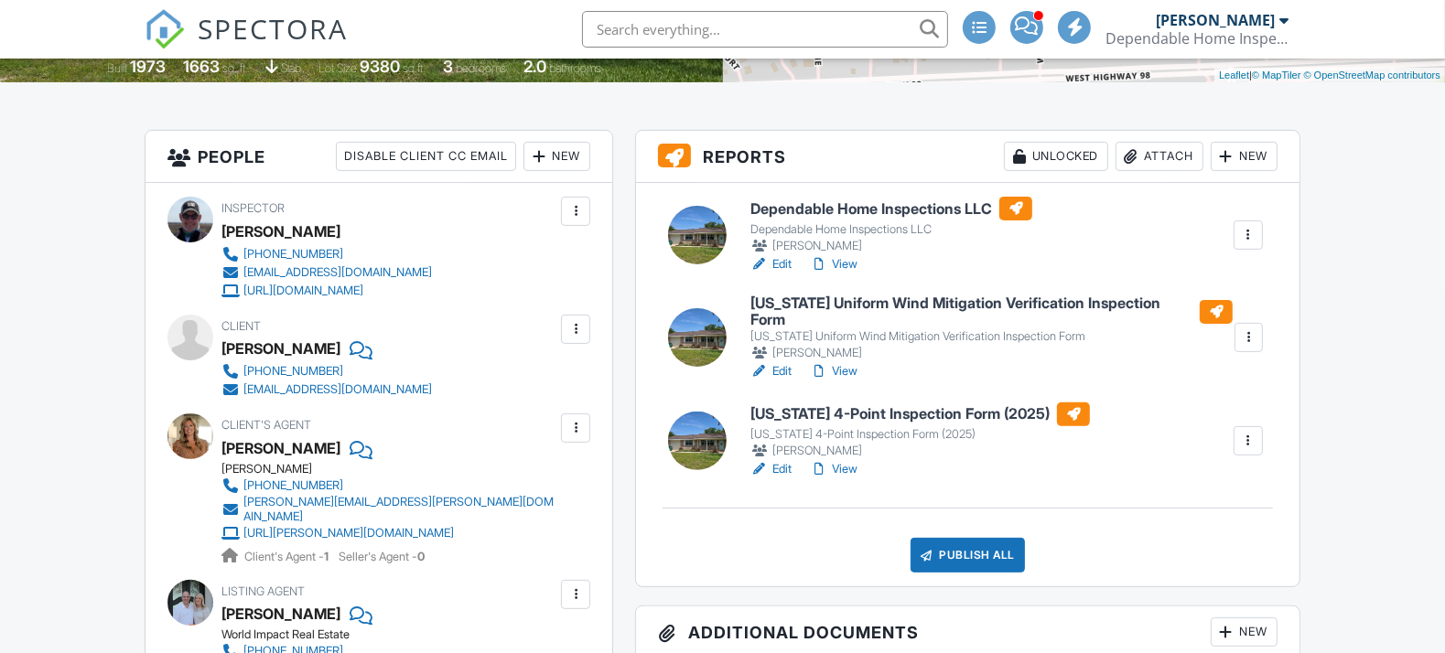
click at [843, 460] on link "View" at bounding box center [834, 469] width 48 height 18
click at [967, 538] on div "Publish All" at bounding box center [967, 555] width 114 height 35
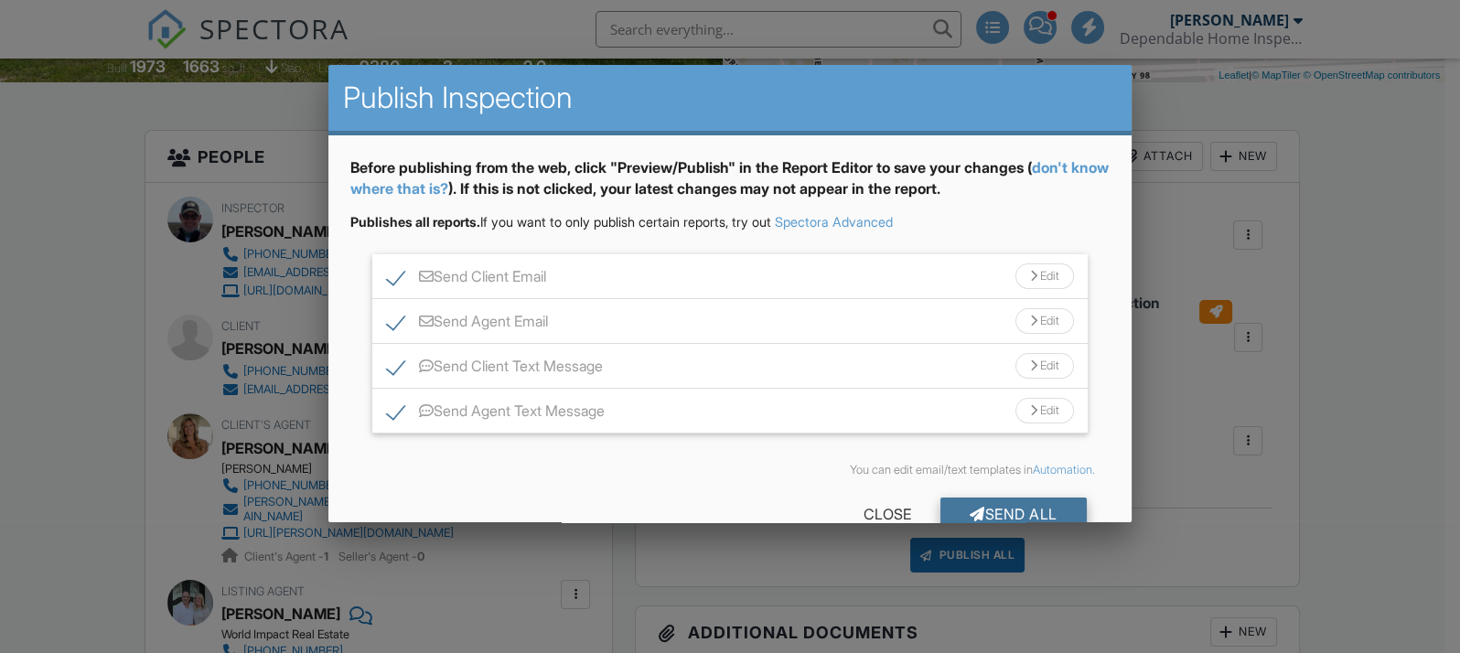
click at [972, 500] on div "Send All" at bounding box center [1013, 514] width 146 height 33
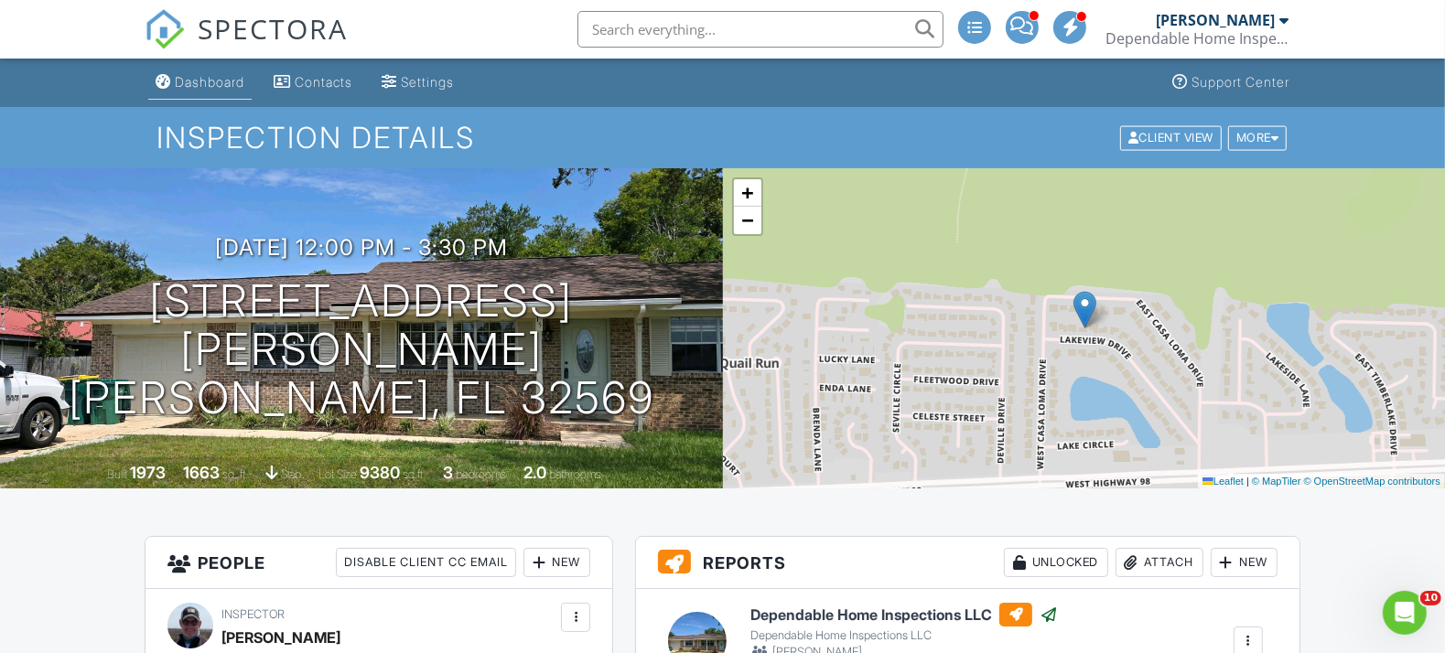
click at [227, 77] on div "Dashboard" at bounding box center [210, 82] width 70 height 16
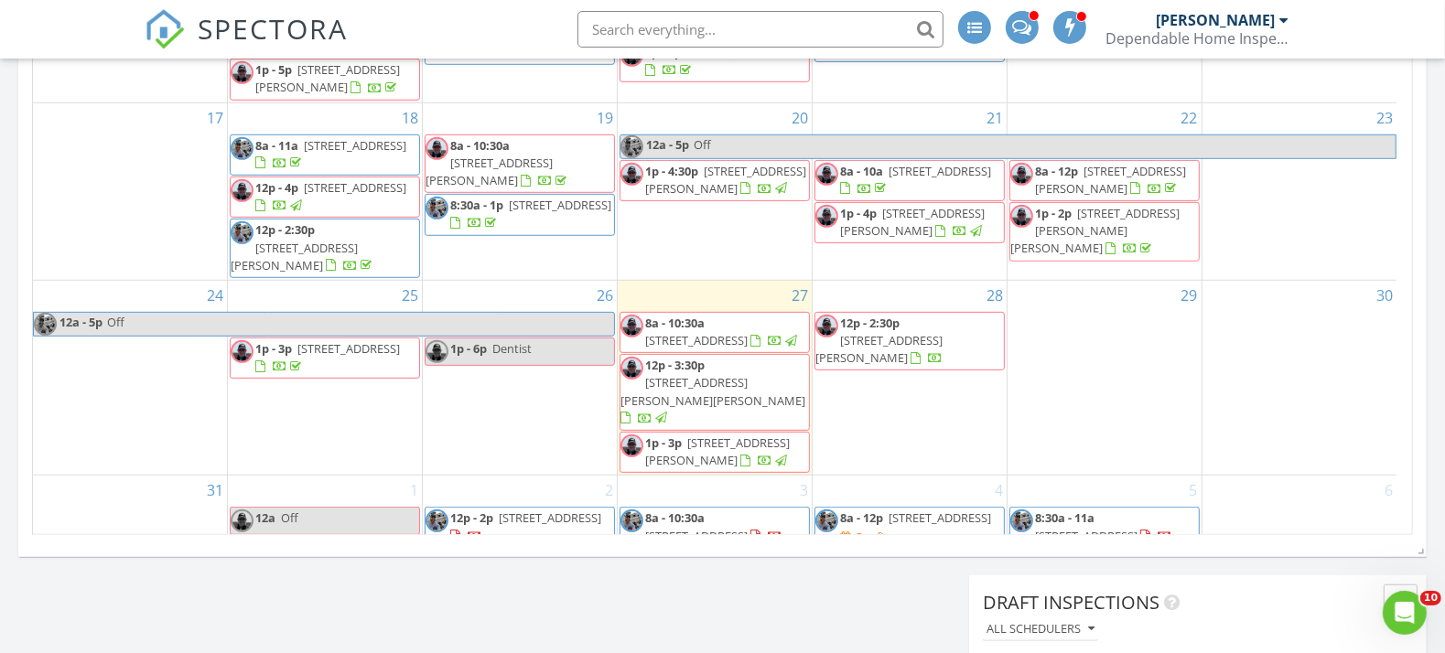
scroll to position [1016, 0]
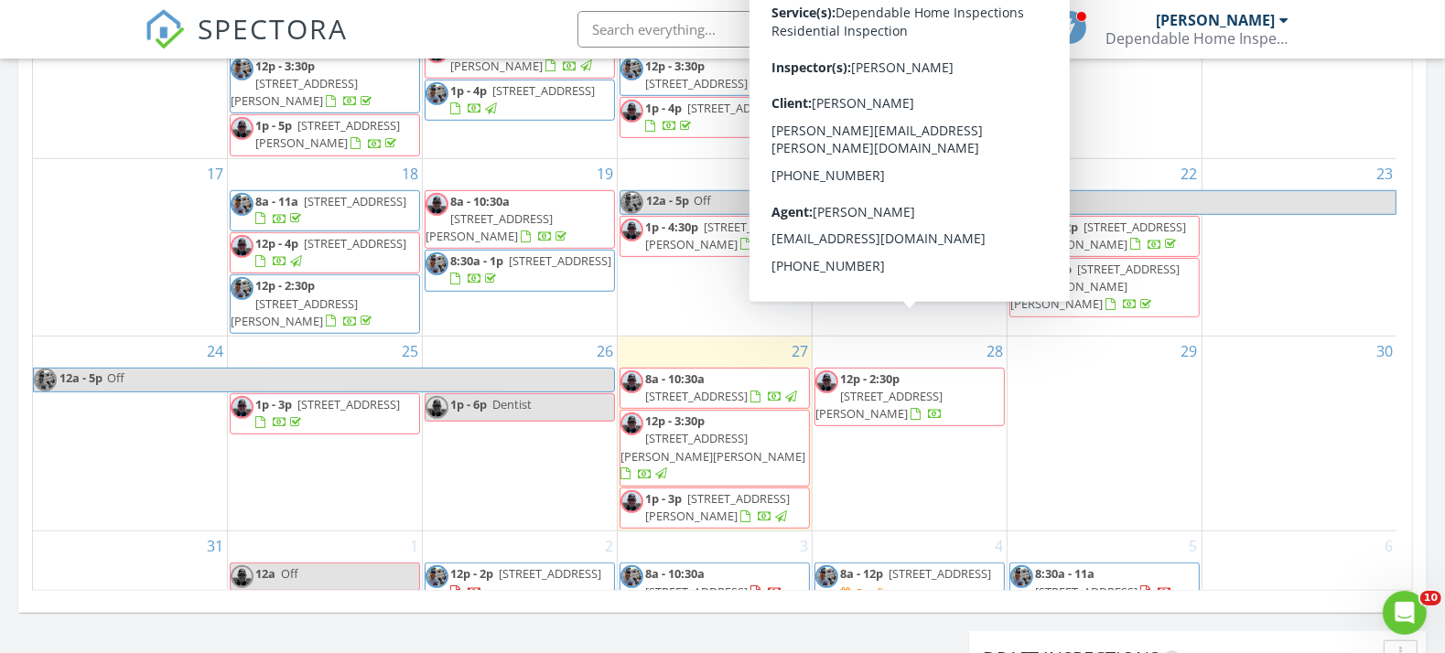
click at [866, 371] on span "12p - 2:30p" at bounding box center [869, 379] width 59 height 16
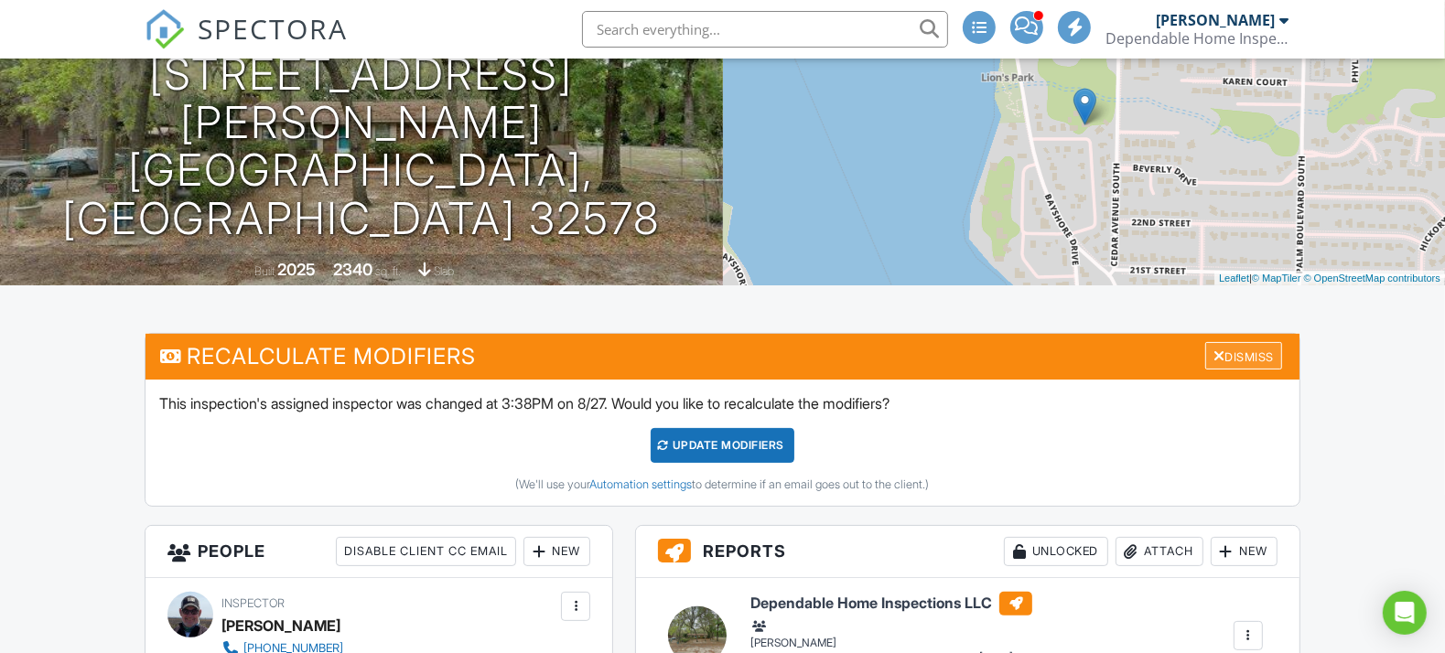
click at [1257, 350] on div "Dismiss" at bounding box center [1243, 356] width 77 height 28
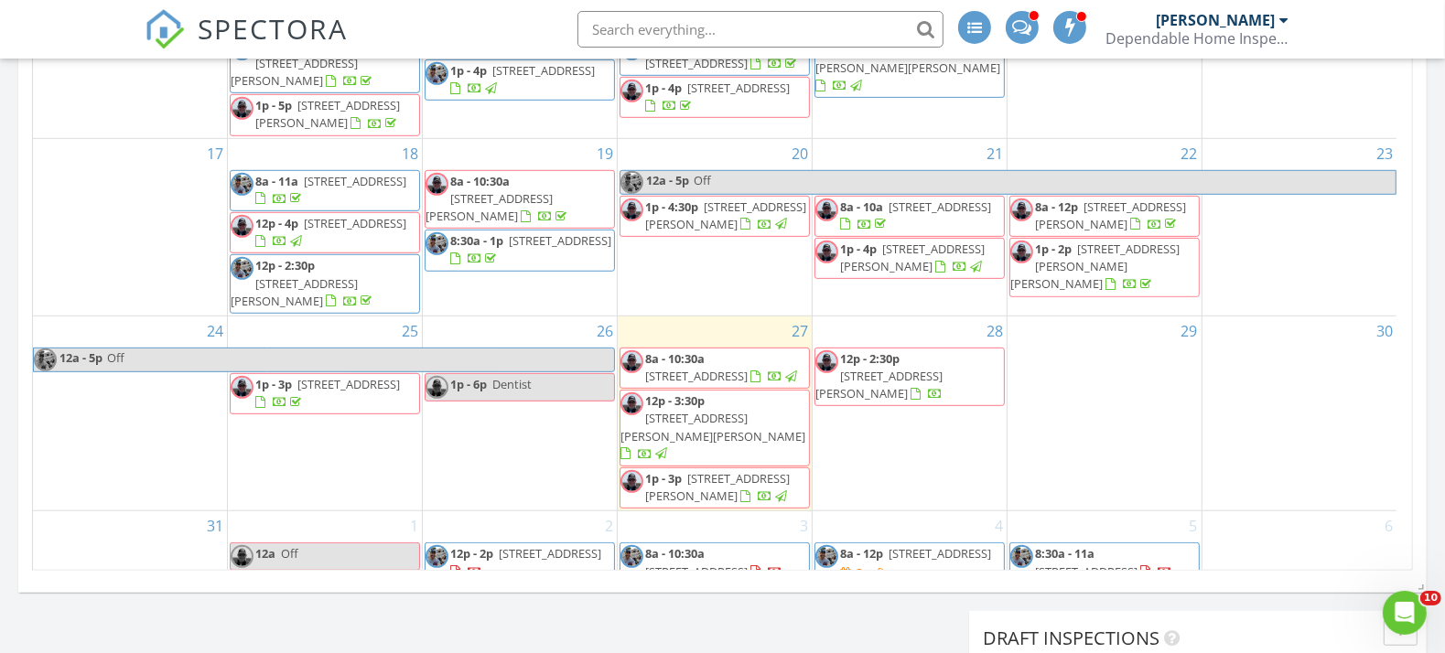
scroll to position [1037, 0]
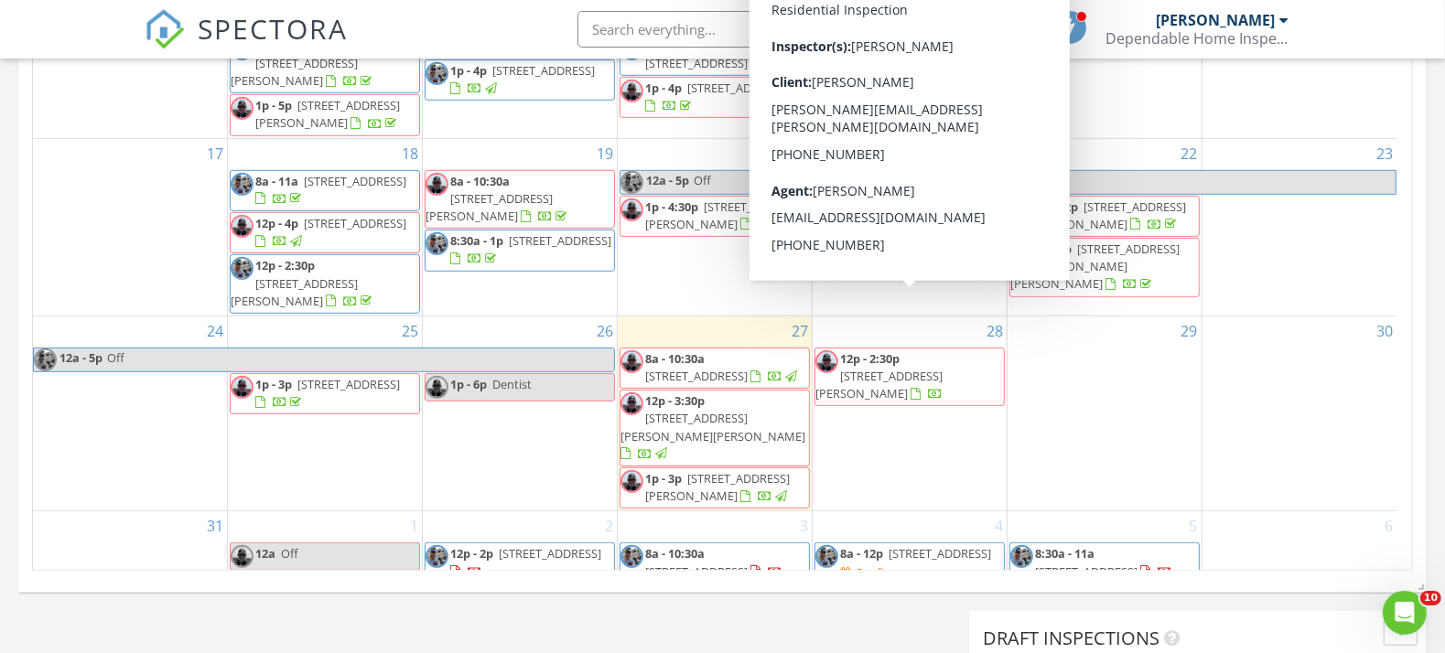
click at [886, 350] on span "12p - 2:30p" at bounding box center [869, 358] width 59 height 16
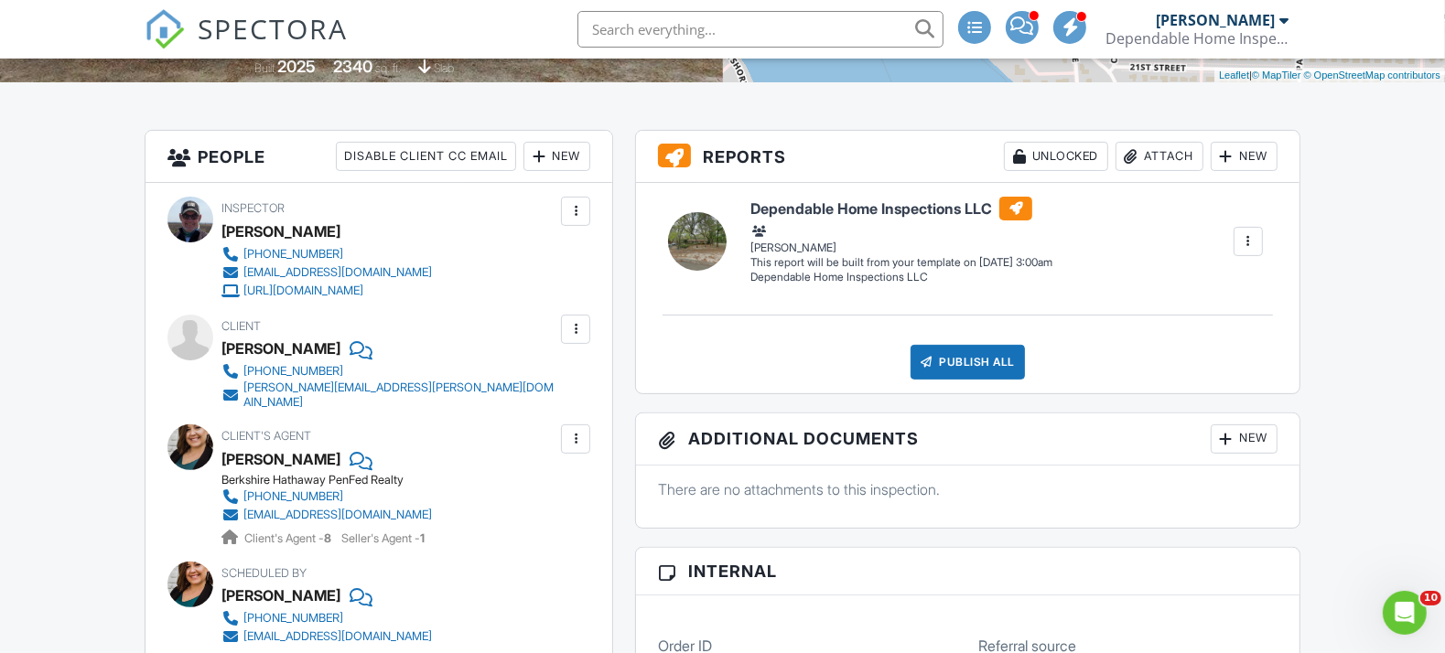
click at [1248, 234] on div at bounding box center [1248, 241] width 18 height 18
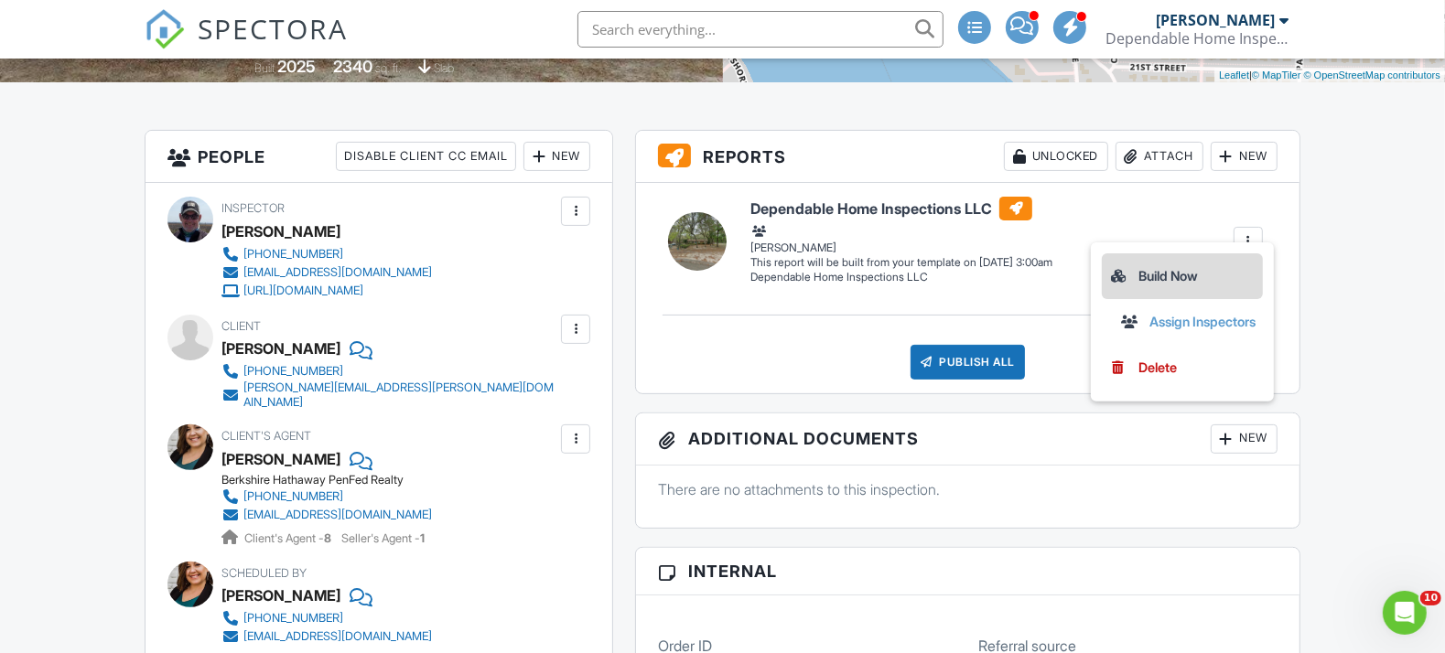
click at [1164, 274] on div "Build Now" at bounding box center [1182, 276] width 146 height 22
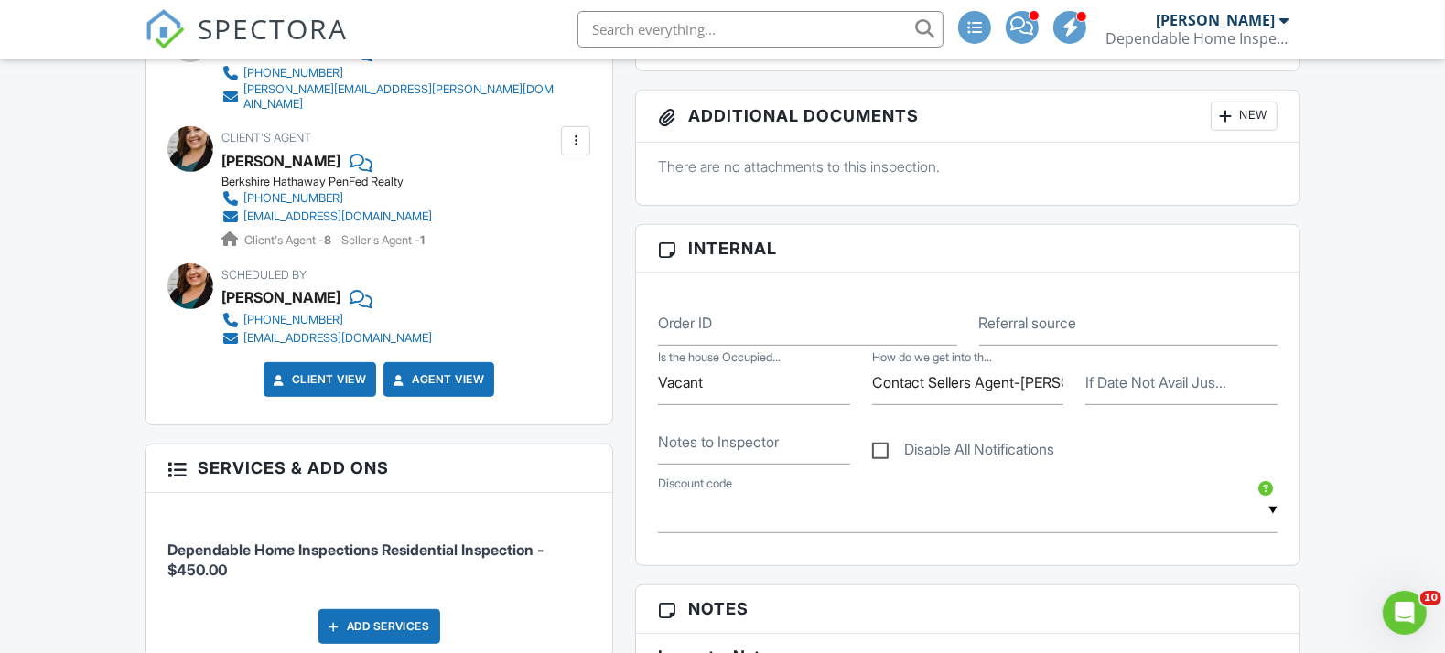
scroll to position [711, 0]
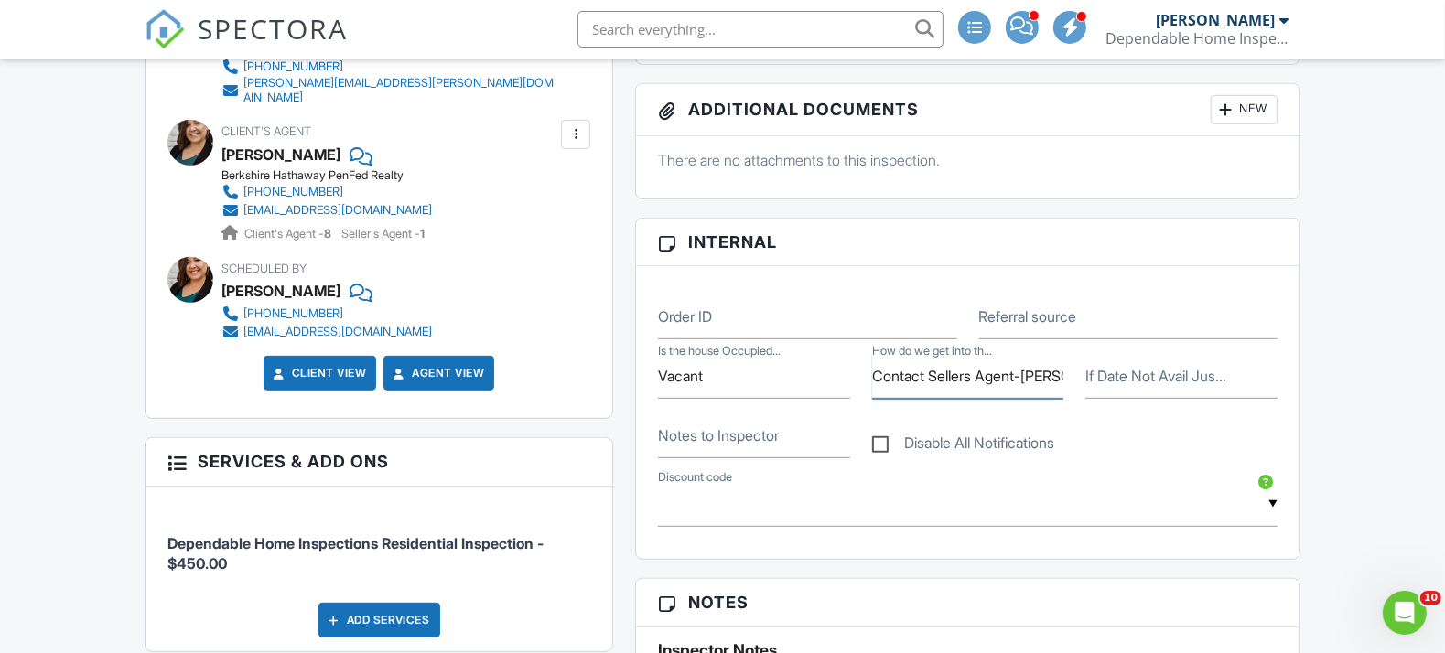
click at [1001, 376] on input "Contact Sellers Agent-Hiller Group, 850-582-7653" at bounding box center [968, 376] width 192 height 45
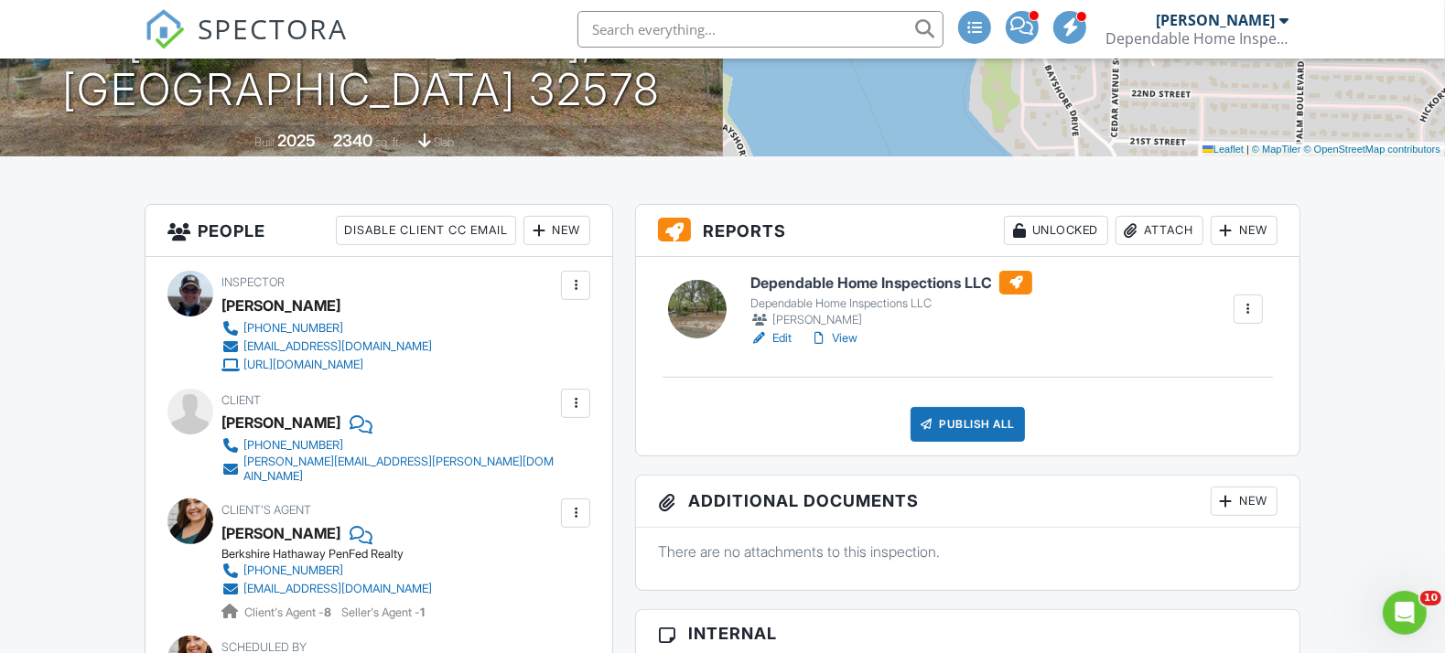
scroll to position [406, 0]
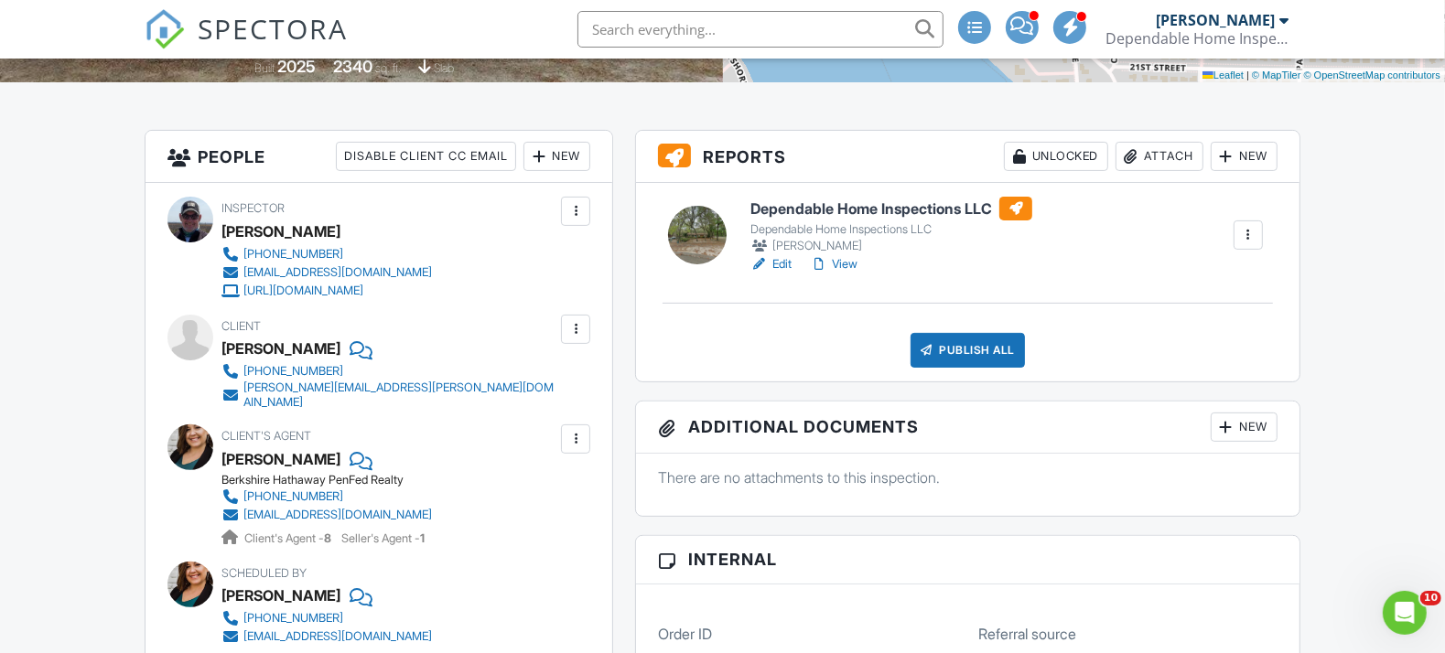
click at [779, 266] on link "Edit" at bounding box center [770, 264] width 41 height 18
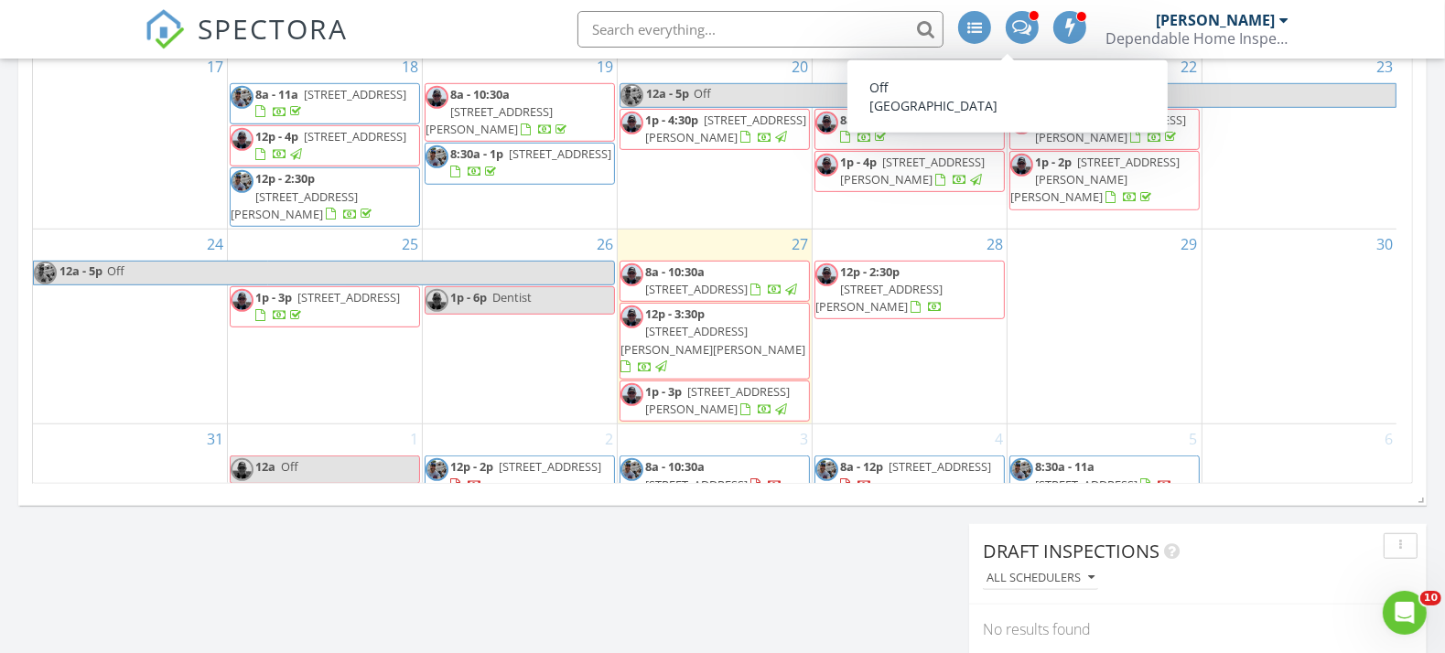
scroll to position [1118, 0]
